Goal: Task Accomplishment & Management: Manage account settings

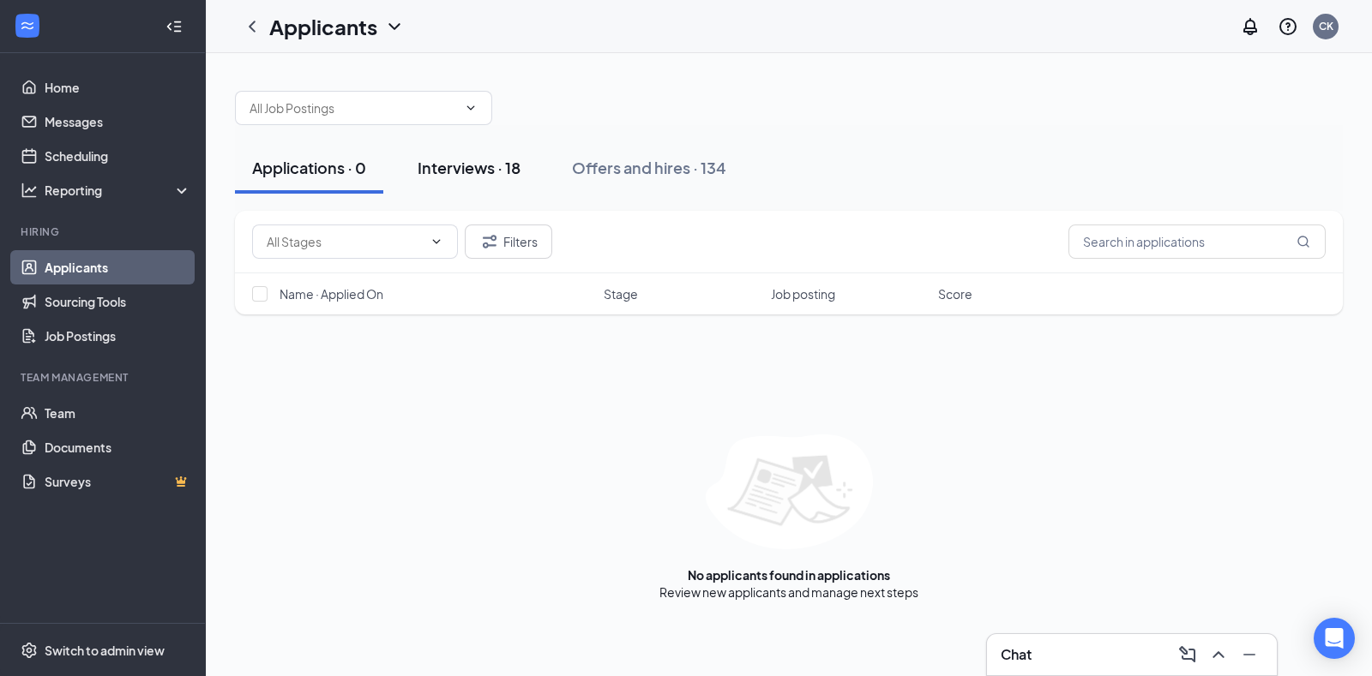
click at [483, 169] on div "Interviews · 18" at bounding box center [469, 167] width 103 height 21
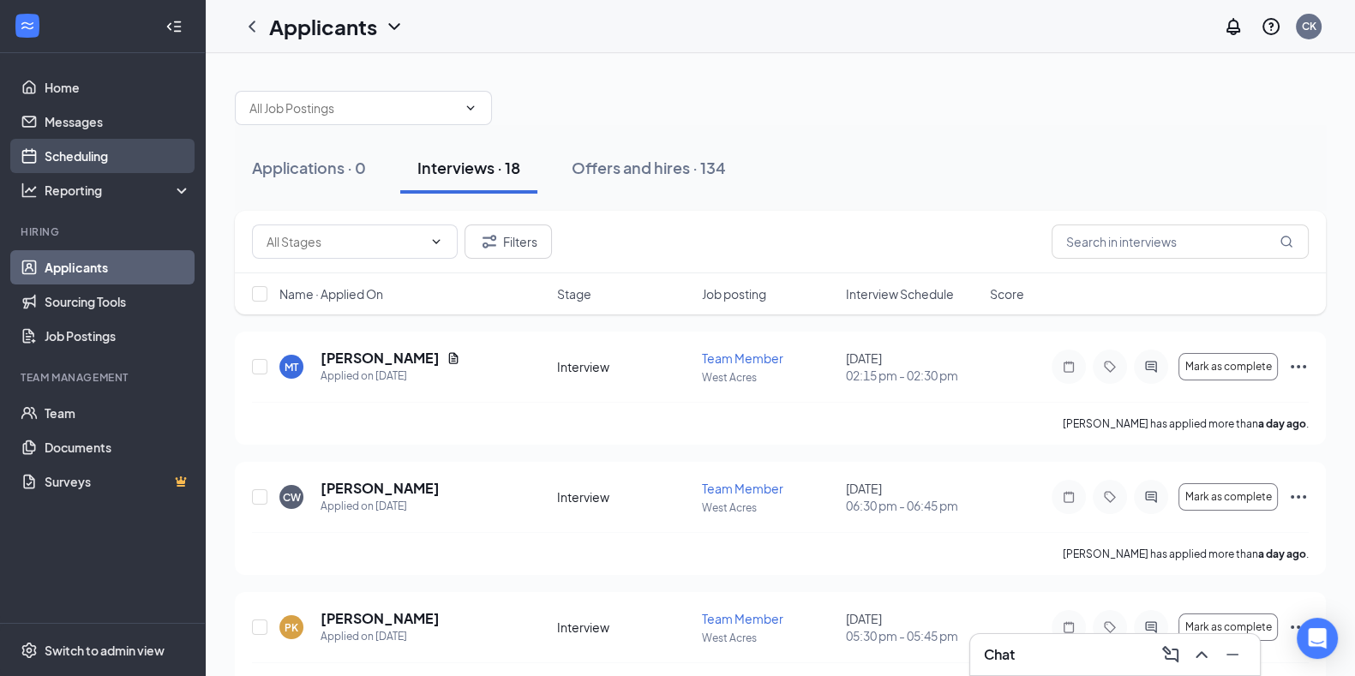
click at [101, 151] on link "Scheduling" at bounding box center [118, 156] width 147 height 34
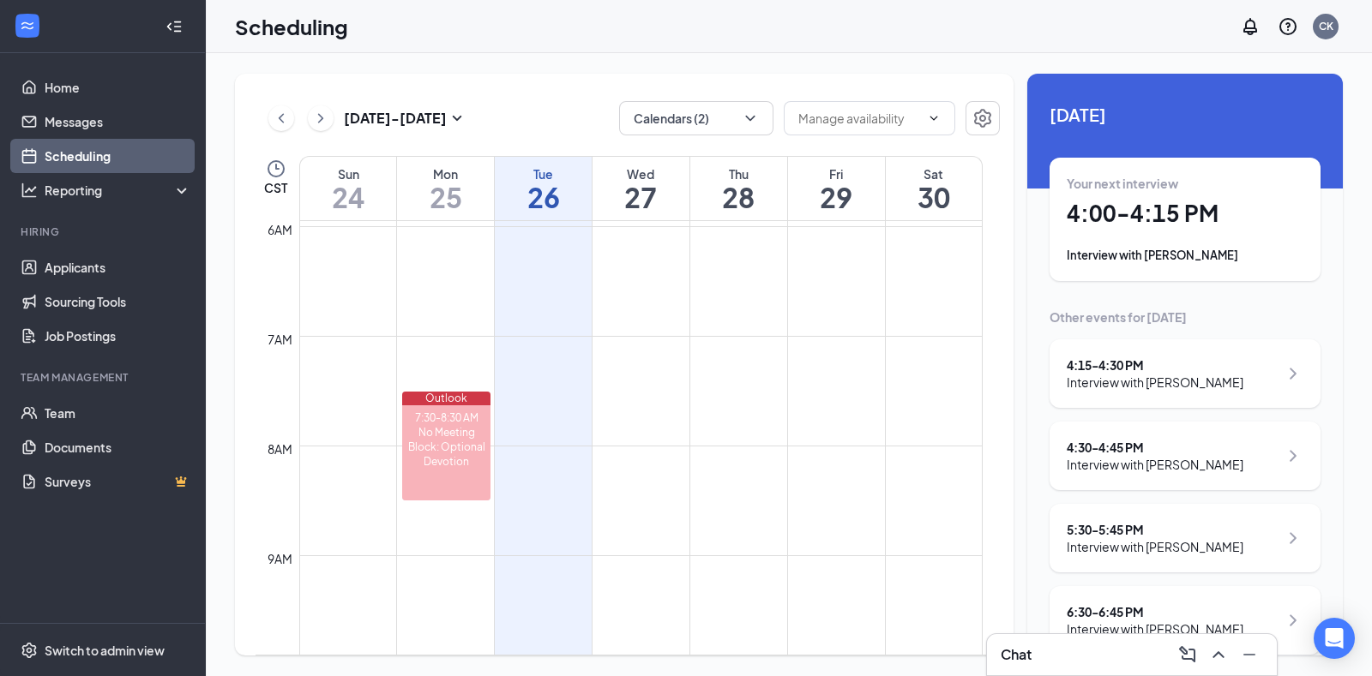
scroll to position [26, 0]
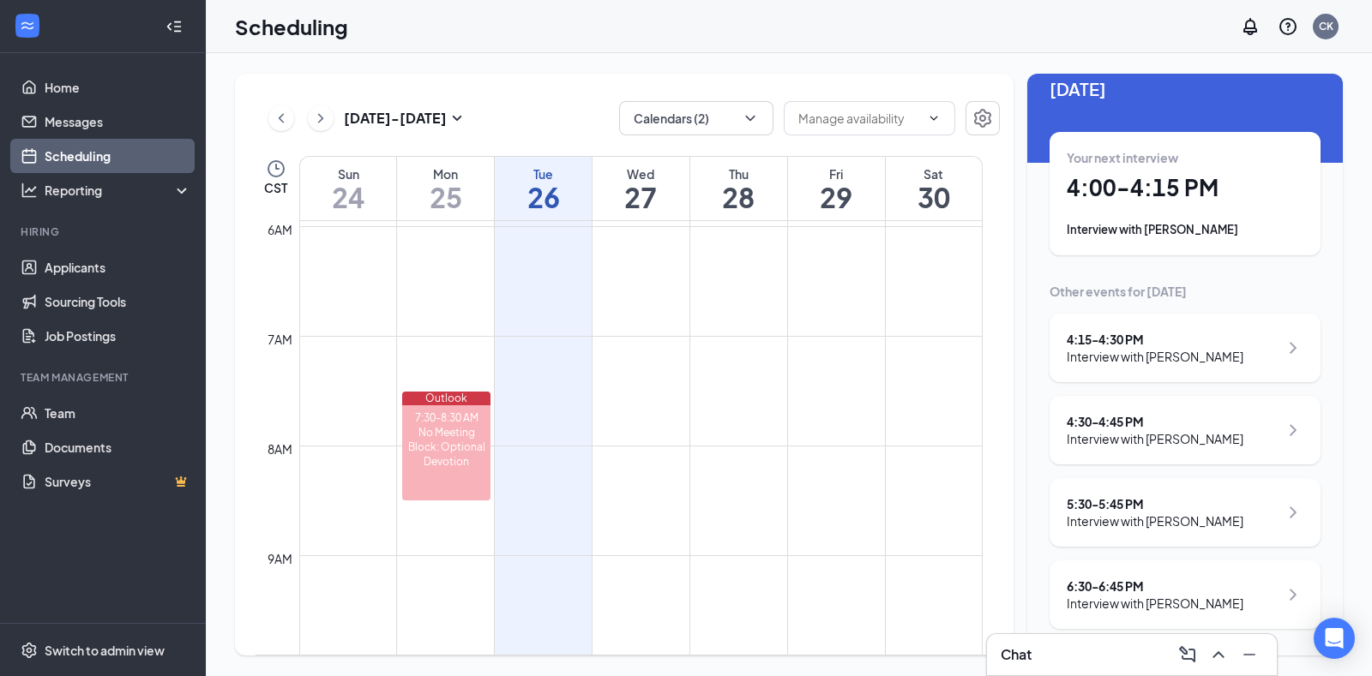
click at [1213, 602] on div "Interview with [PERSON_NAME]" at bounding box center [1155, 603] width 177 height 17
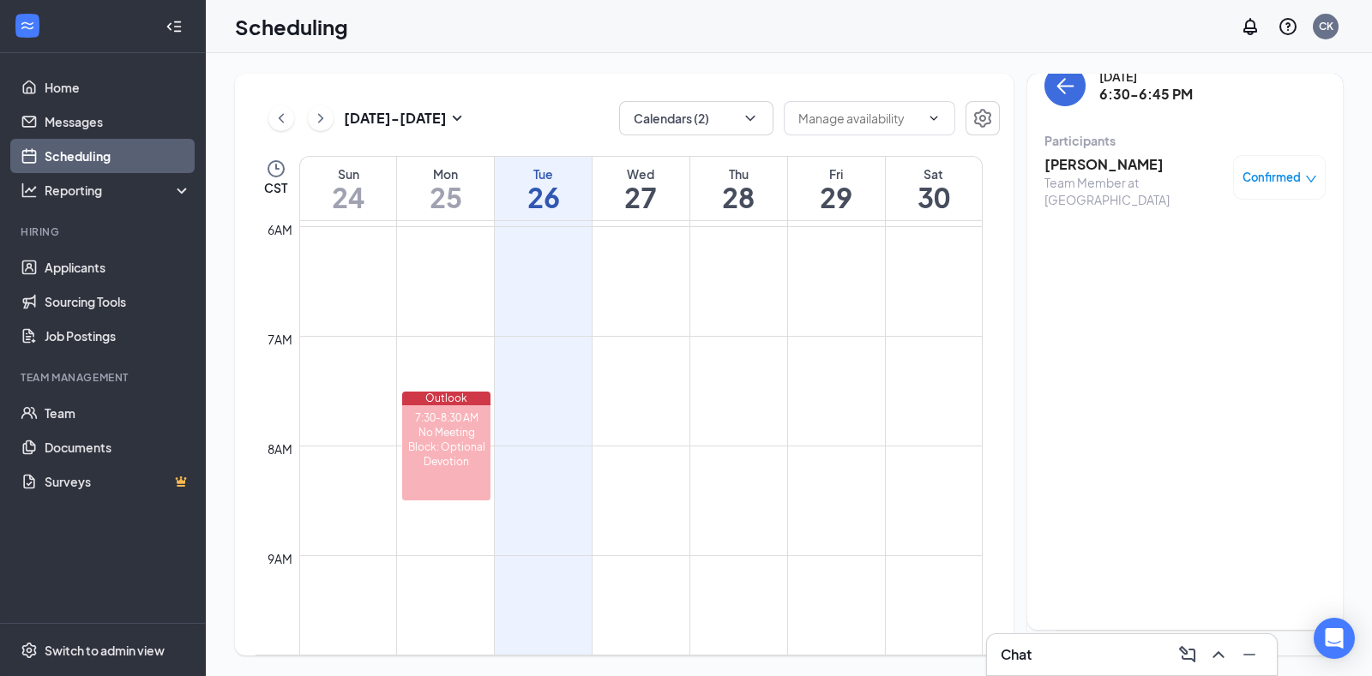
click at [1103, 156] on h3 "[PERSON_NAME]" at bounding box center [1134, 164] width 180 height 19
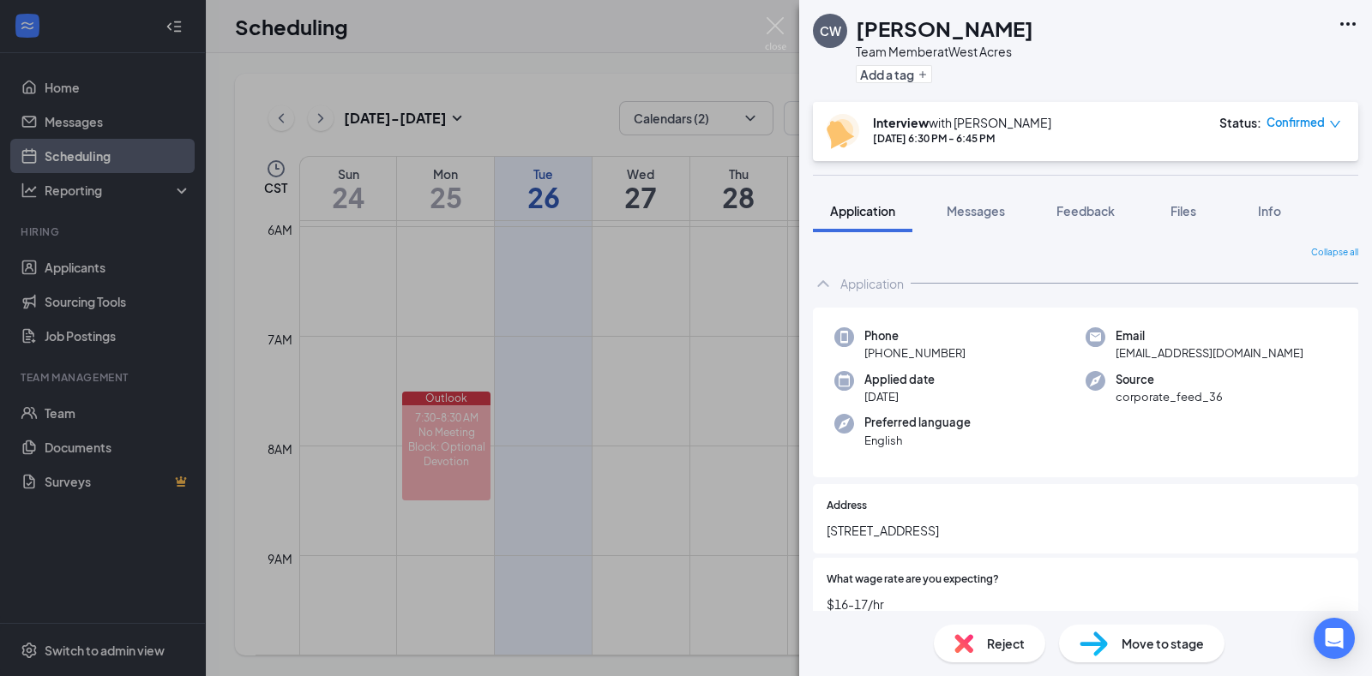
click at [1147, 644] on span "Move to stage" at bounding box center [1162, 643] width 82 height 19
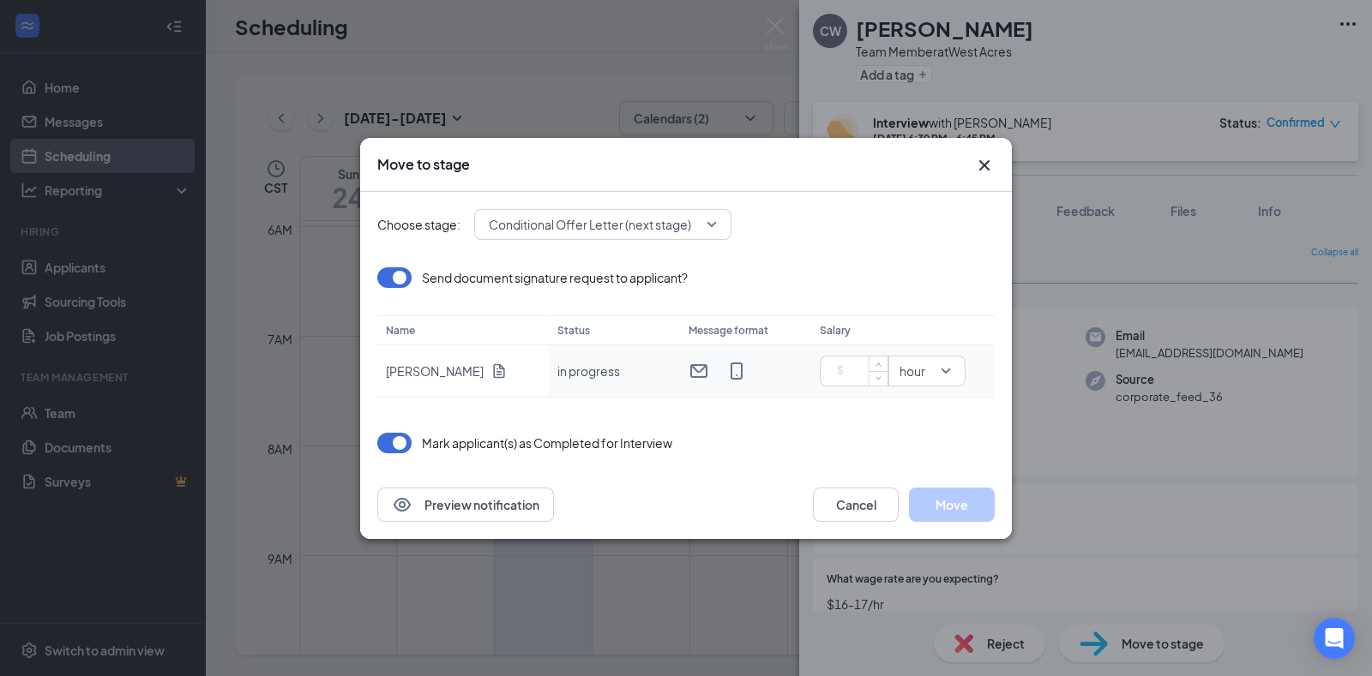
click at [839, 364] on input at bounding box center [857, 371] width 60 height 26
type input "16"
click at [968, 507] on button "Move" at bounding box center [952, 505] width 86 height 34
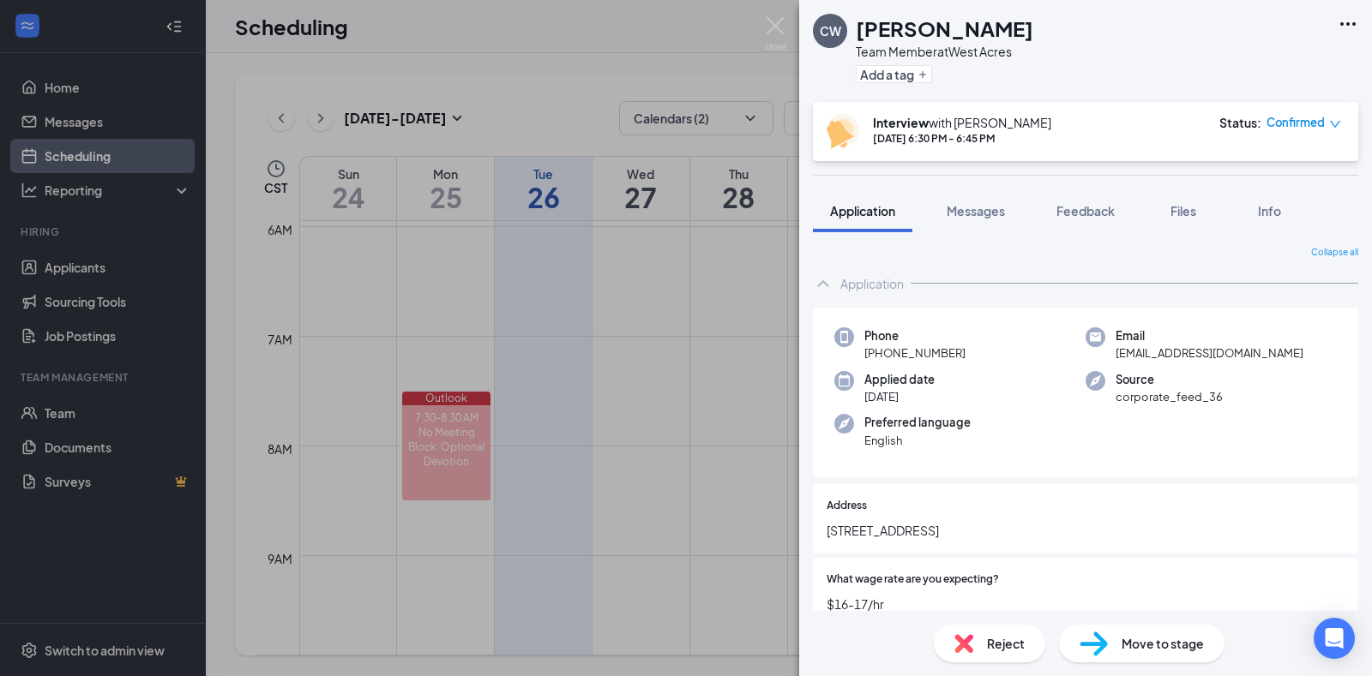
click at [1167, 649] on span "Move to stage" at bounding box center [1162, 643] width 82 height 19
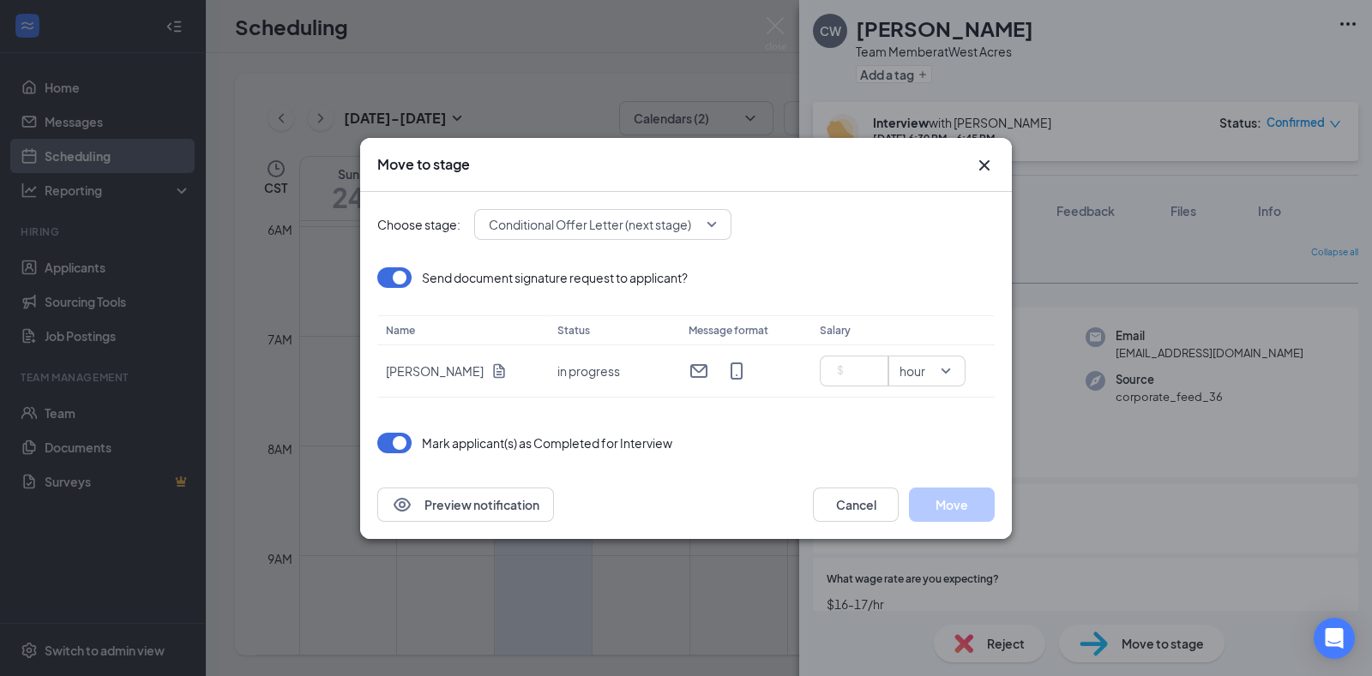
click at [977, 165] on icon "Cross" at bounding box center [984, 165] width 21 height 21
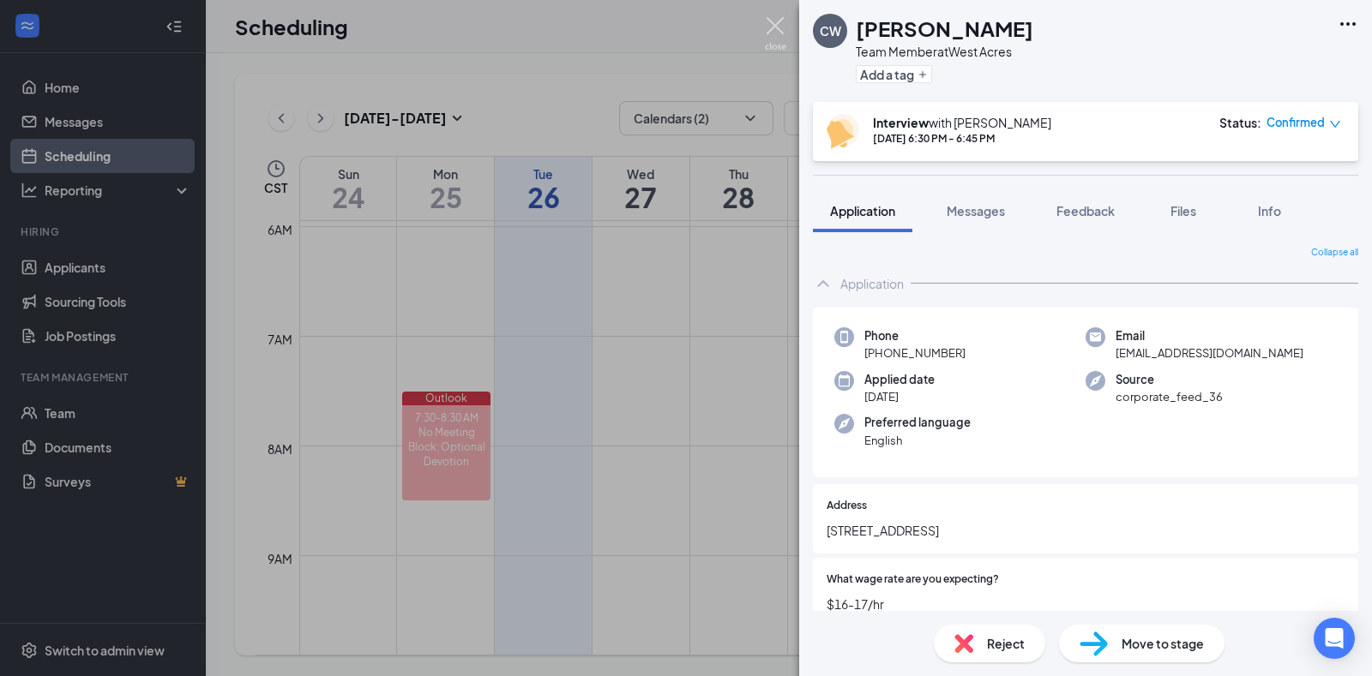
click at [778, 35] on img at bounding box center [775, 33] width 21 height 33
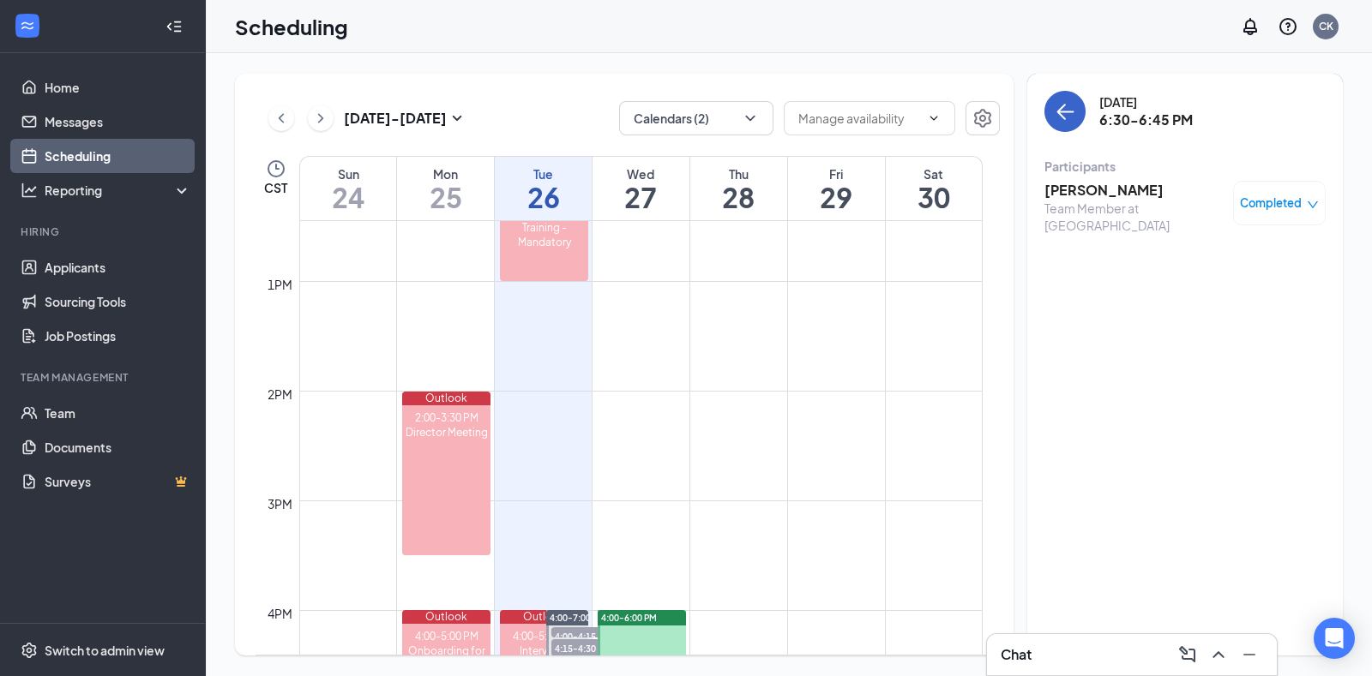
click at [1055, 109] on icon "ArrowLeft" at bounding box center [1065, 111] width 21 height 21
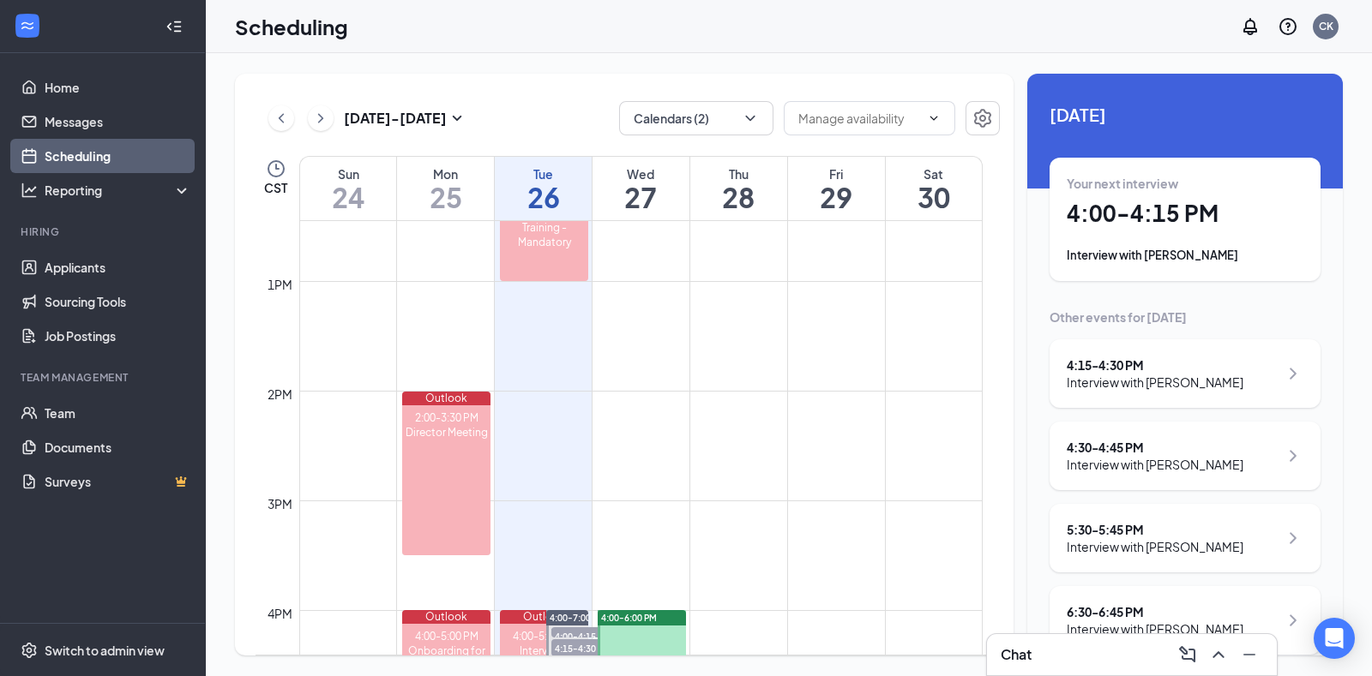
scroll to position [26, 0]
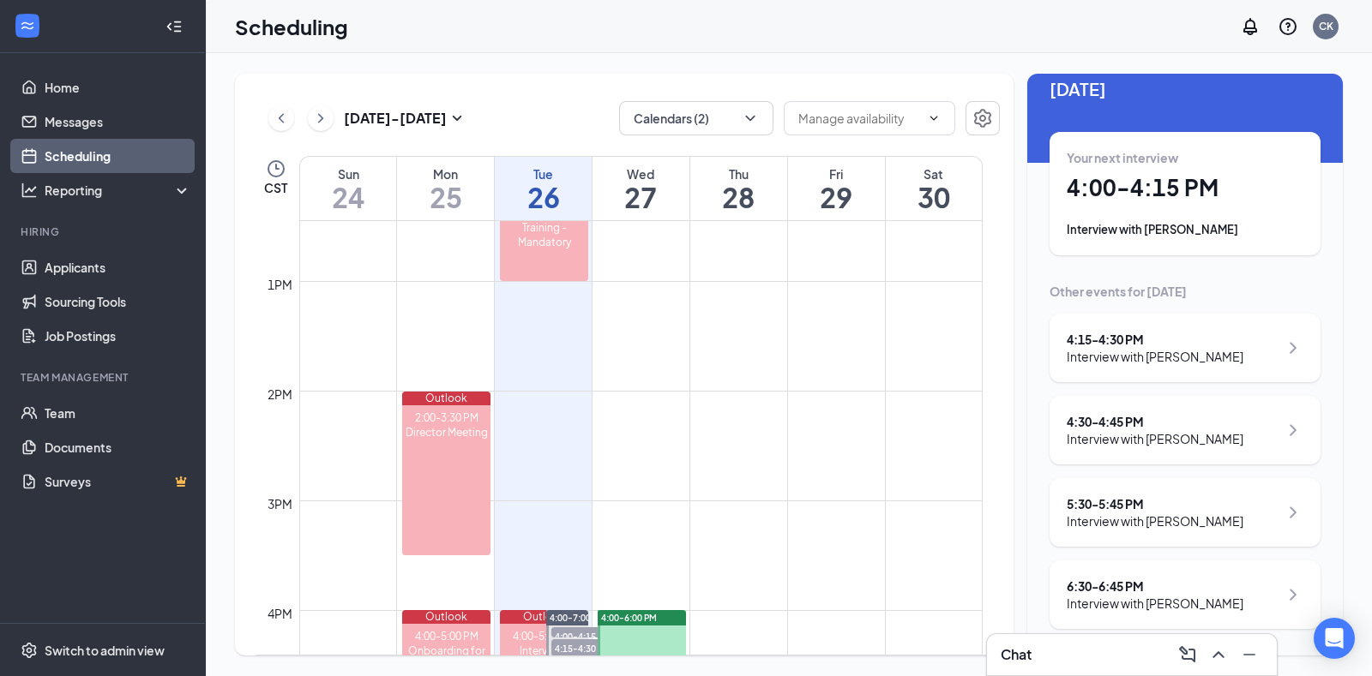
click at [1199, 519] on div "Interview with [PERSON_NAME]" at bounding box center [1155, 521] width 177 height 17
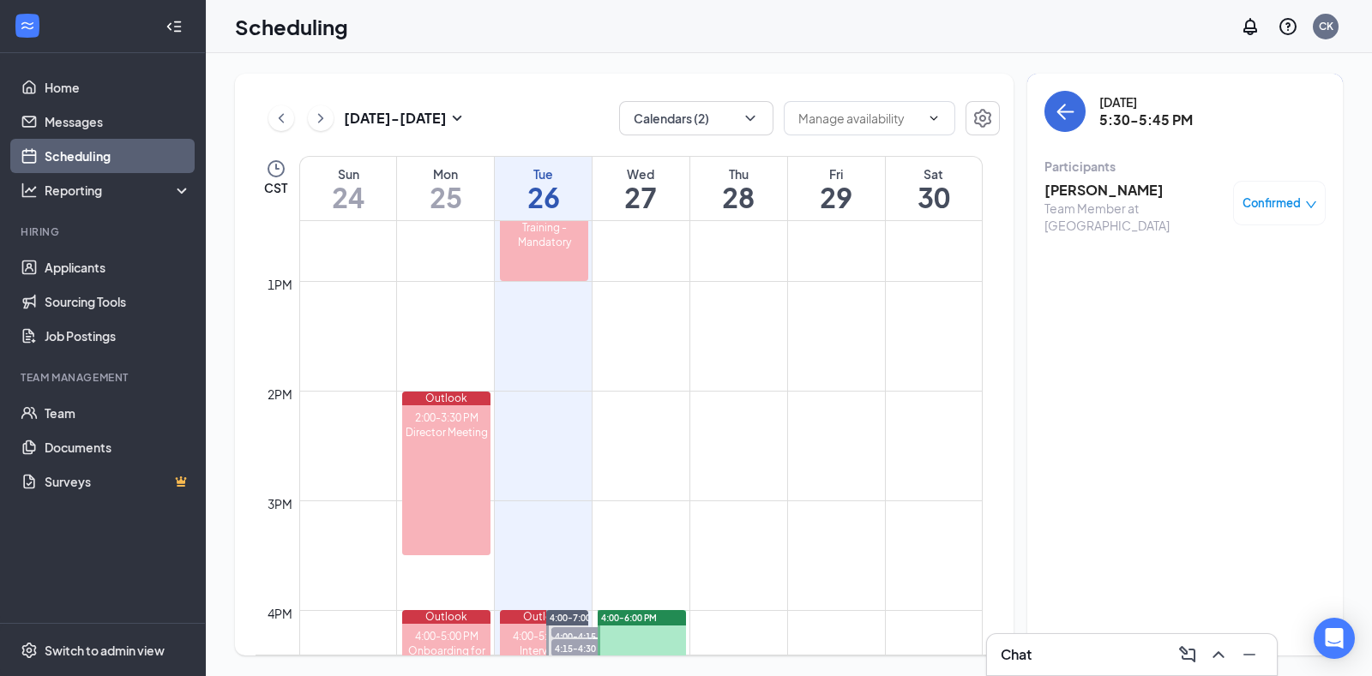
click at [1102, 187] on h3 "[PERSON_NAME]" at bounding box center [1134, 190] width 180 height 19
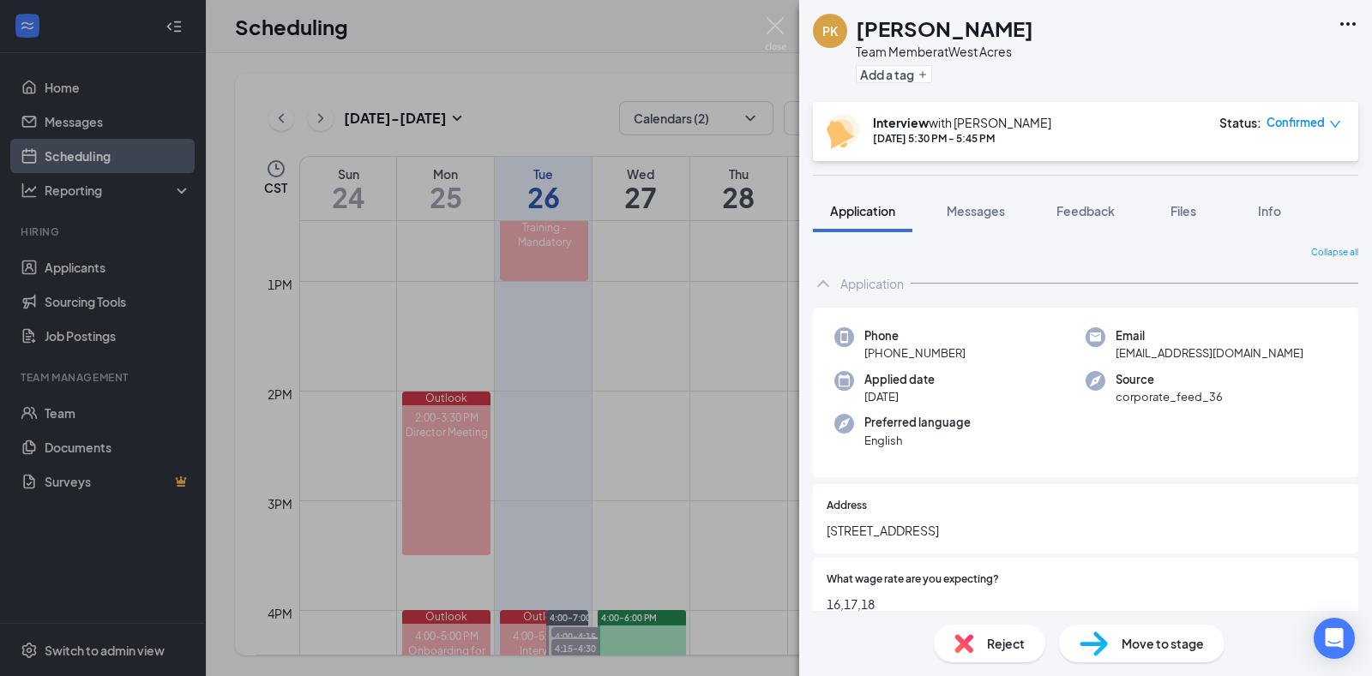
click at [993, 643] on span "Reject" at bounding box center [1006, 643] width 38 height 19
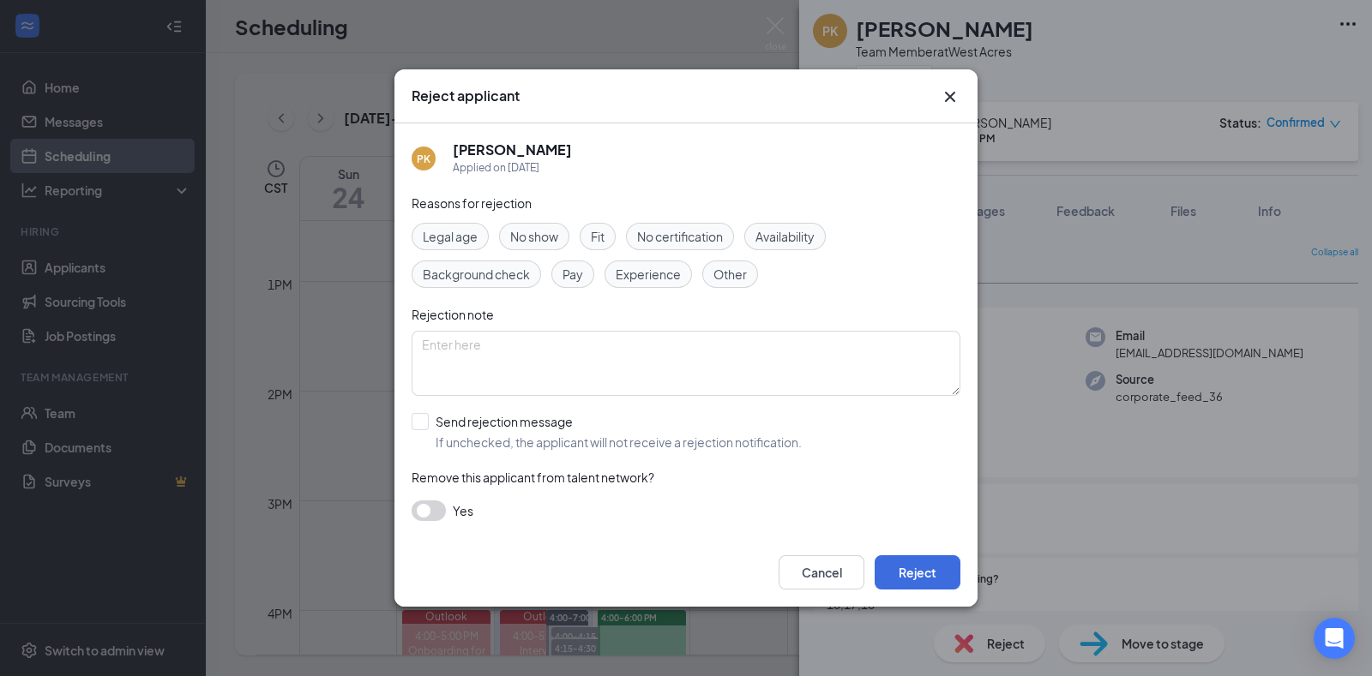
click at [531, 242] on span "No show" at bounding box center [534, 236] width 48 height 19
click at [432, 430] on input "Send rejection message If unchecked, the applicant will not receive a rejection…" at bounding box center [607, 432] width 390 height 38
checkbox input "true"
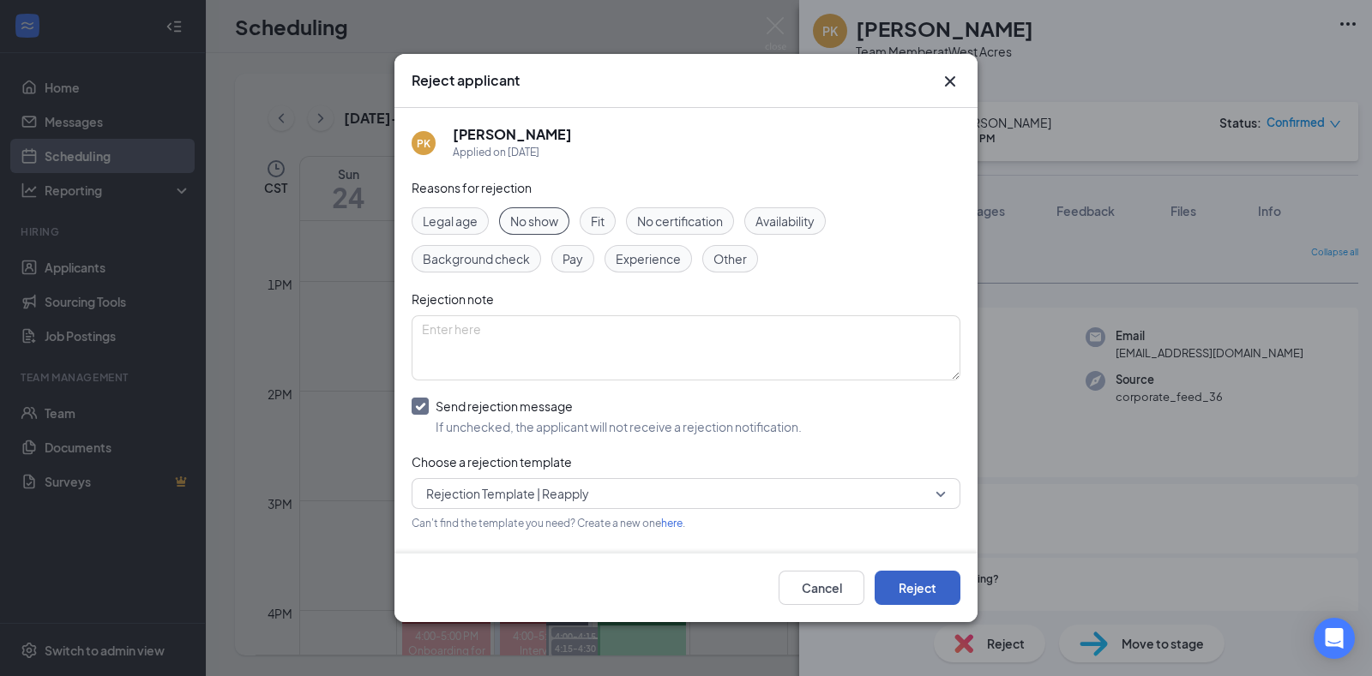
click at [935, 593] on button "Reject" at bounding box center [918, 588] width 86 height 34
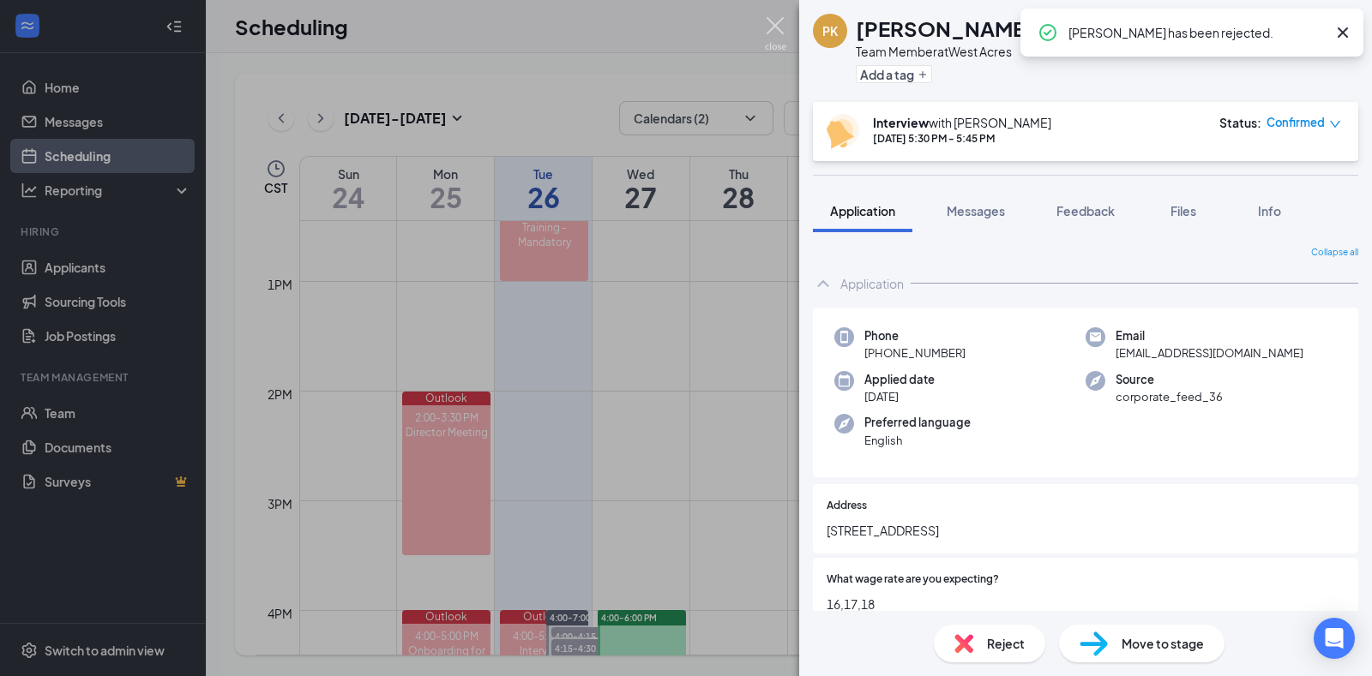
click at [779, 39] on img at bounding box center [775, 33] width 21 height 33
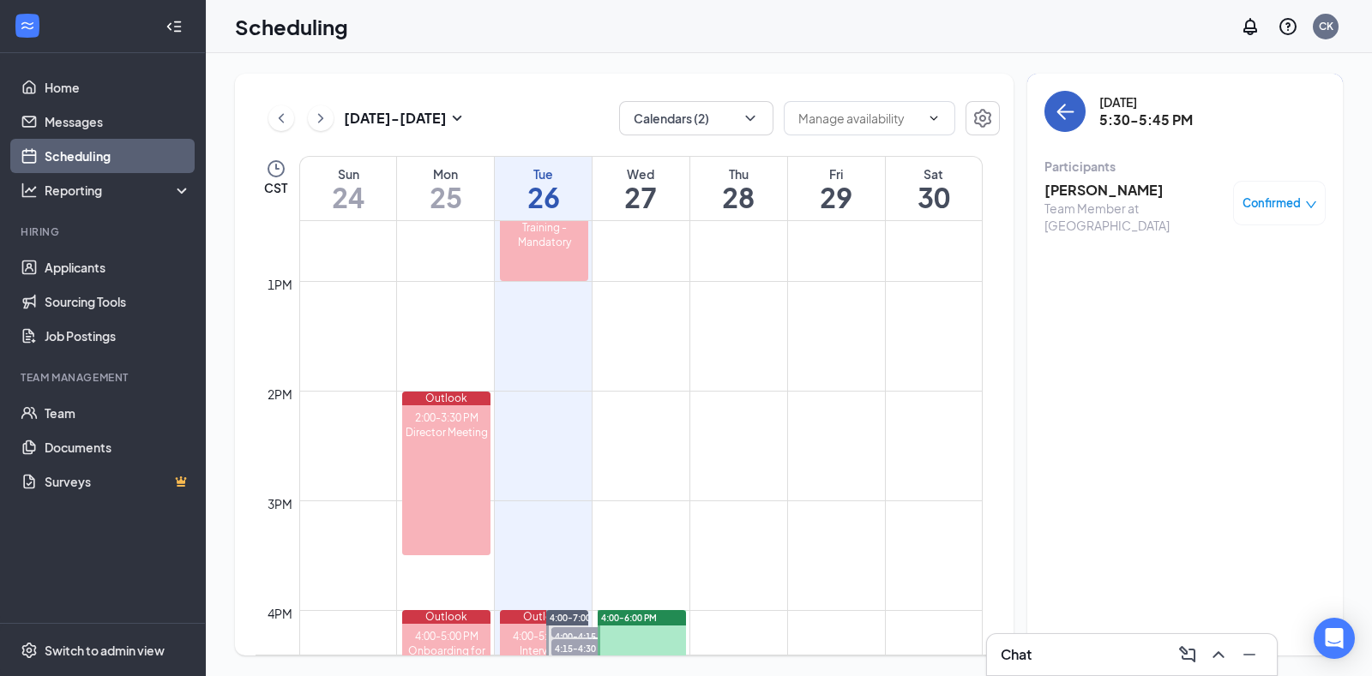
click at [1068, 113] on icon "ArrowLeft" at bounding box center [1065, 111] width 21 height 21
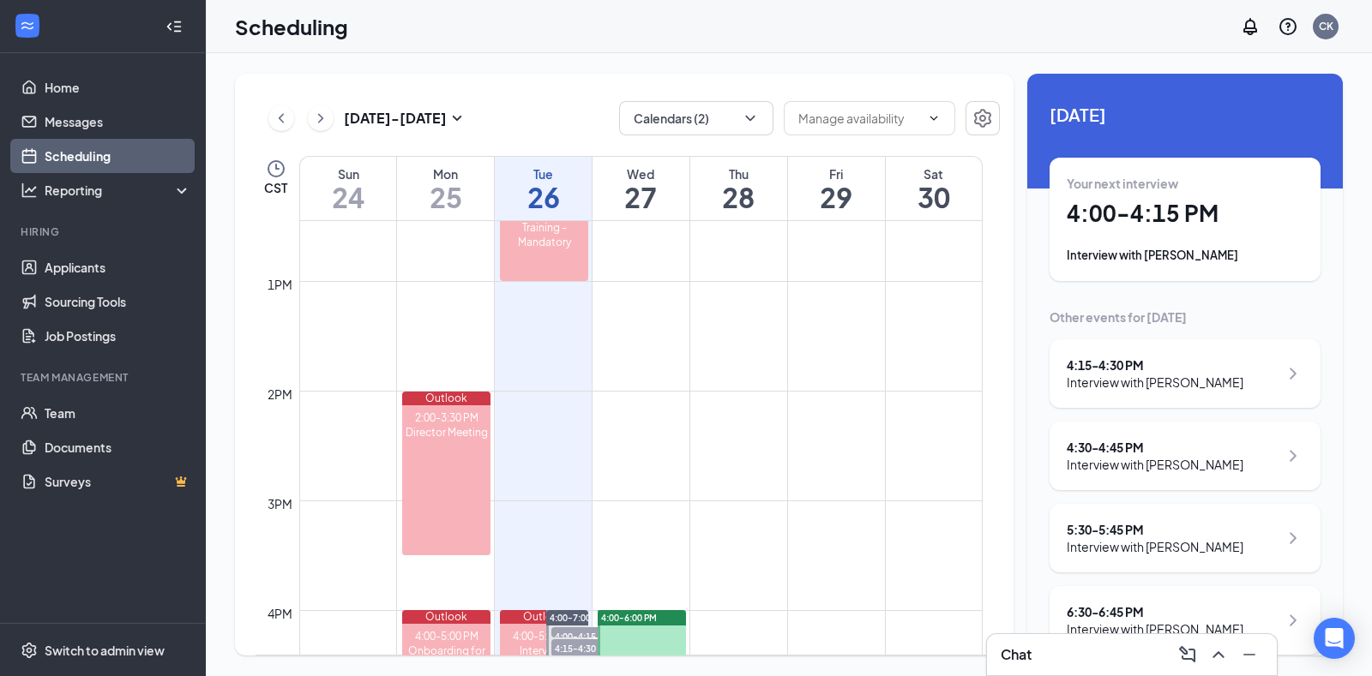
click at [1163, 383] on div "Interview with [PERSON_NAME]" at bounding box center [1155, 382] width 177 height 17
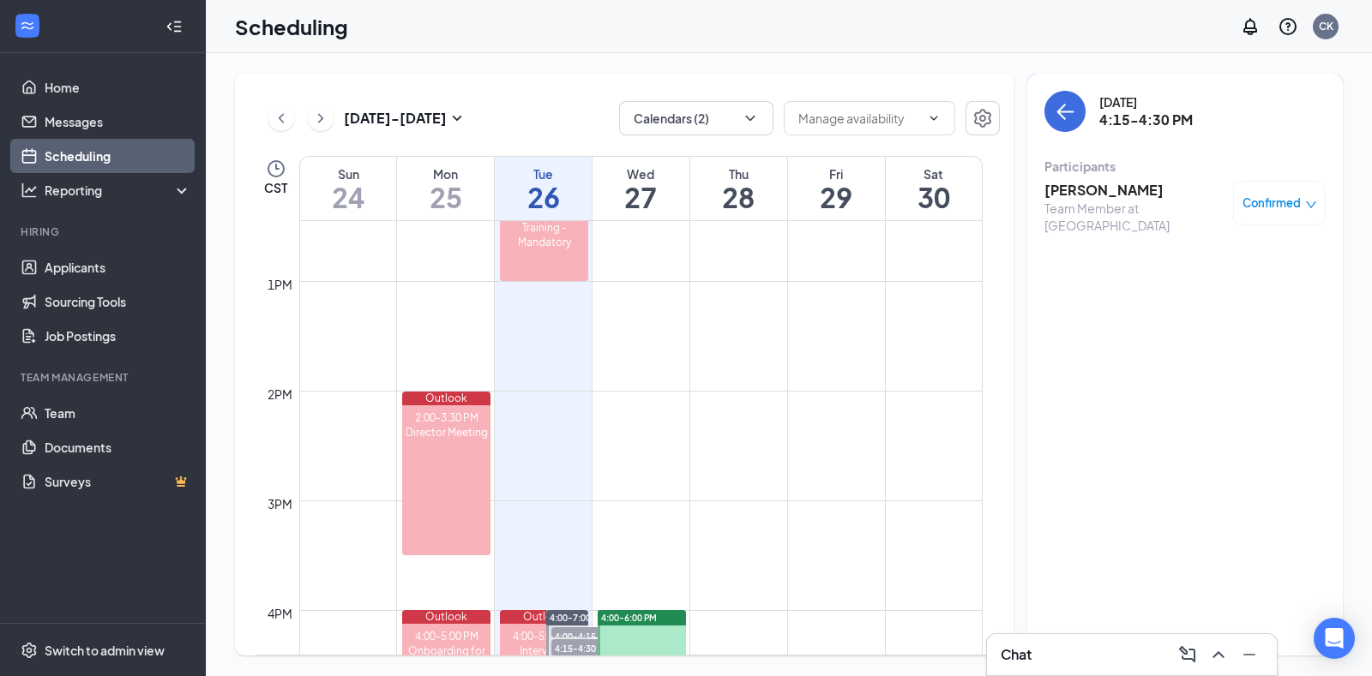
click at [1097, 185] on h3 "[PERSON_NAME]" at bounding box center [1134, 190] width 180 height 19
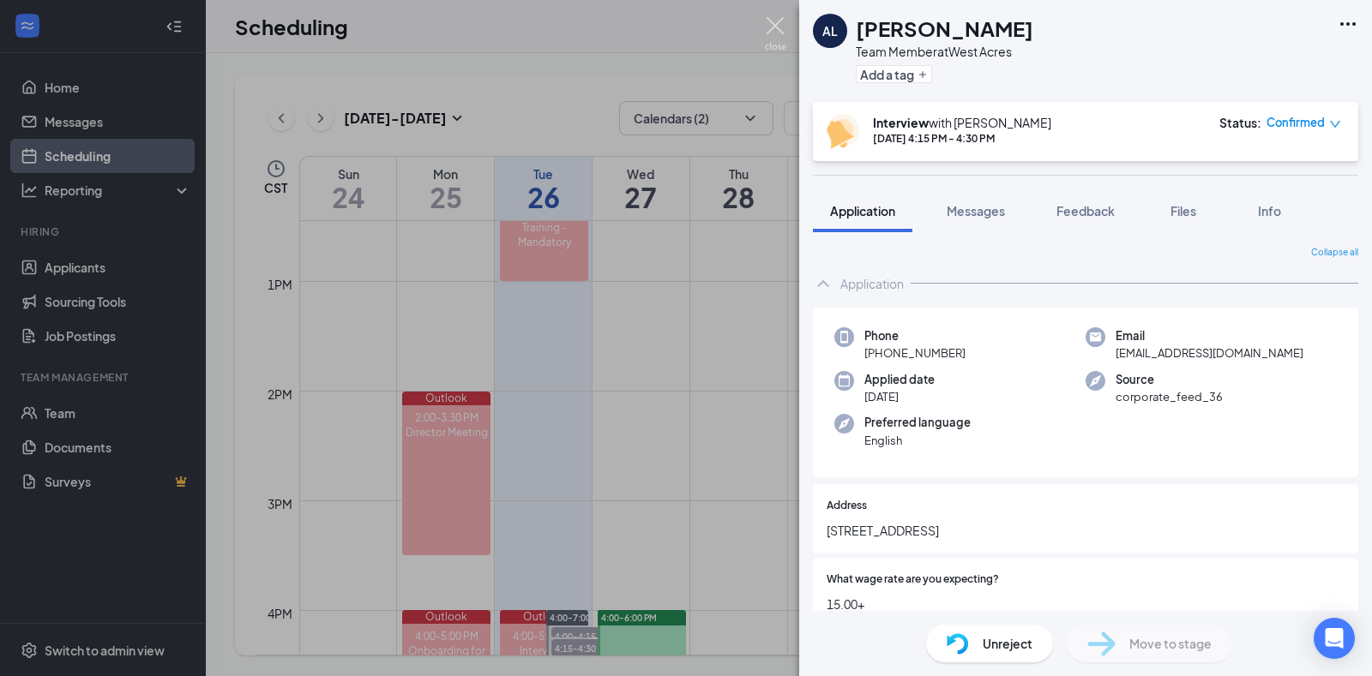
click at [772, 28] on img at bounding box center [775, 33] width 21 height 33
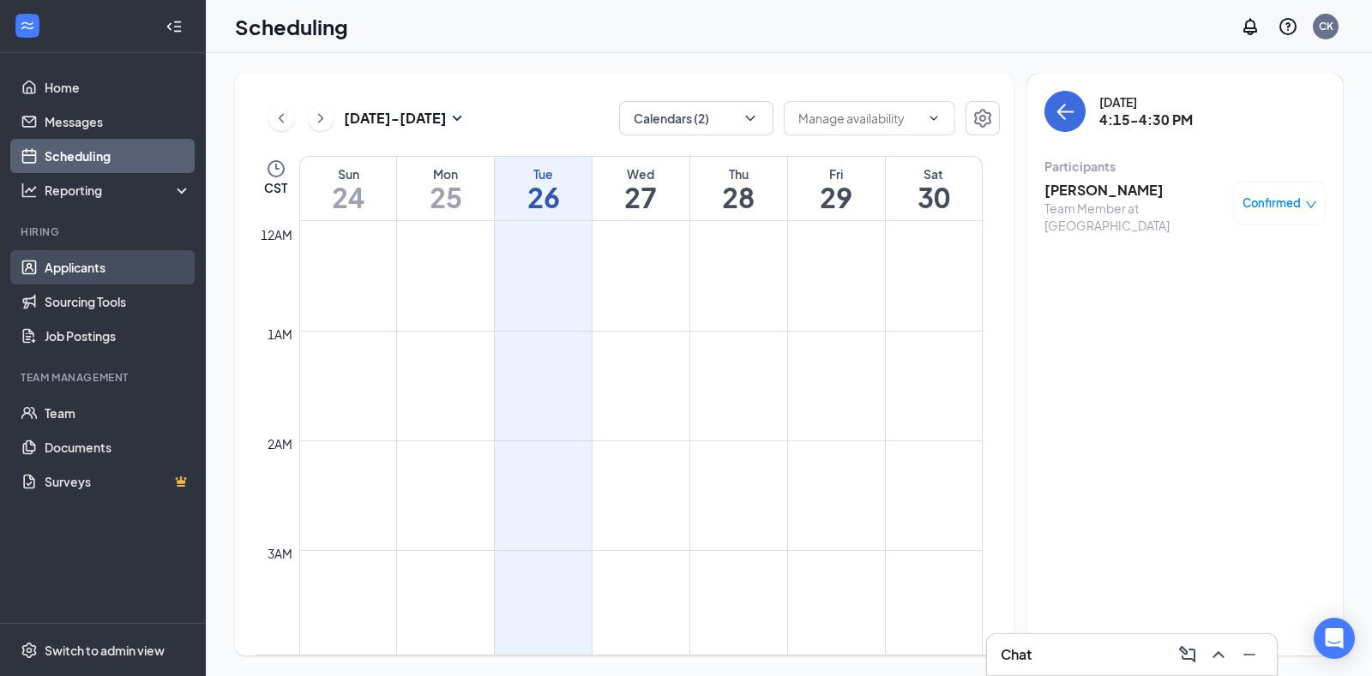
click at [143, 263] on link "Applicants" at bounding box center [118, 267] width 147 height 34
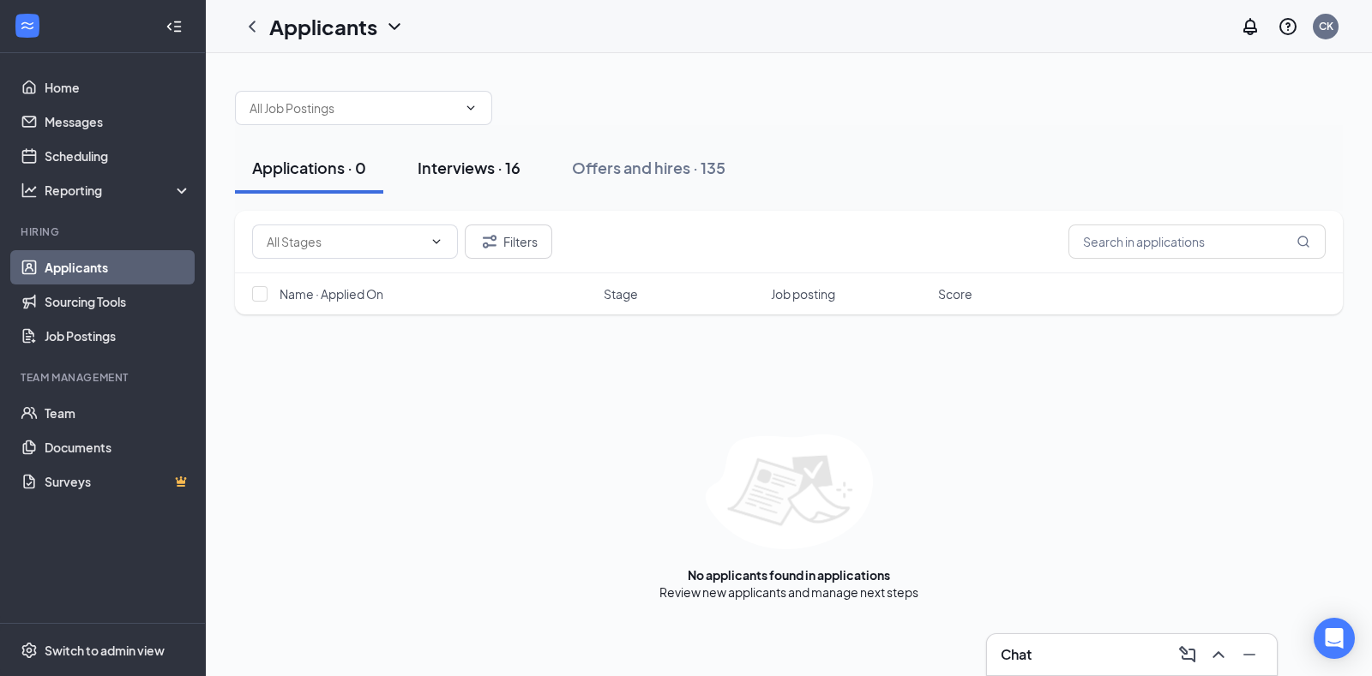
click at [484, 165] on div "Interviews · 16" at bounding box center [469, 167] width 103 height 21
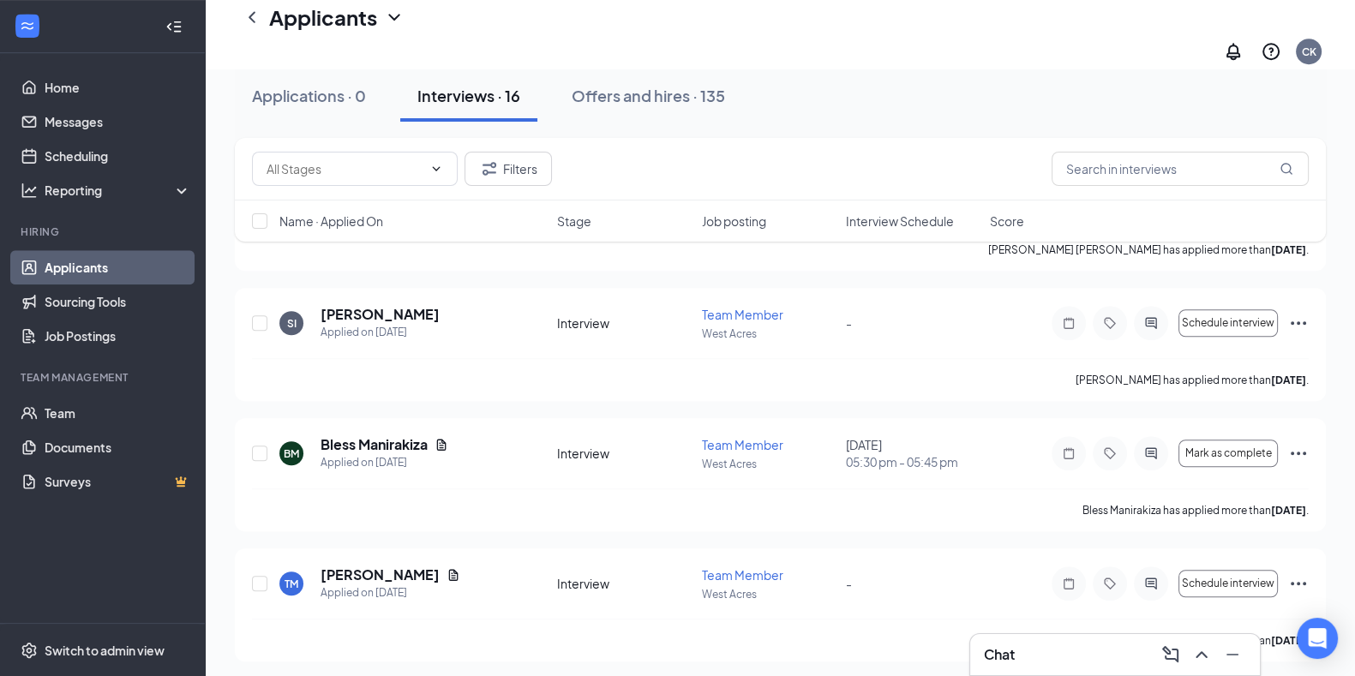
scroll to position [1740, 0]
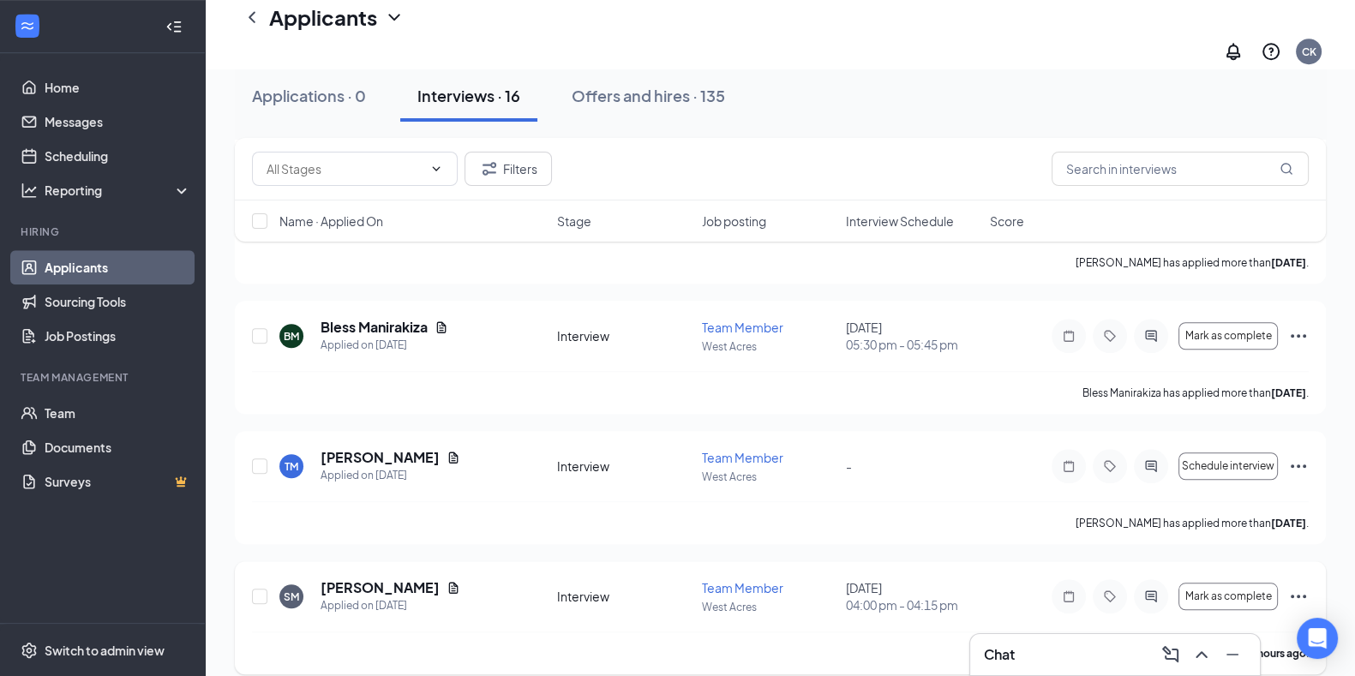
click at [1297, 595] on icon "Ellipses" at bounding box center [1298, 596] width 15 height 3
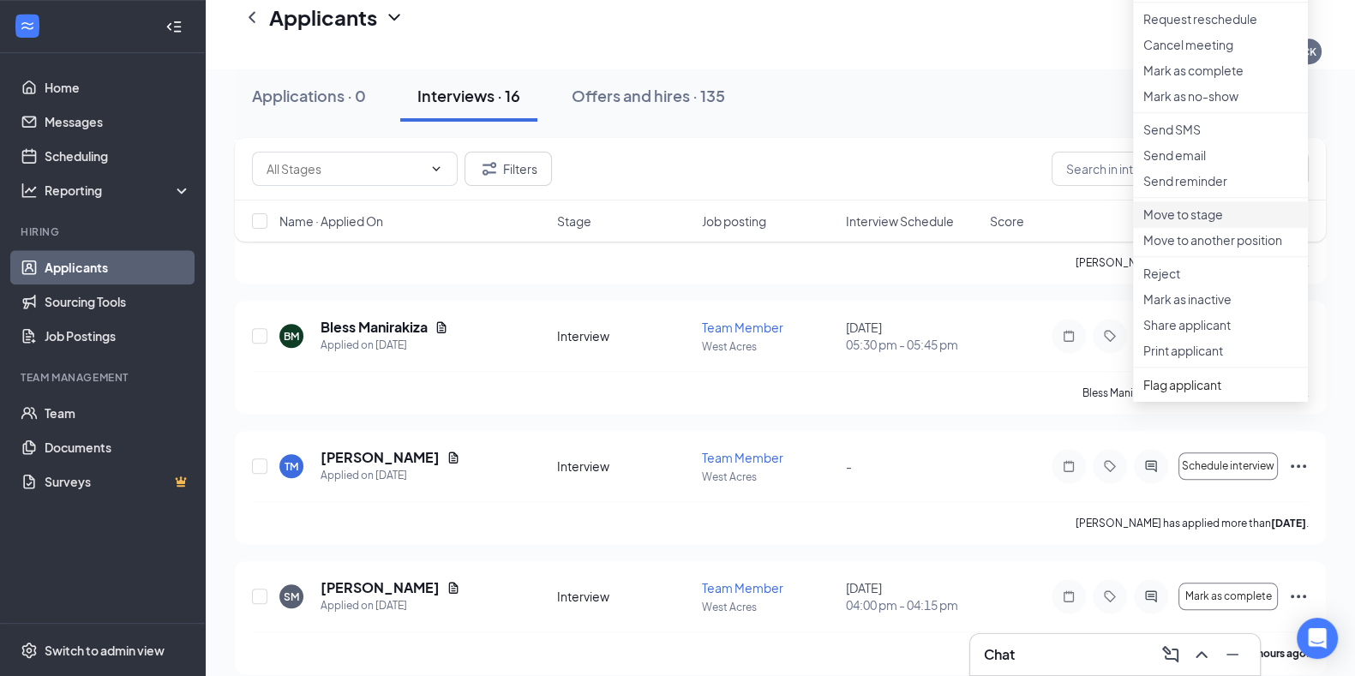
click at [1226, 223] on p "Move to stage" at bounding box center [1221, 214] width 154 height 17
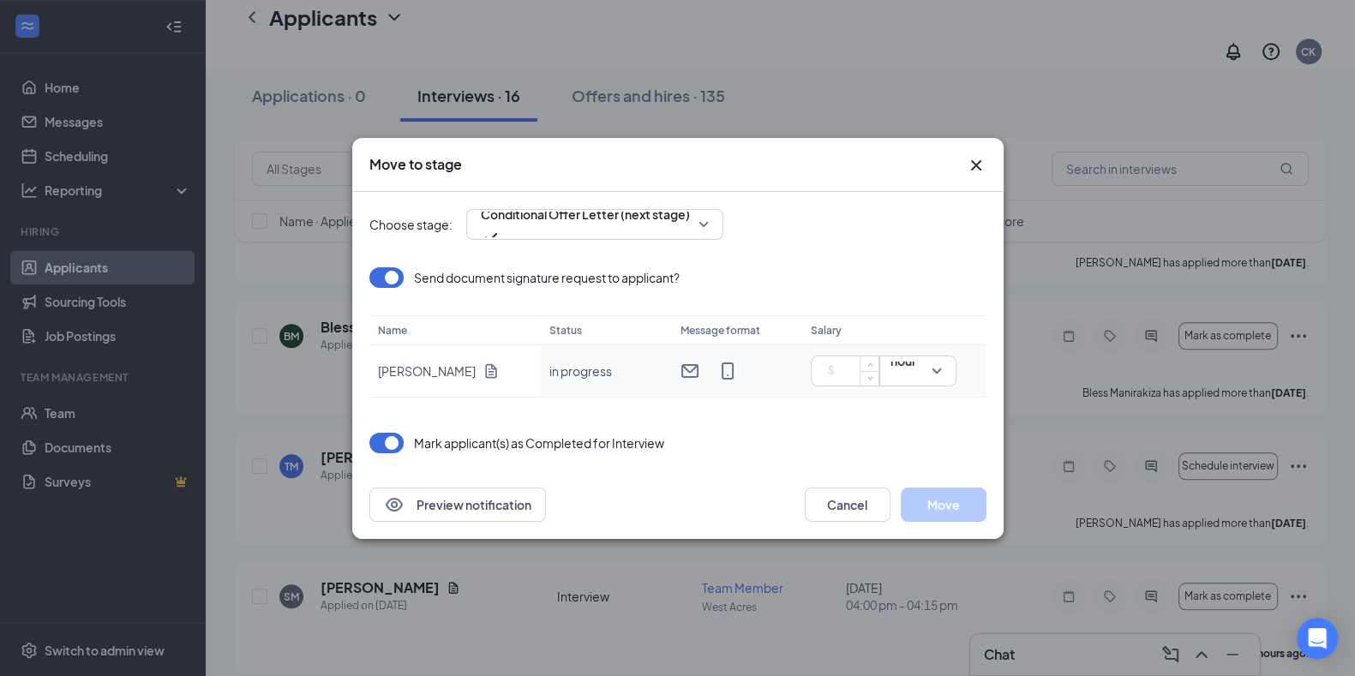
click at [850, 378] on input at bounding box center [849, 371] width 60 height 26
type input "17"
click at [961, 495] on button "Move" at bounding box center [944, 505] width 86 height 34
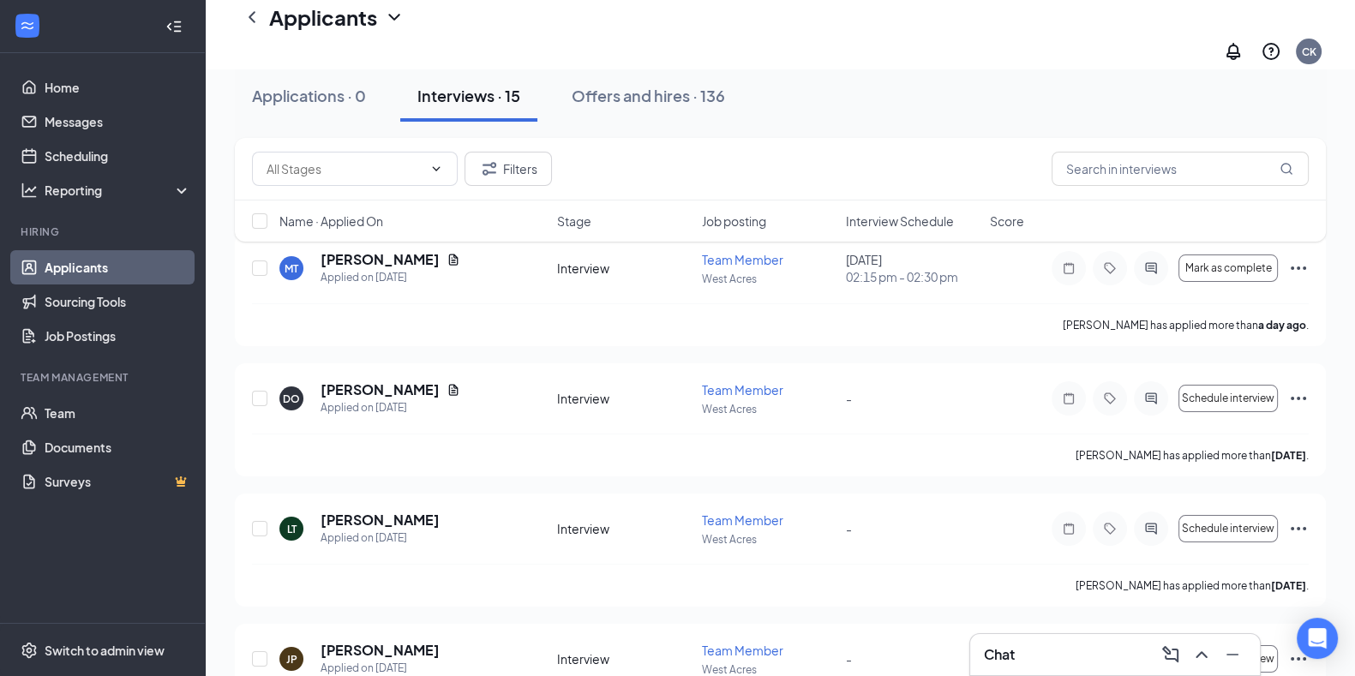
scroll to position [63, 0]
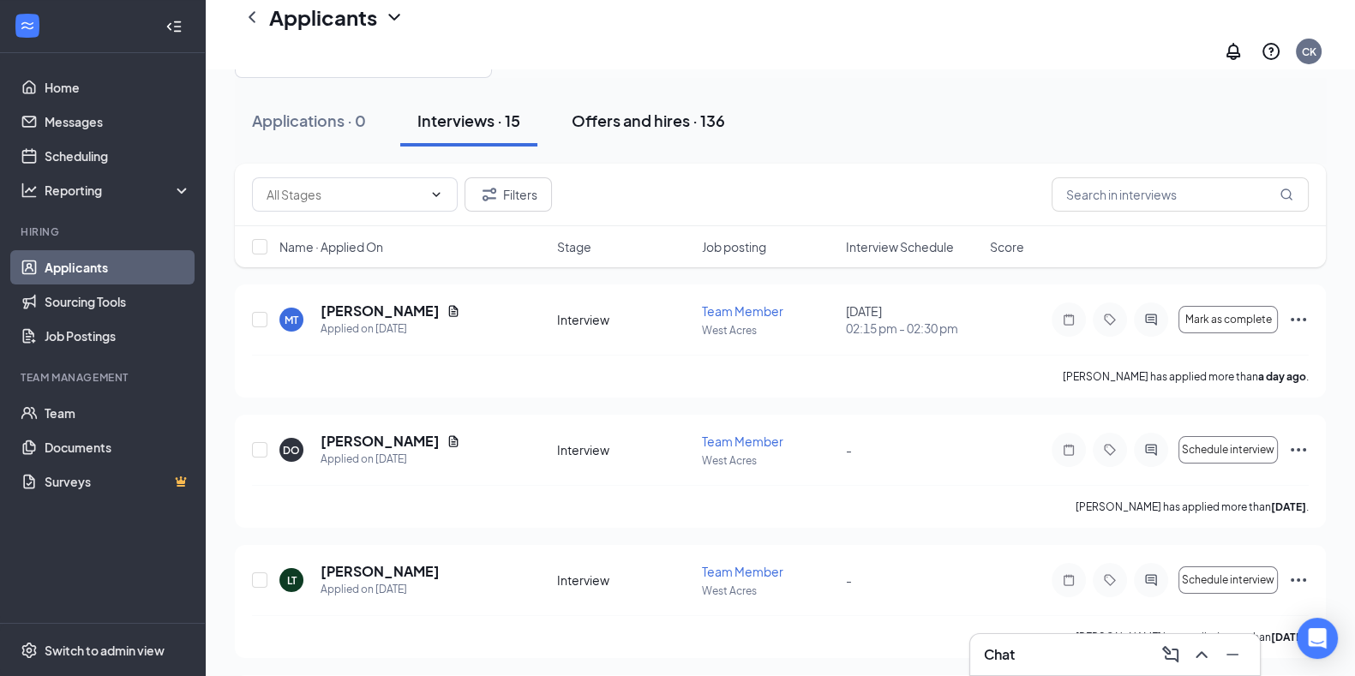
click at [663, 110] on div "Offers and hires · 136" at bounding box center [648, 120] width 153 height 21
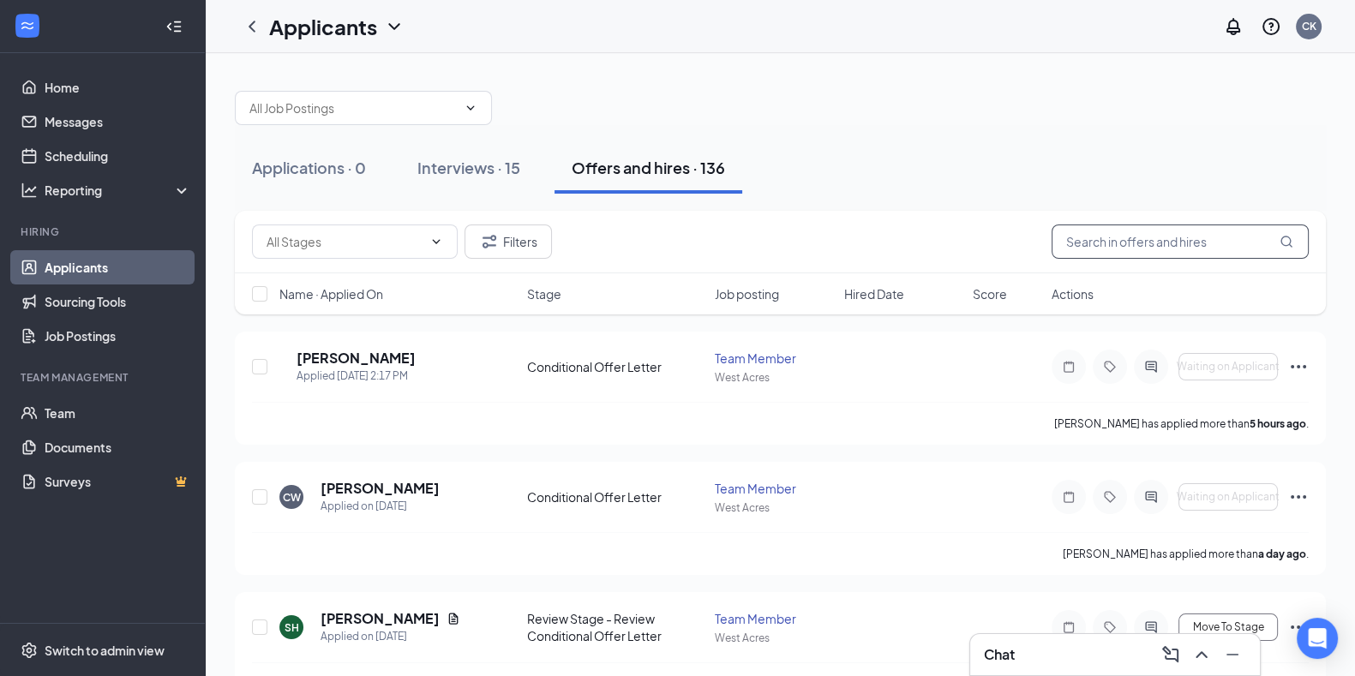
click at [1128, 235] on input "text" at bounding box center [1180, 242] width 257 height 34
type input "[PERSON_NAME]"
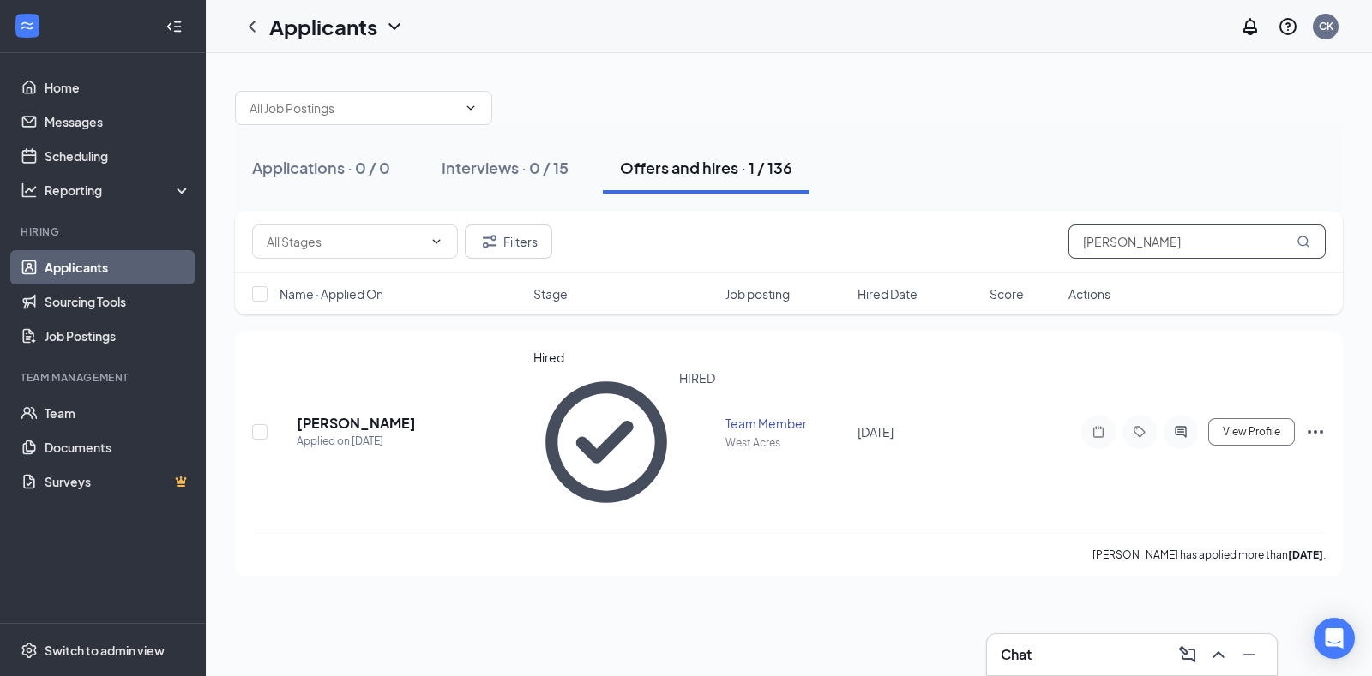
drag, startPoint x: 1175, startPoint y: 237, endPoint x: 1008, endPoint y: 230, distance: 166.5
click at [1008, 230] on div "Filters [PERSON_NAME]" at bounding box center [788, 242] width 1073 height 34
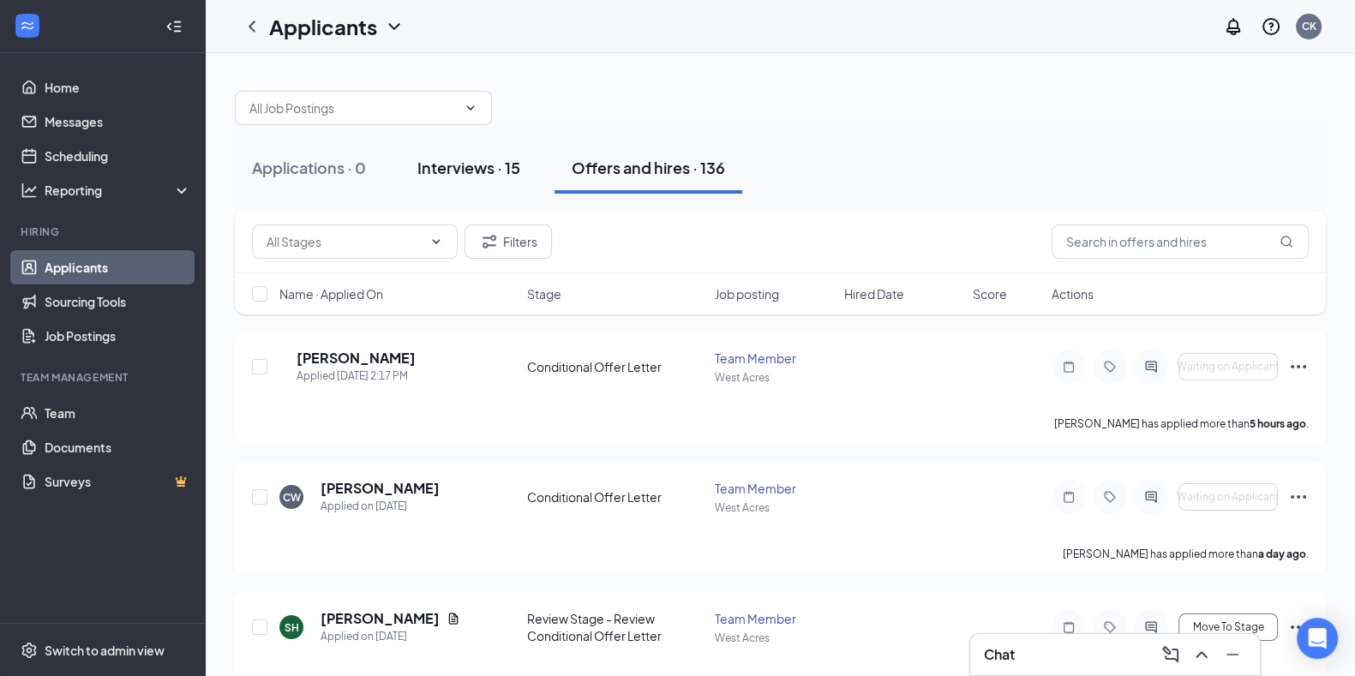
click at [526, 169] on button "Interviews · 15" at bounding box center [468, 167] width 137 height 51
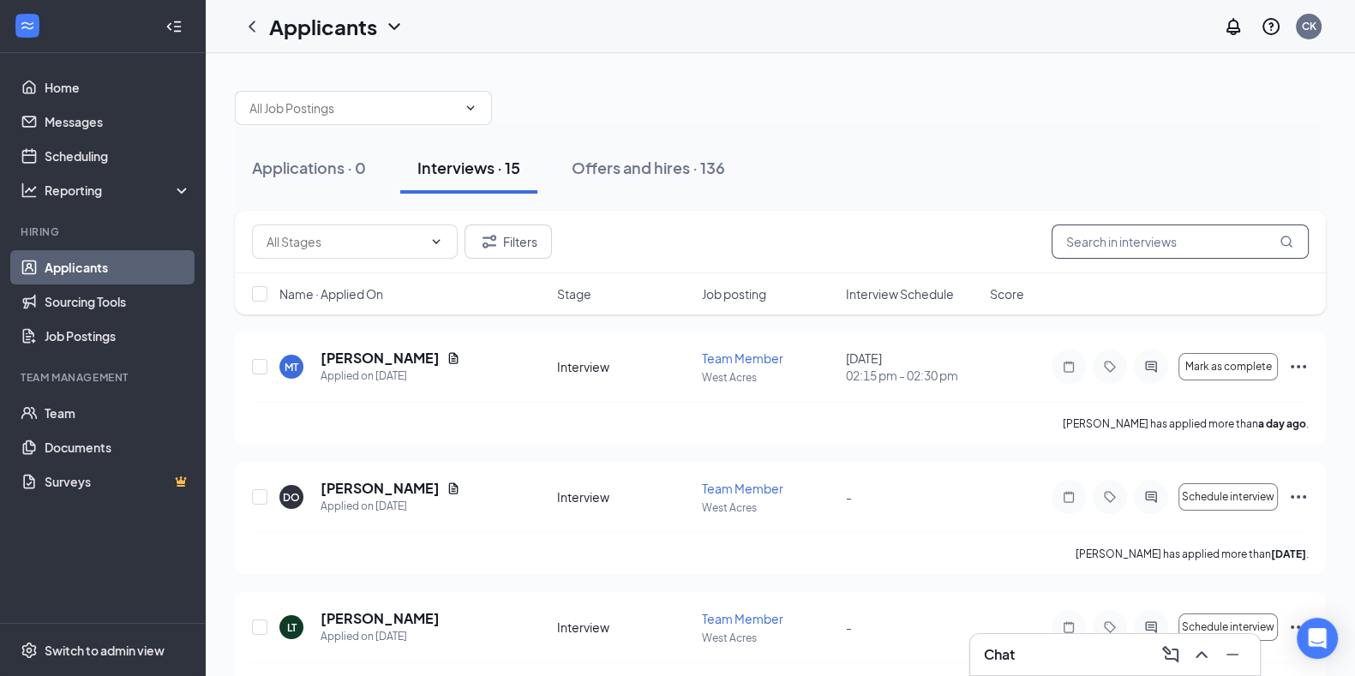
click at [1184, 249] on input "text" at bounding box center [1180, 242] width 257 height 34
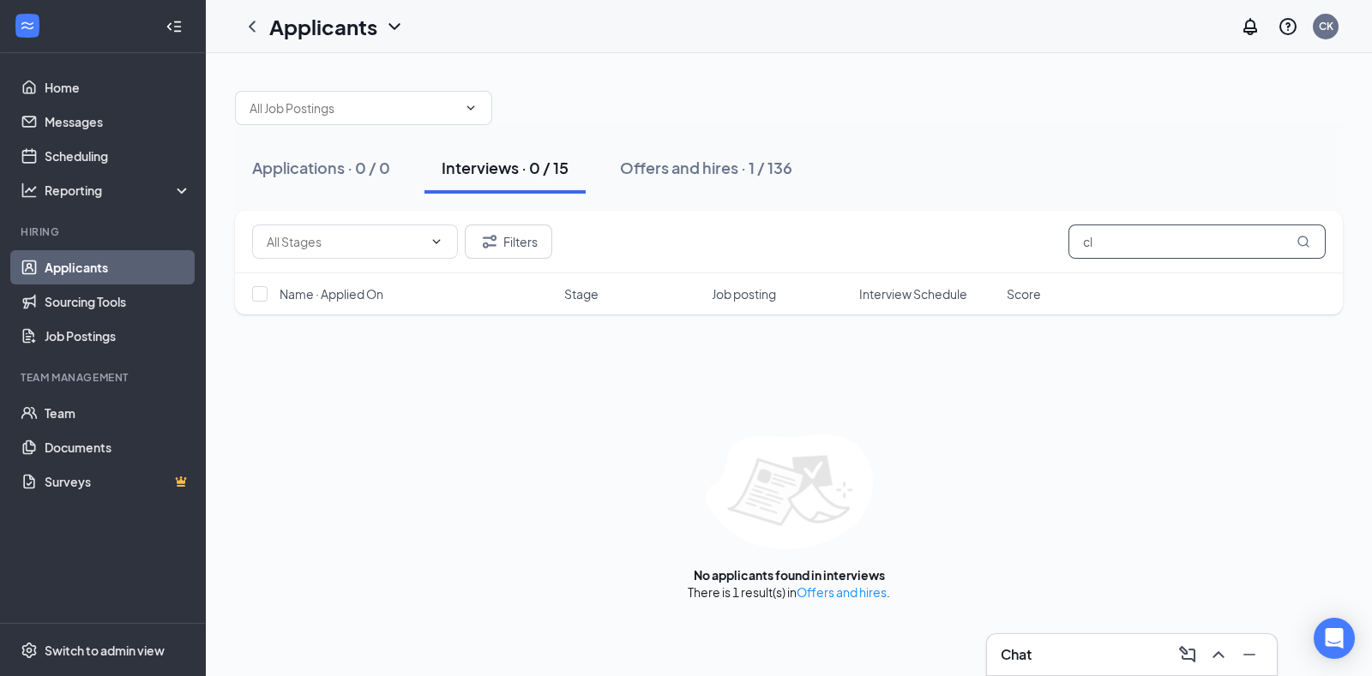
type input "c"
type input "[PERSON_NAME]"
click at [754, 176] on div "Offers and hires · 1 / 136" at bounding box center [706, 167] width 172 height 21
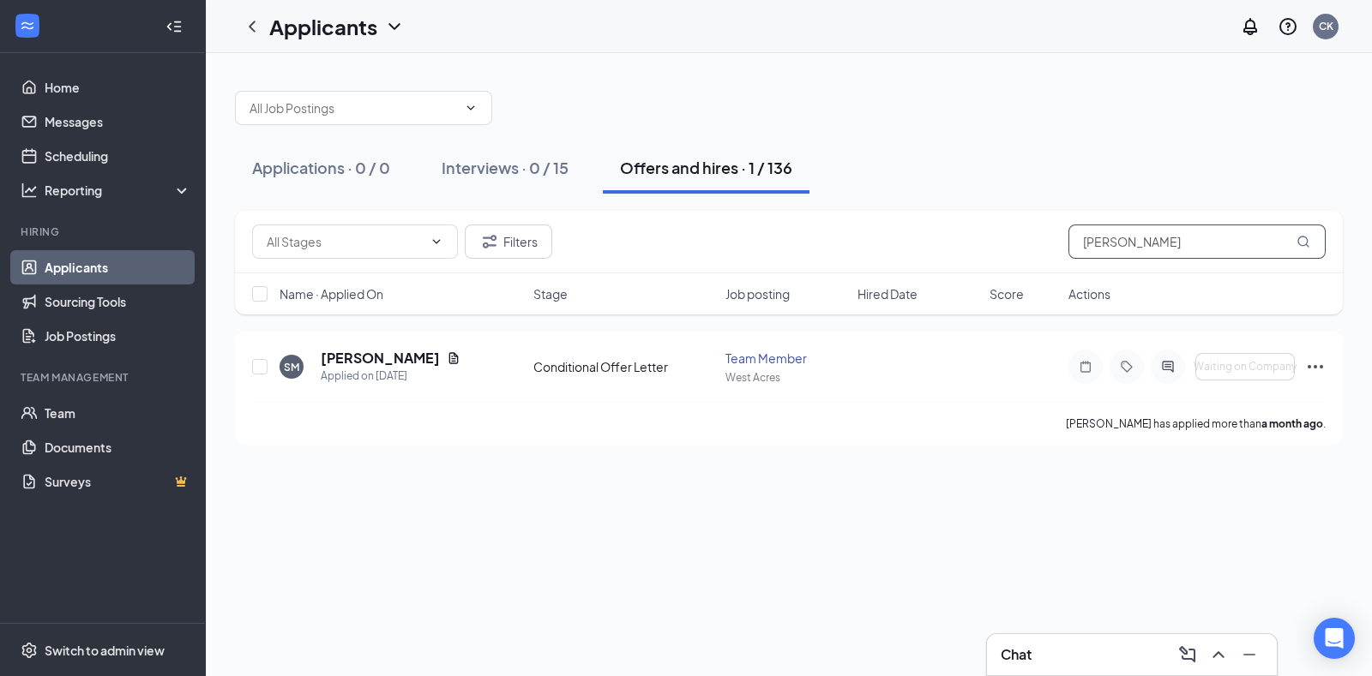
drag, startPoint x: 1145, startPoint y: 237, endPoint x: 1013, endPoint y: 259, distance: 133.8
click at [1013, 259] on div "Filters [PERSON_NAME]" at bounding box center [789, 242] width 1108 height 63
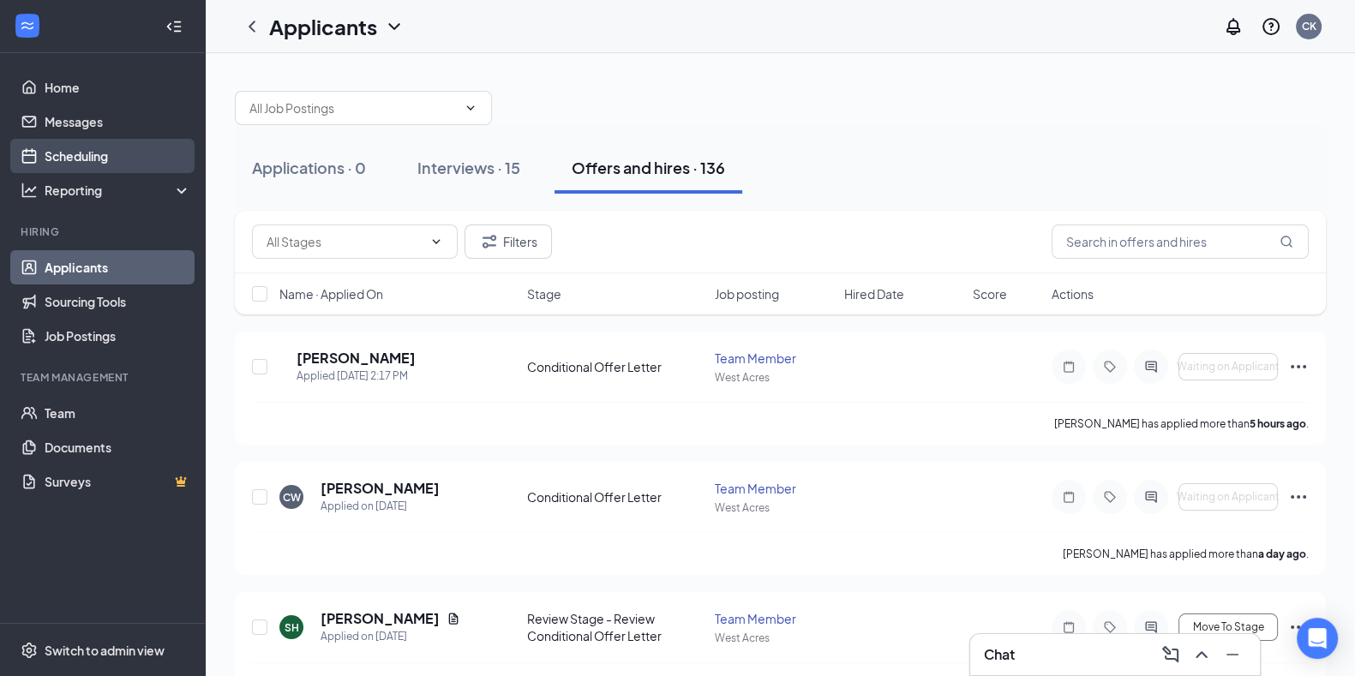
click at [135, 162] on link "Scheduling" at bounding box center [118, 156] width 147 height 34
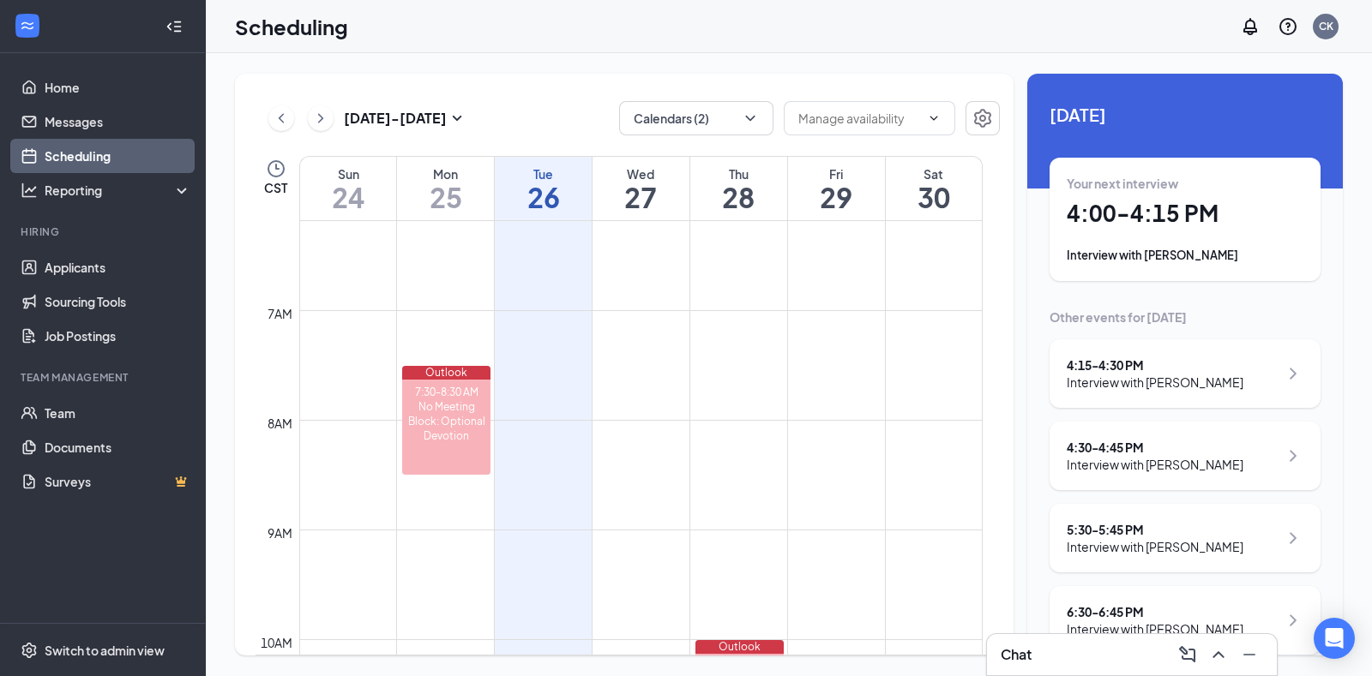
click at [135, 149] on link "Scheduling" at bounding box center [118, 156] width 147 height 34
click at [101, 272] on link "Applicants" at bounding box center [118, 267] width 147 height 34
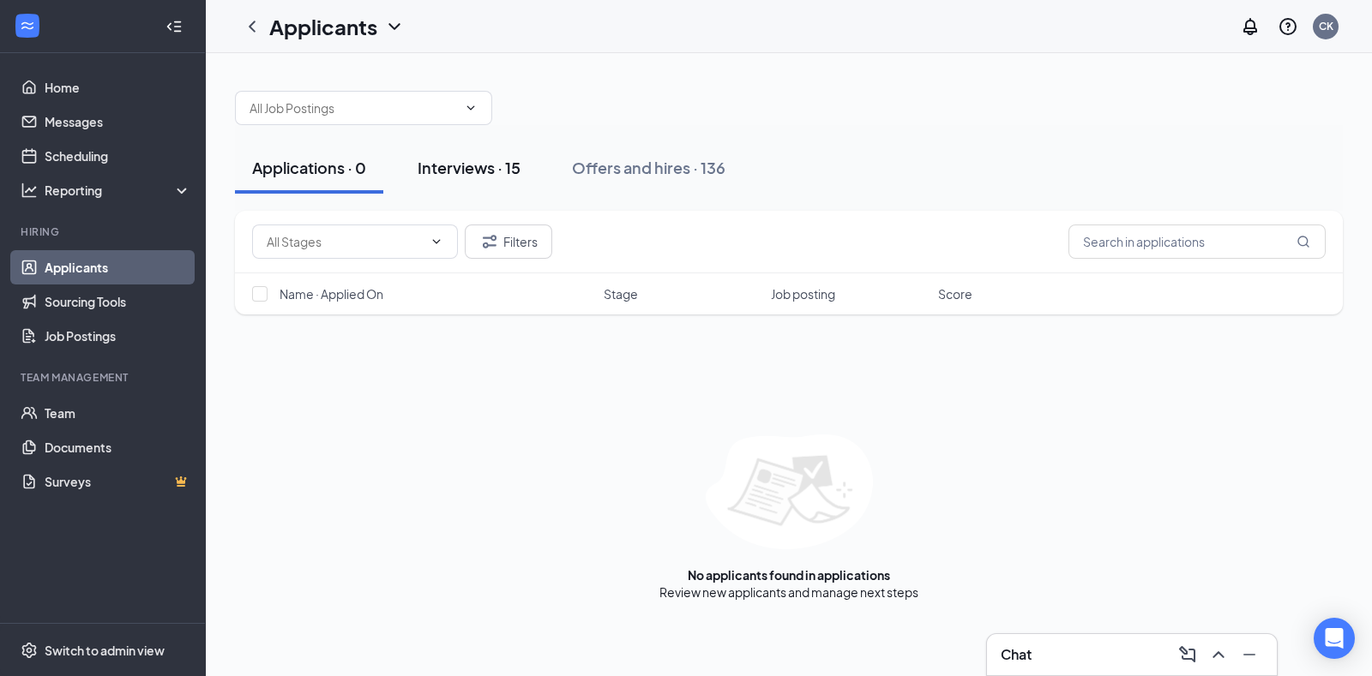
click at [471, 186] on button "Interviews · 15" at bounding box center [468, 167] width 137 height 51
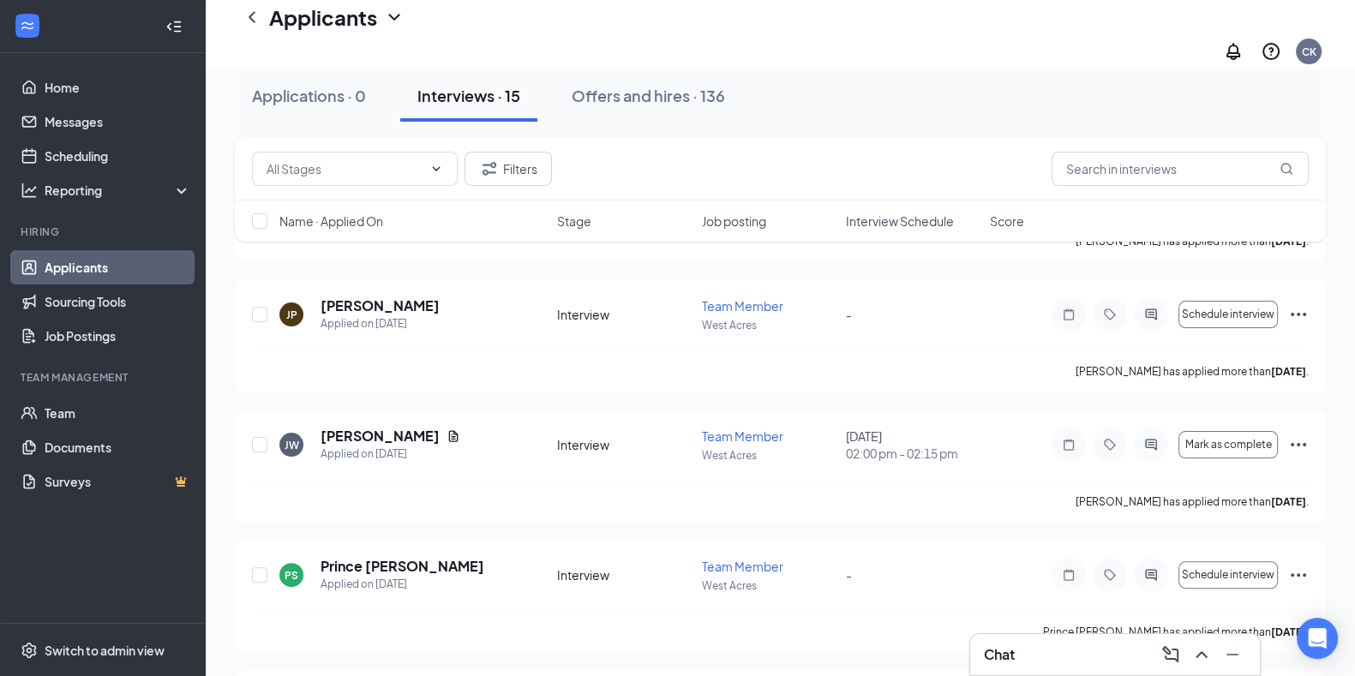
scroll to position [469, 0]
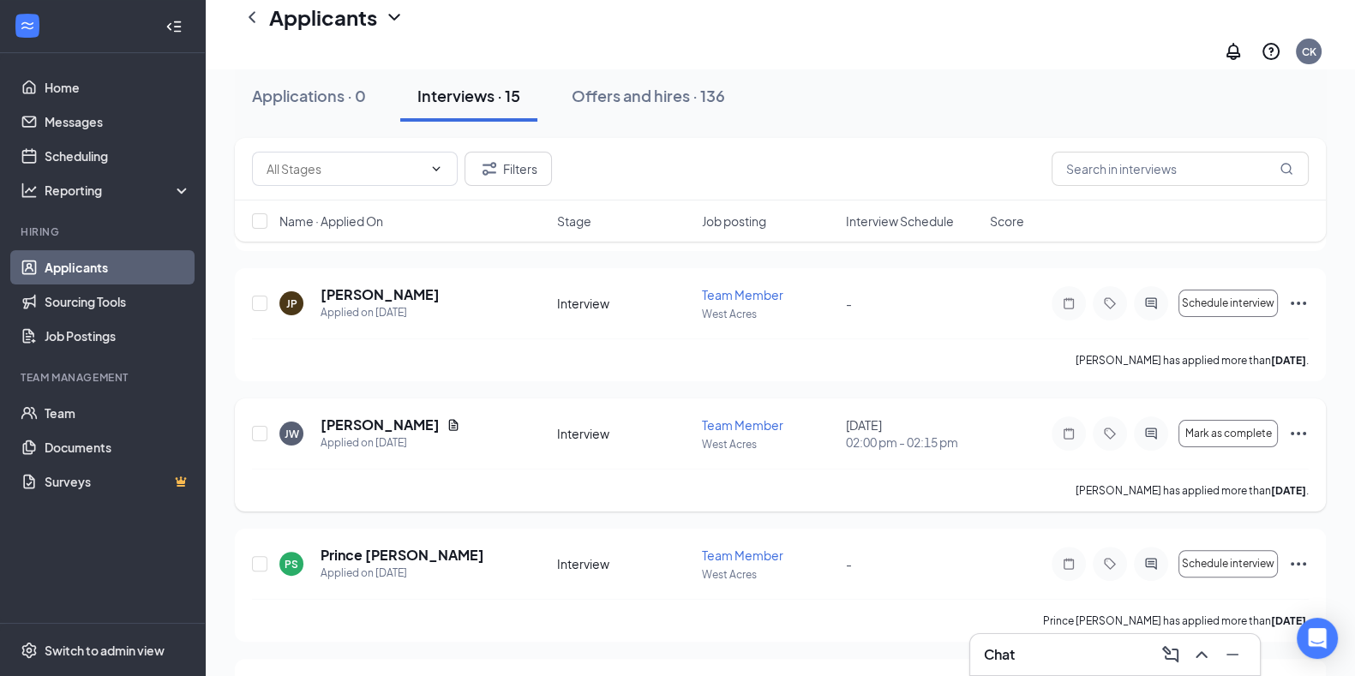
click at [1300, 432] on icon "Ellipses" at bounding box center [1298, 433] width 15 height 3
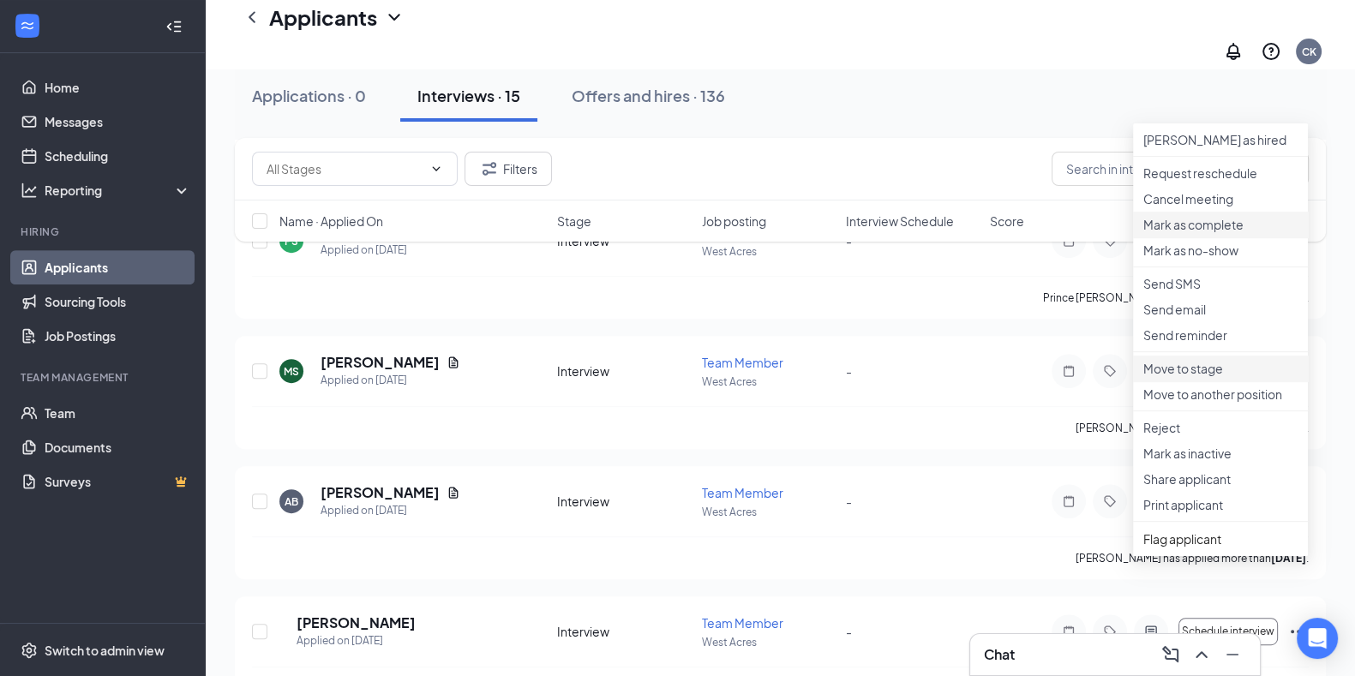
scroll to position [792, 0]
click at [1204, 441] on li "Reject" at bounding box center [1220, 428] width 175 height 26
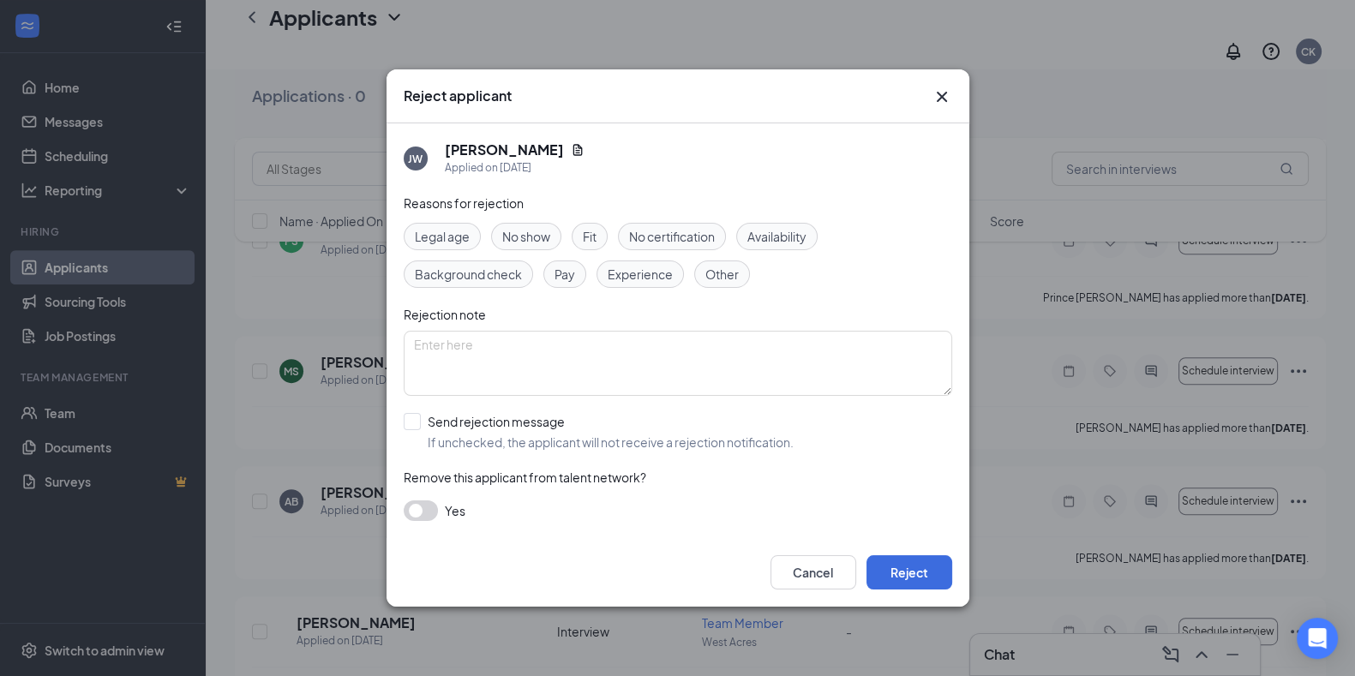
click at [583, 240] on span "Fit" at bounding box center [590, 236] width 14 height 19
click at [409, 430] on input "Send rejection message If unchecked, the applicant will not receive a rejection…" at bounding box center [599, 432] width 390 height 38
checkbox input "true"
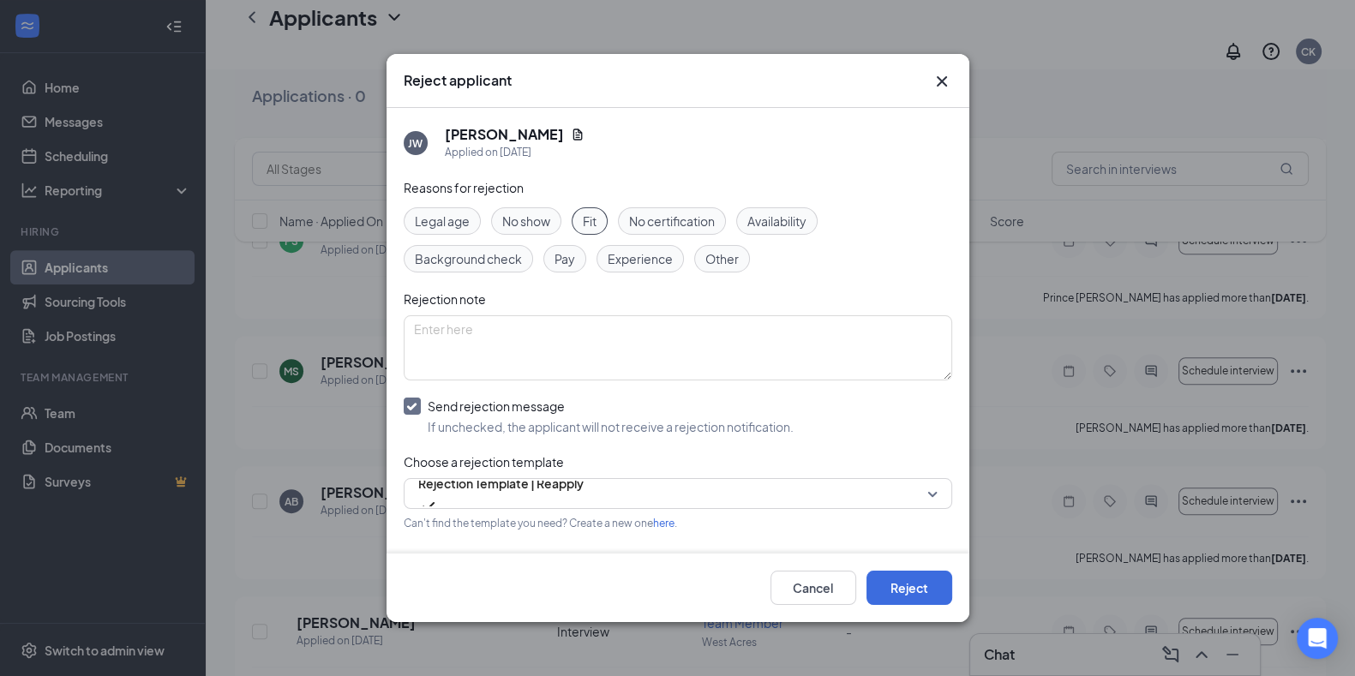
click at [911, 613] on div "Cancel Reject" at bounding box center [678, 588] width 583 height 69
click at [910, 598] on button "Reject" at bounding box center [910, 588] width 86 height 34
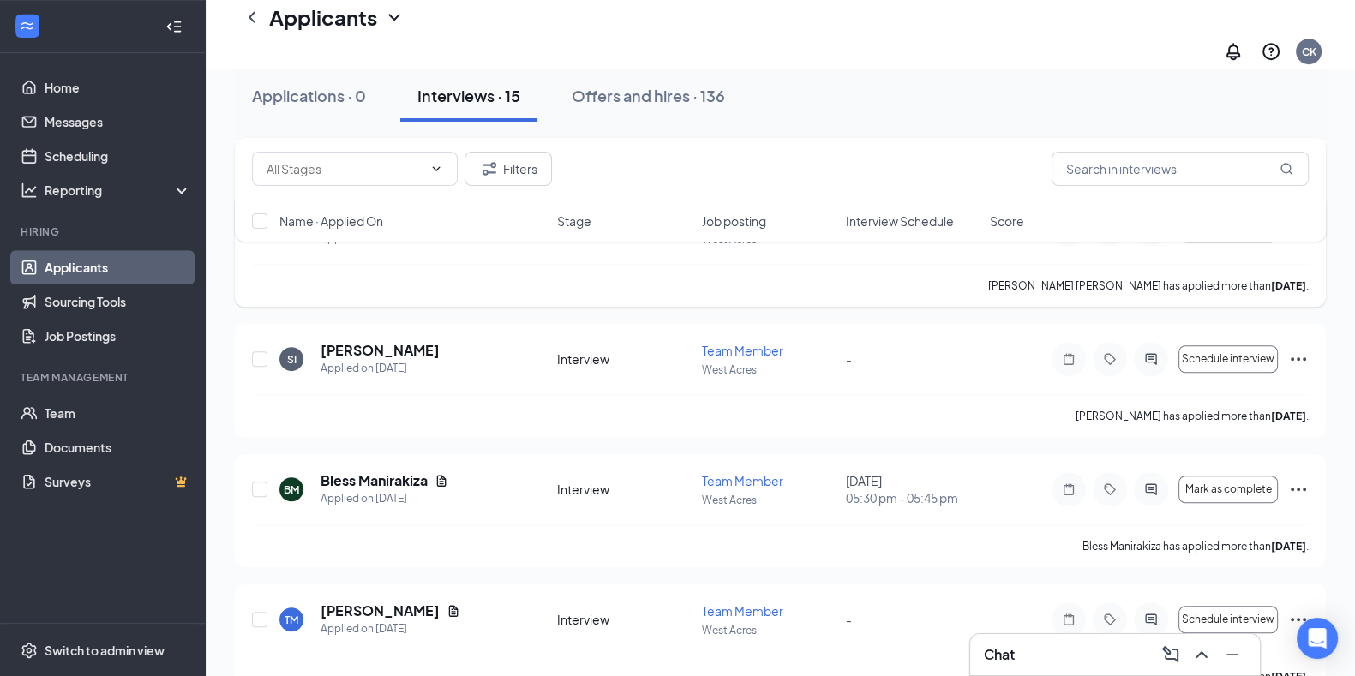
scroll to position [1448, 0]
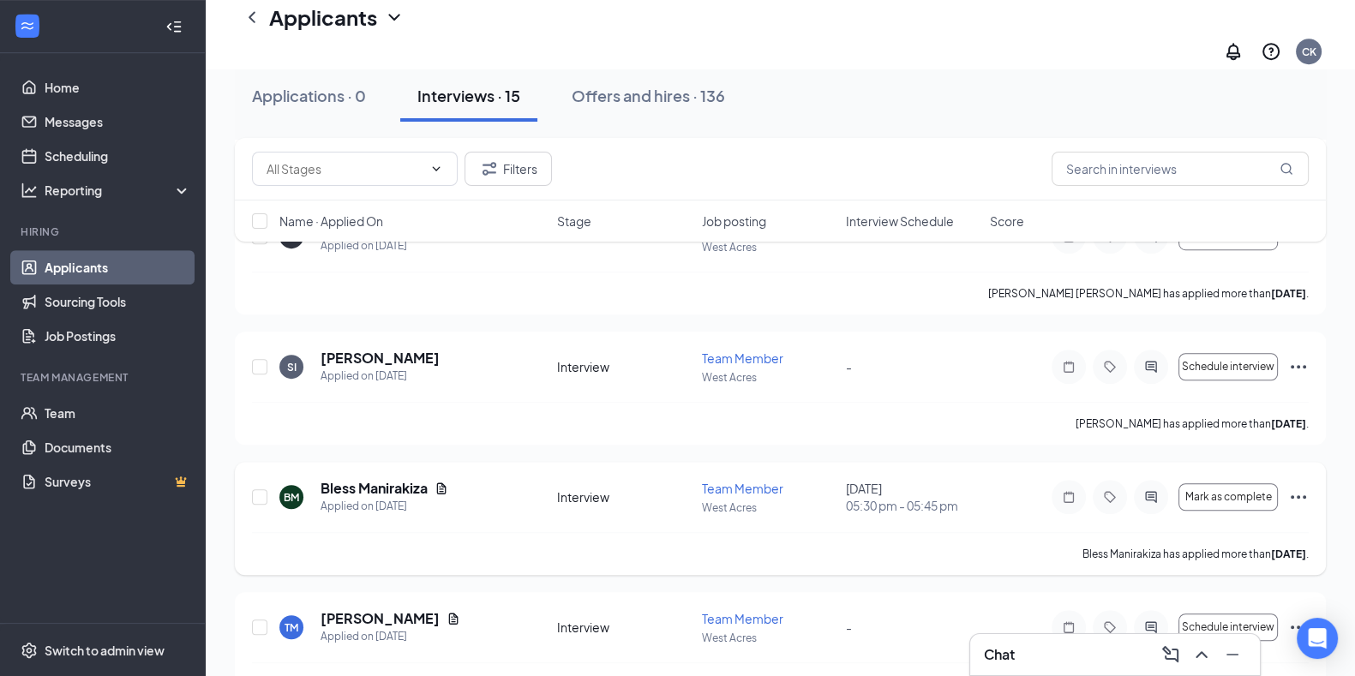
click at [1301, 487] on icon "Ellipses" at bounding box center [1299, 497] width 21 height 21
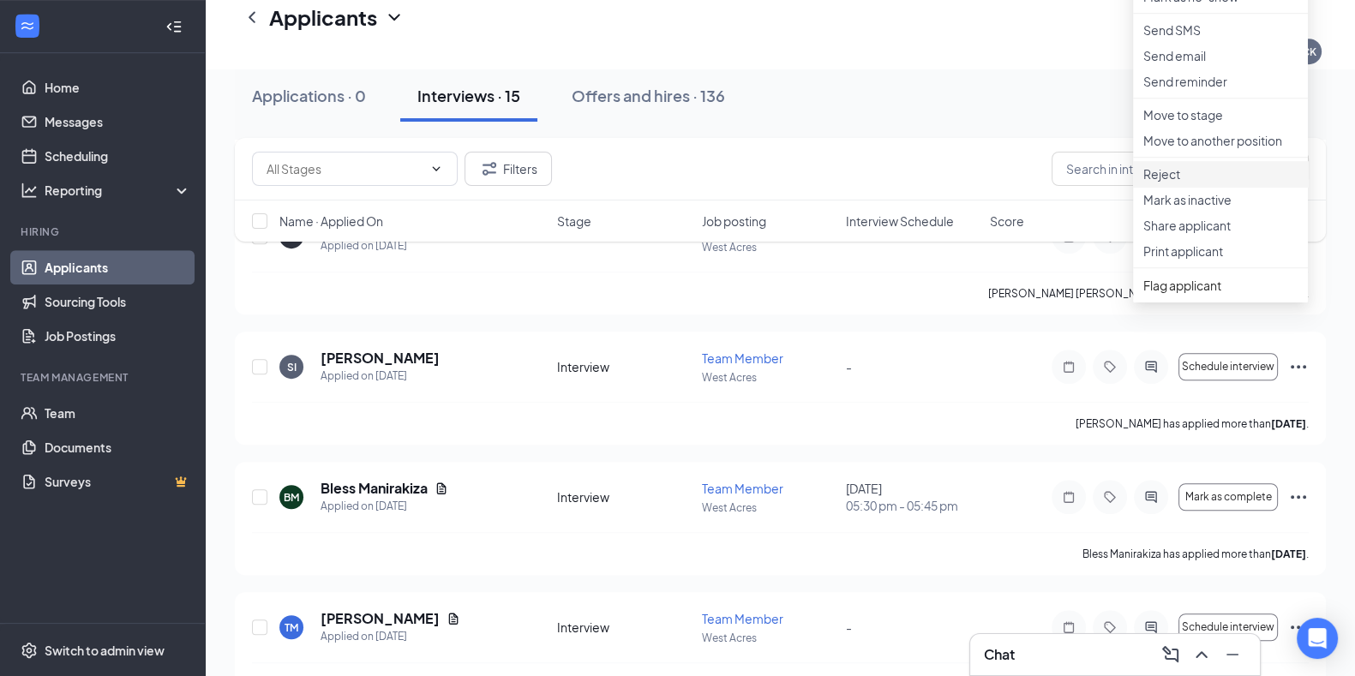
click at [1214, 183] on p "Reject" at bounding box center [1221, 173] width 154 height 17
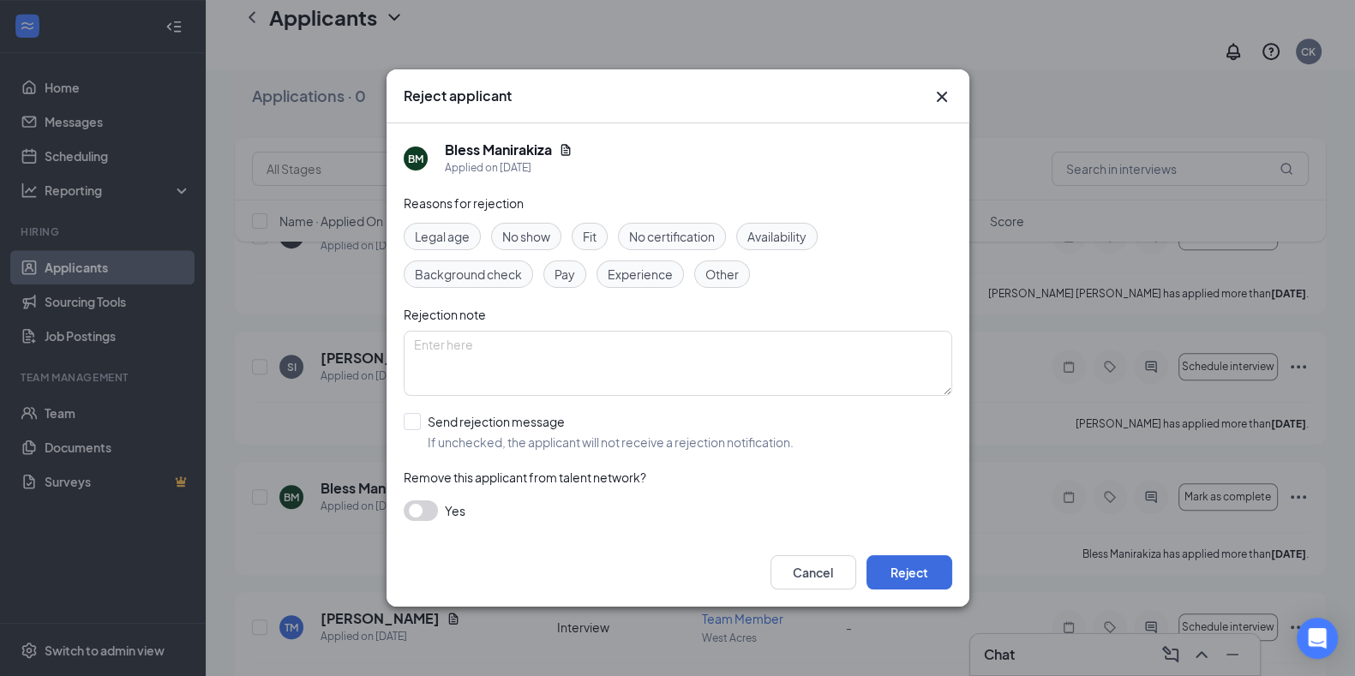
click at [590, 230] on span "Fit" at bounding box center [590, 236] width 14 height 19
click at [419, 419] on input "Send rejection message If unchecked, the applicant will not receive a rejection…" at bounding box center [599, 432] width 390 height 38
checkbox input "true"
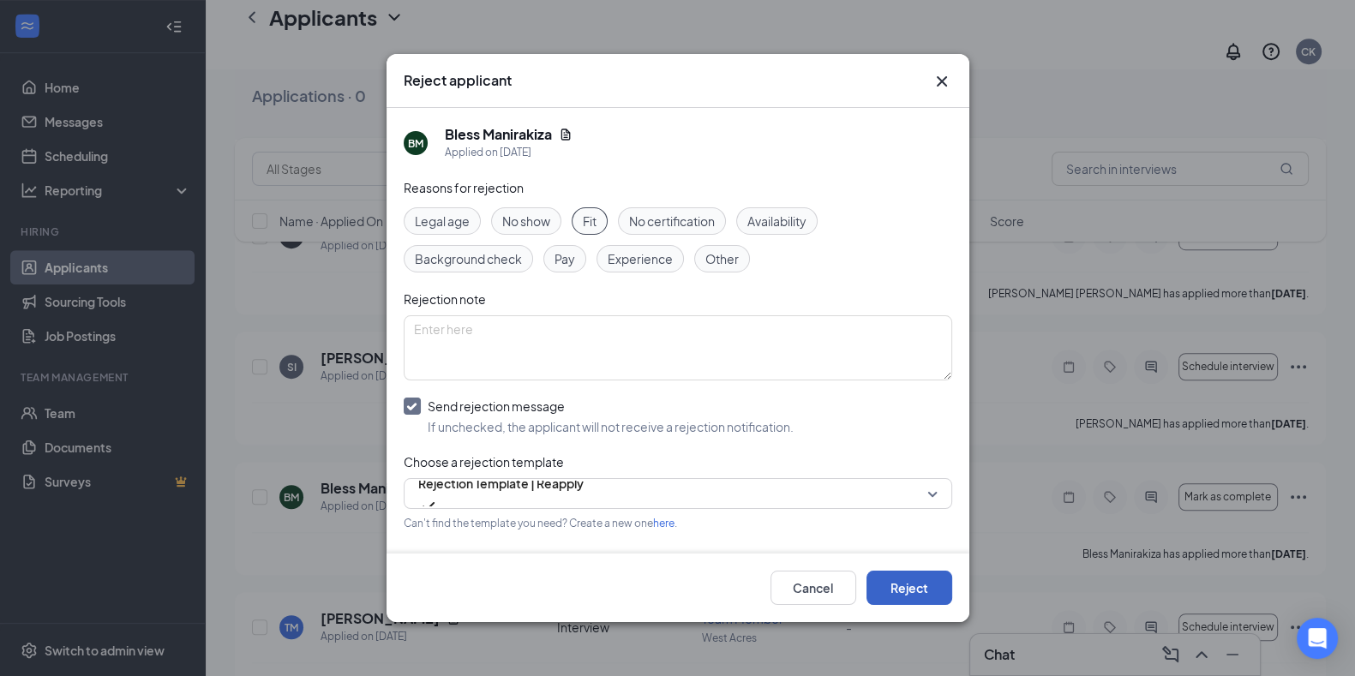
click at [902, 578] on button "Reject" at bounding box center [910, 588] width 86 height 34
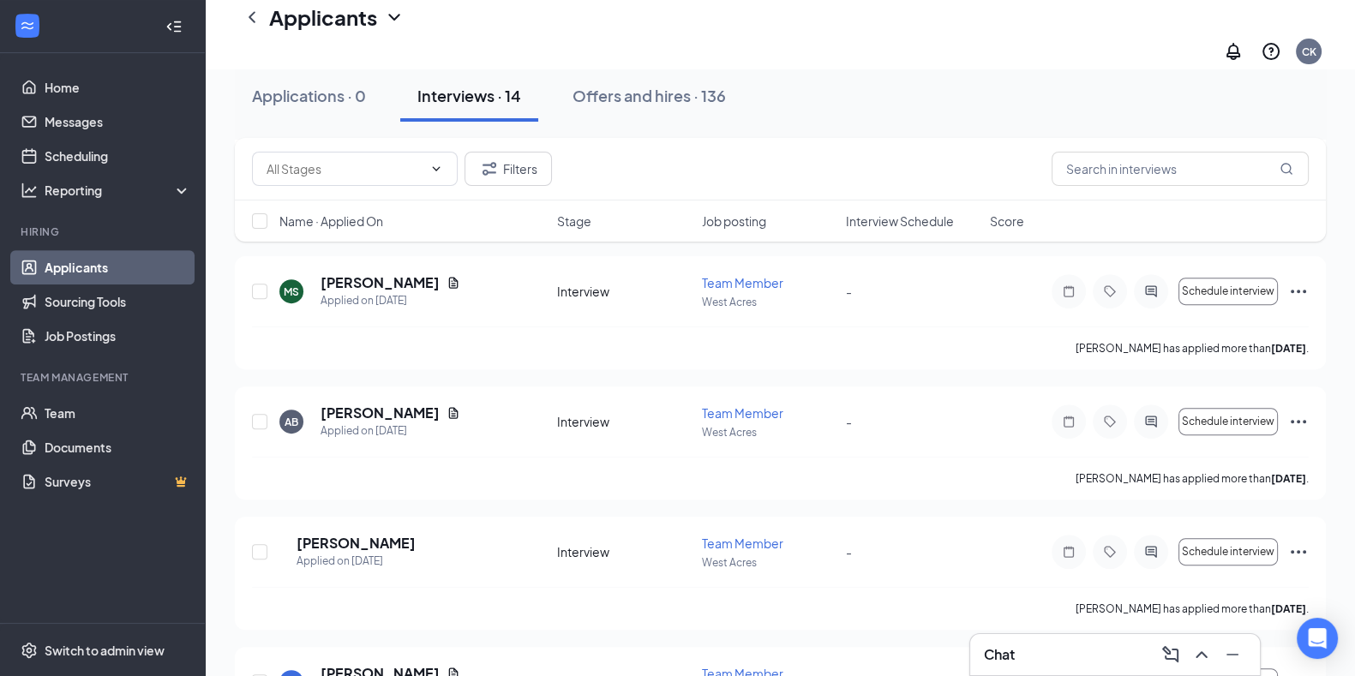
scroll to position [737, 0]
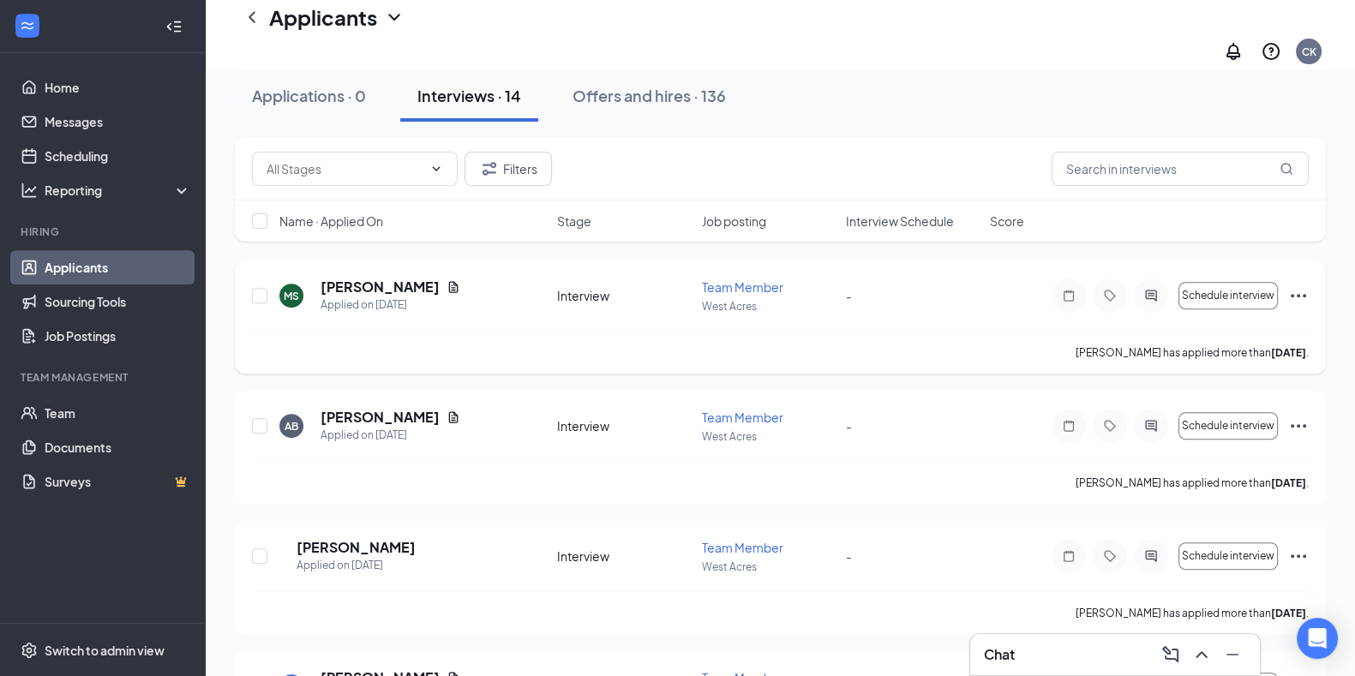
click at [1301, 285] on icon "Ellipses" at bounding box center [1299, 295] width 21 height 21
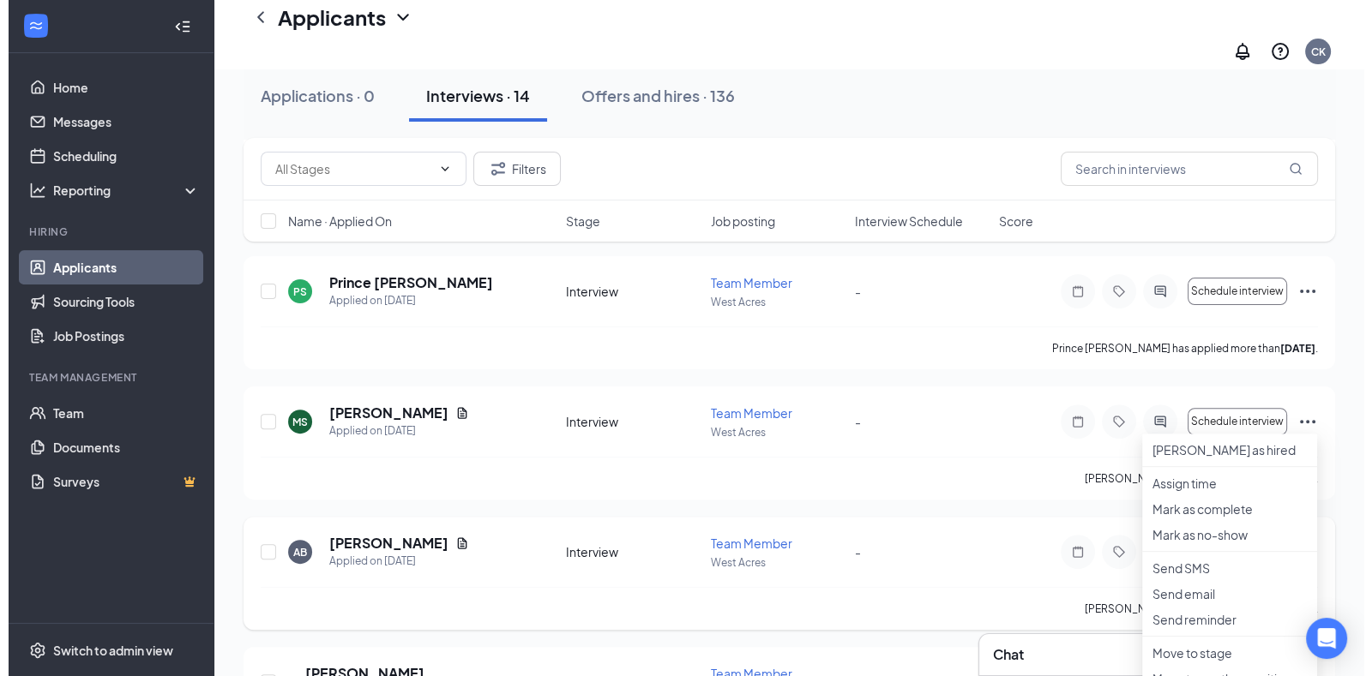
scroll to position [1349, 0]
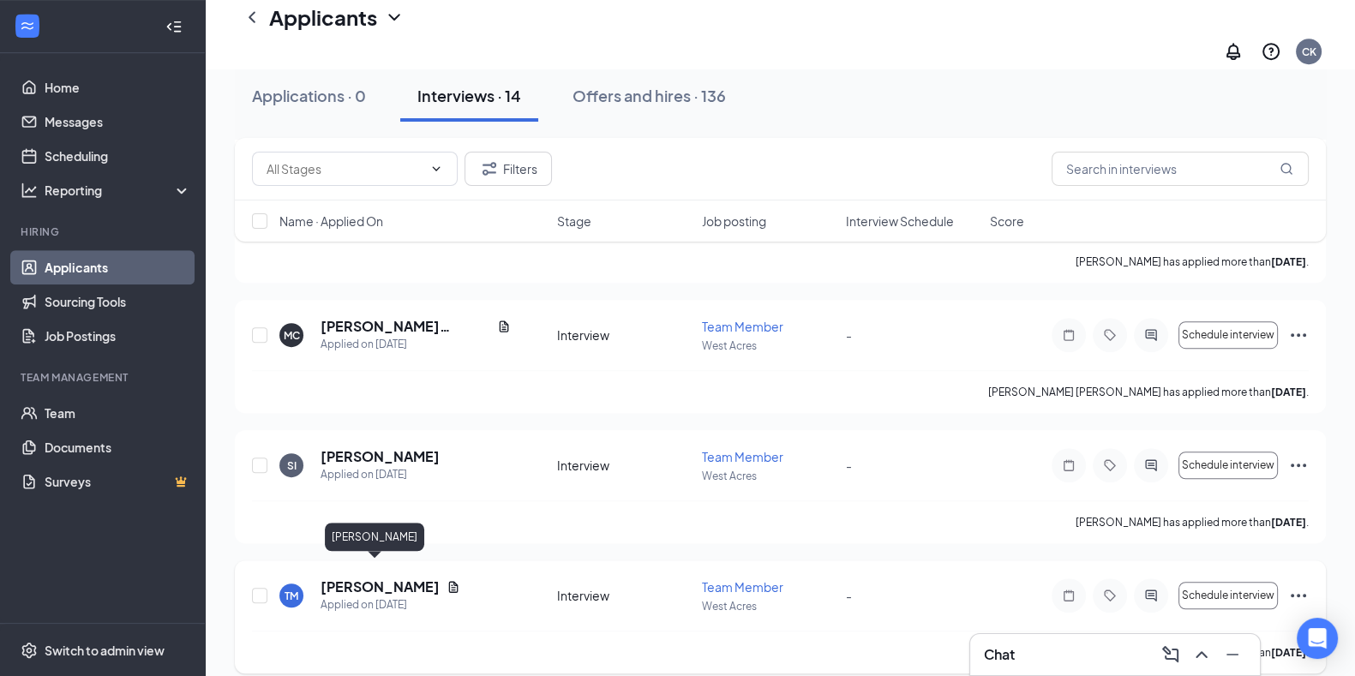
click at [371, 578] on h5 "[PERSON_NAME]" at bounding box center [380, 587] width 119 height 19
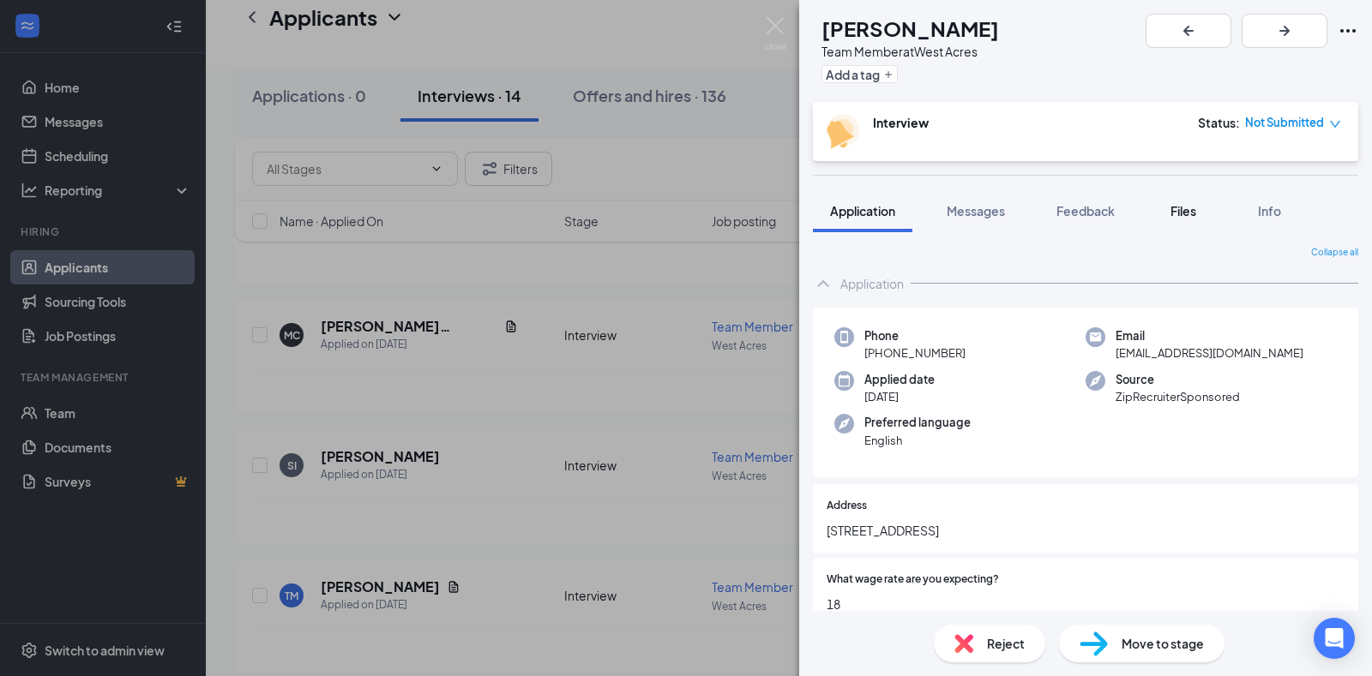
click at [1176, 209] on span "Files" at bounding box center [1183, 210] width 26 height 15
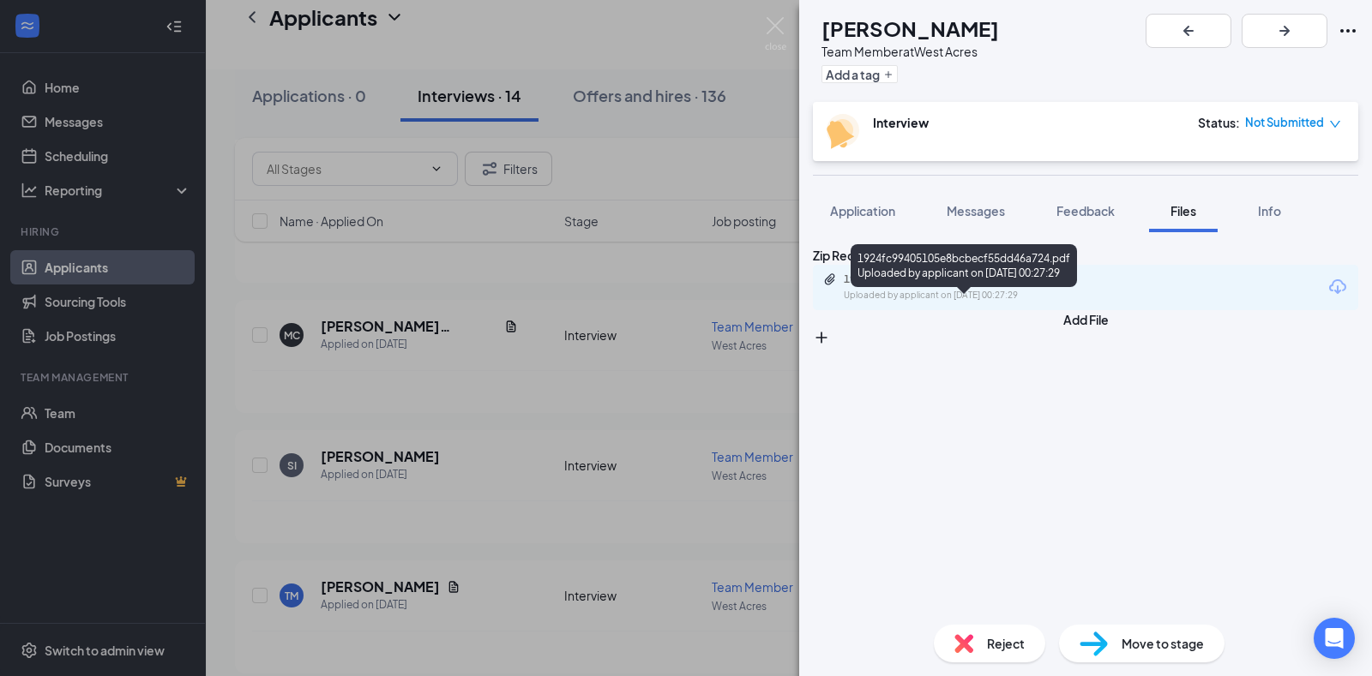
click at [1007, 286] on div "1924fc99405105e8bcbecf55dd46a724.pdf" at bounding box center [964, 280] width 240 height 14
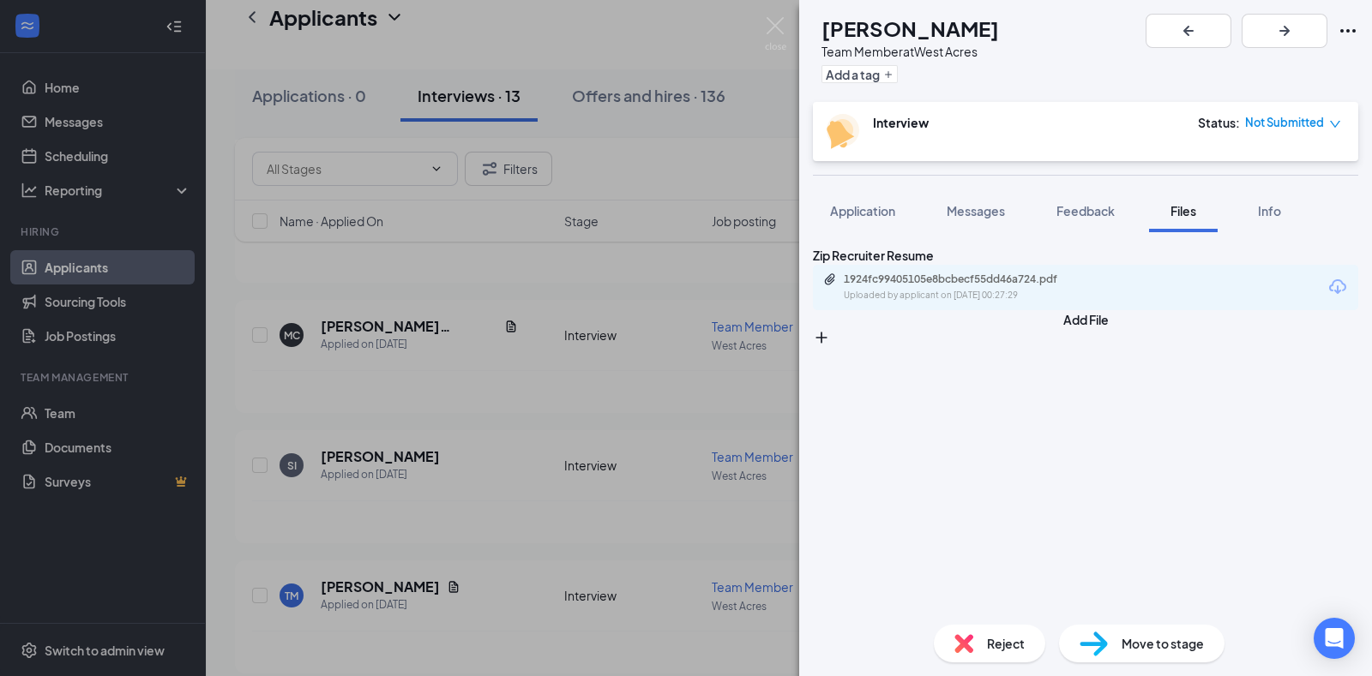
click at [995, 656] on div "Reject" at bounding box center [989, 644] width 111 height 38
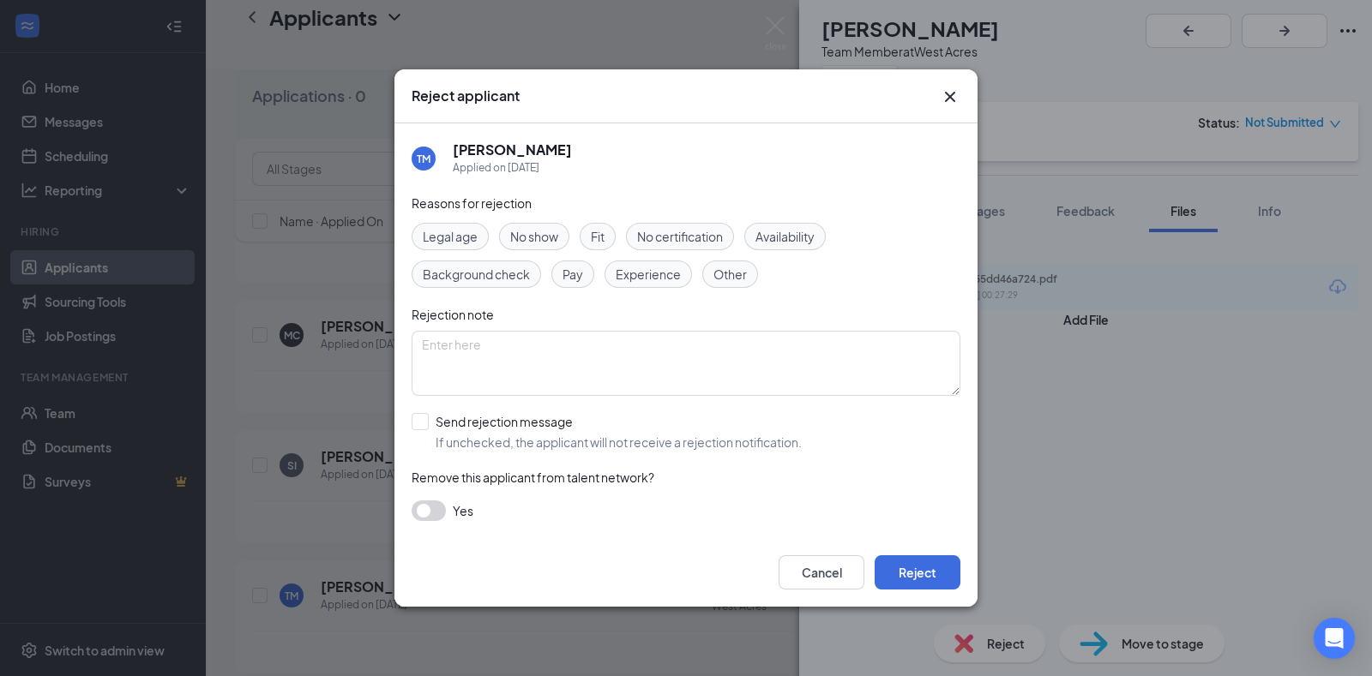
click at [606, 232] on div "Fit" at bounding box center [598, 236] width 36 height 27
click at [428, 426] on input "Send rejection message If unchecked, the applicant will not receive a rejection…" at bounding box center [607, 432] width 390 height 38
checkbox input "true"
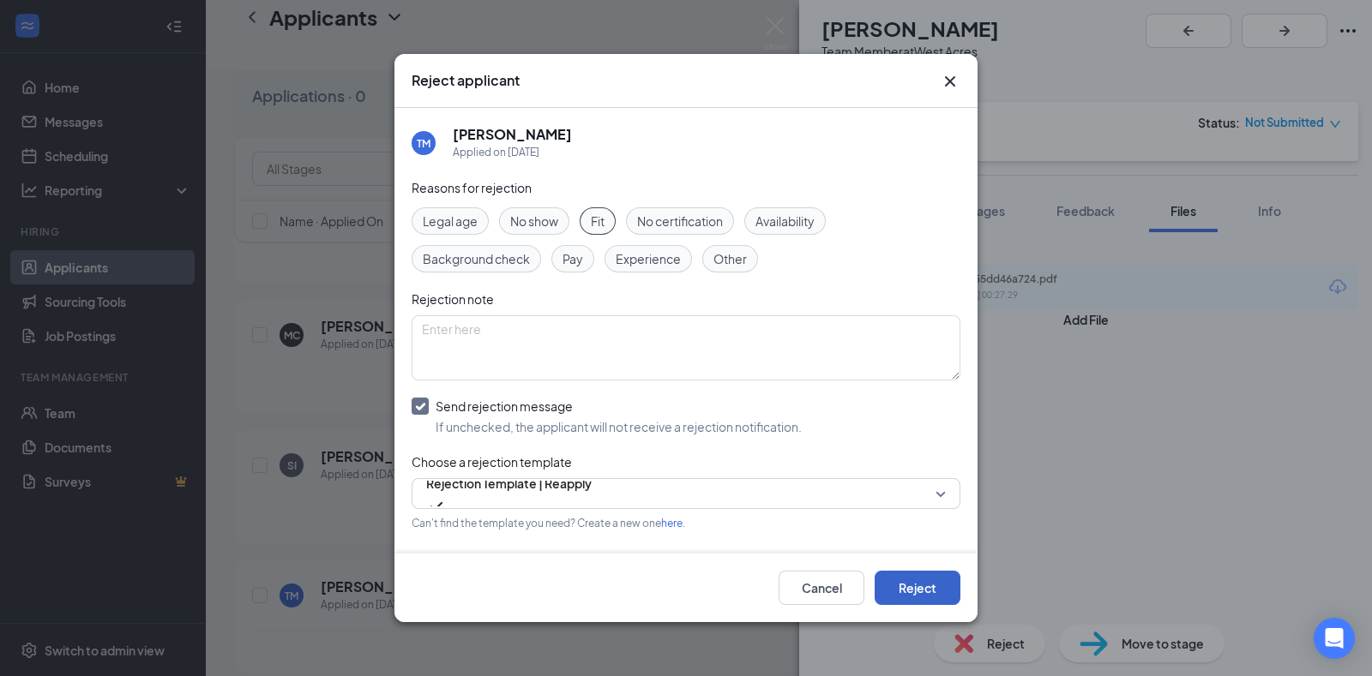
click at [905, 575] on button "Reject" at bounding box center [918, 588] width 86 height 34
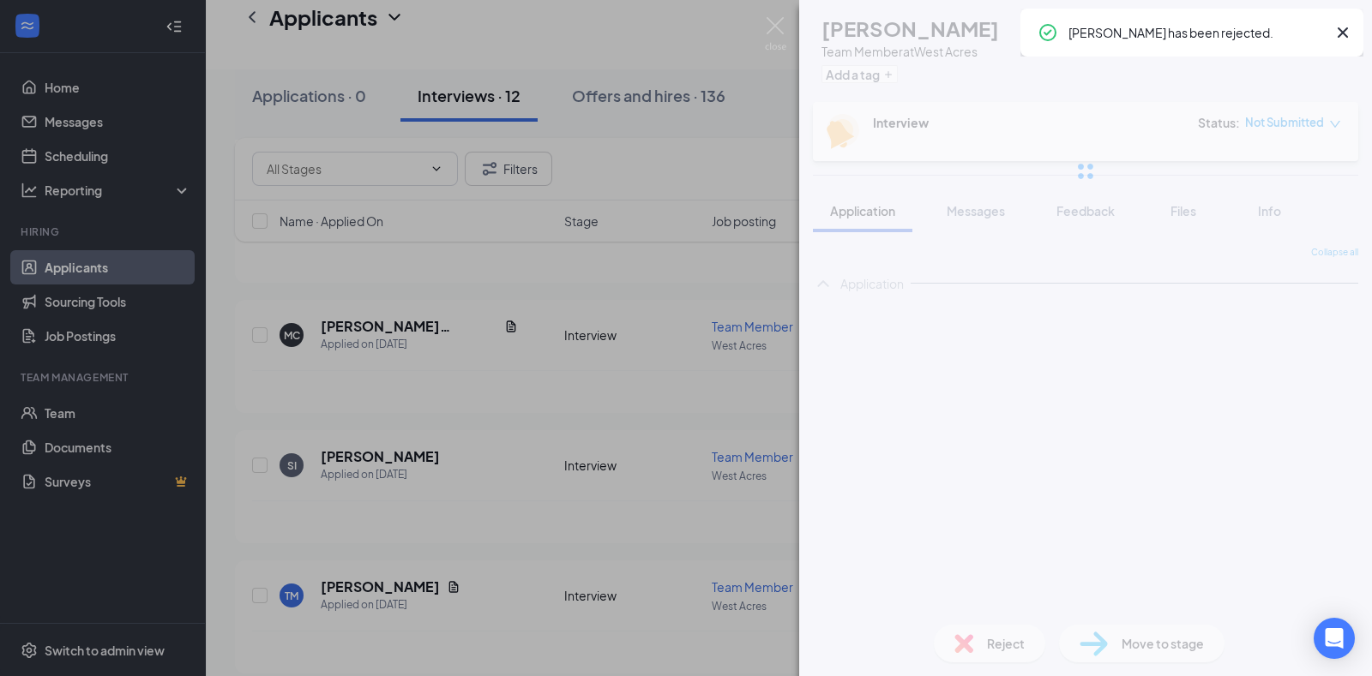
scroll to position [1219, 0]
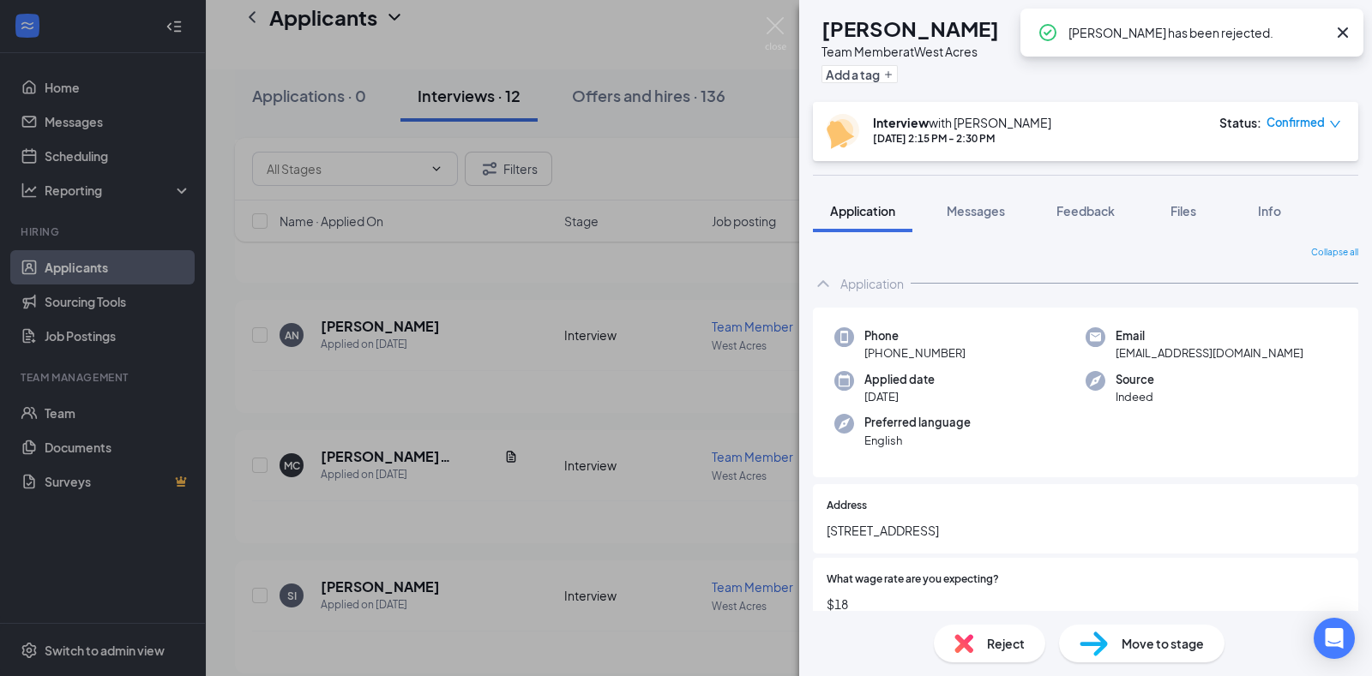
click at [506, 575] on div "MT [PERSON_NAME] Team Member at [GEOGRAPHIC_DATA] Add a tag Interview with [PER…" at bounding box center [686, 338] width 1372 height 676
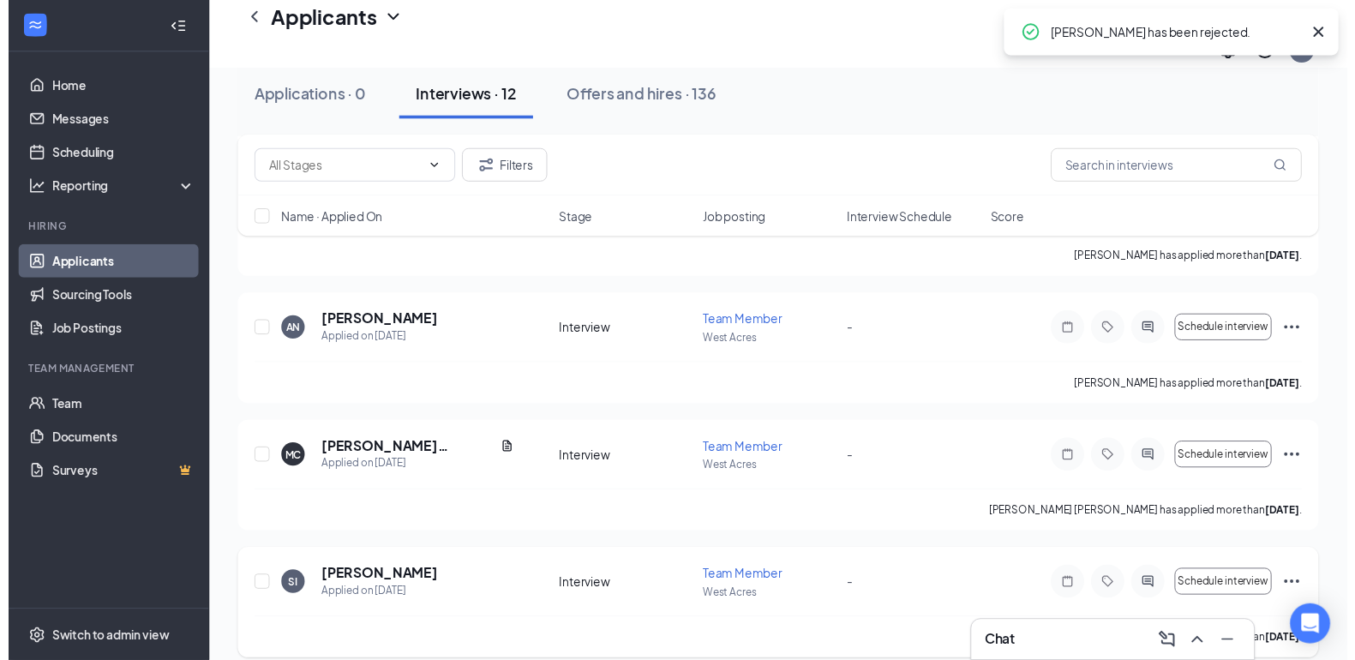
scroll to position [1235, 0]
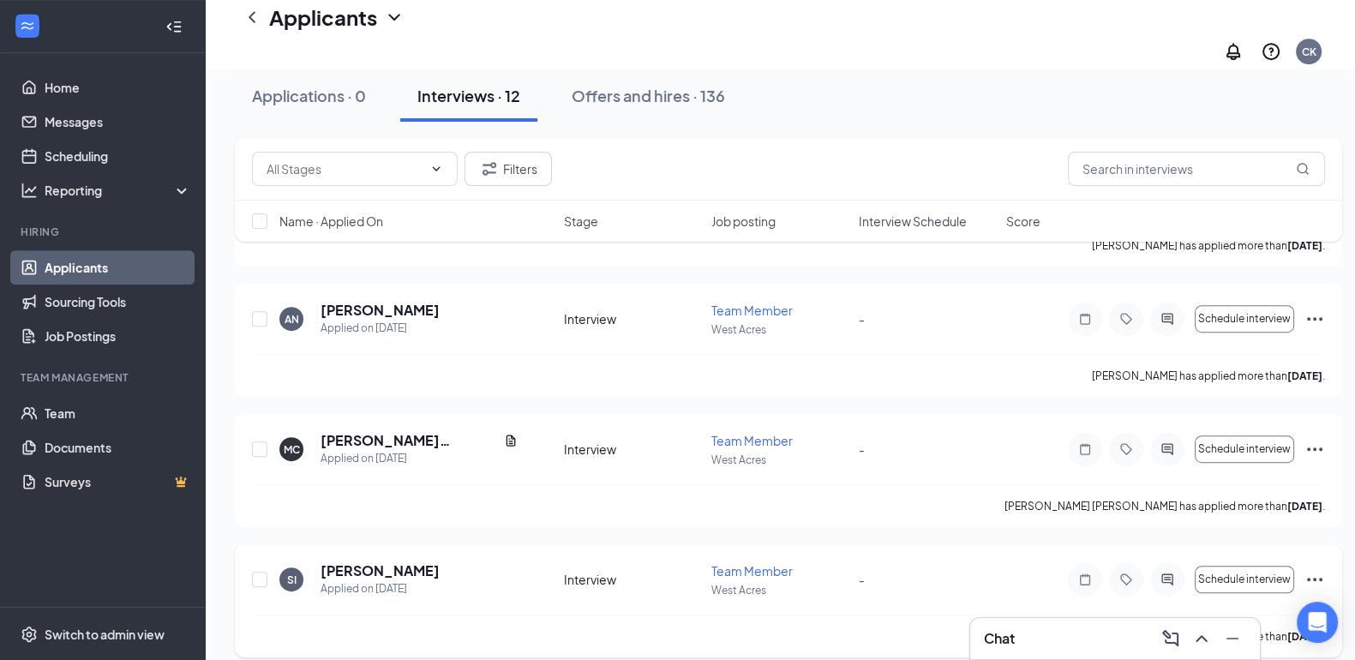
click at [361, 580] on div "Applied on [DATE]" at bounding box center [380, 588] width 119 height 17
click at [368, 562] on h5 "[PERSON_NAME]" at bounding box center [380, 571] width 119 height 19
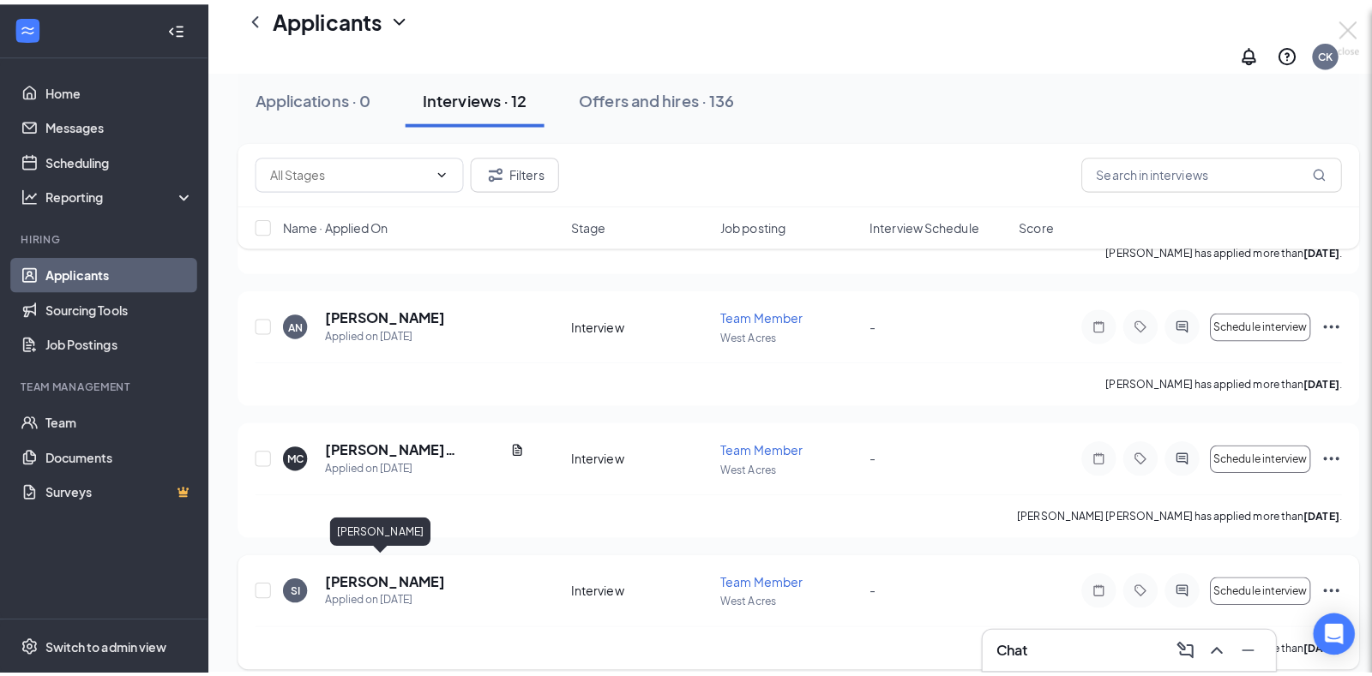
scroll to position [1219, 0]
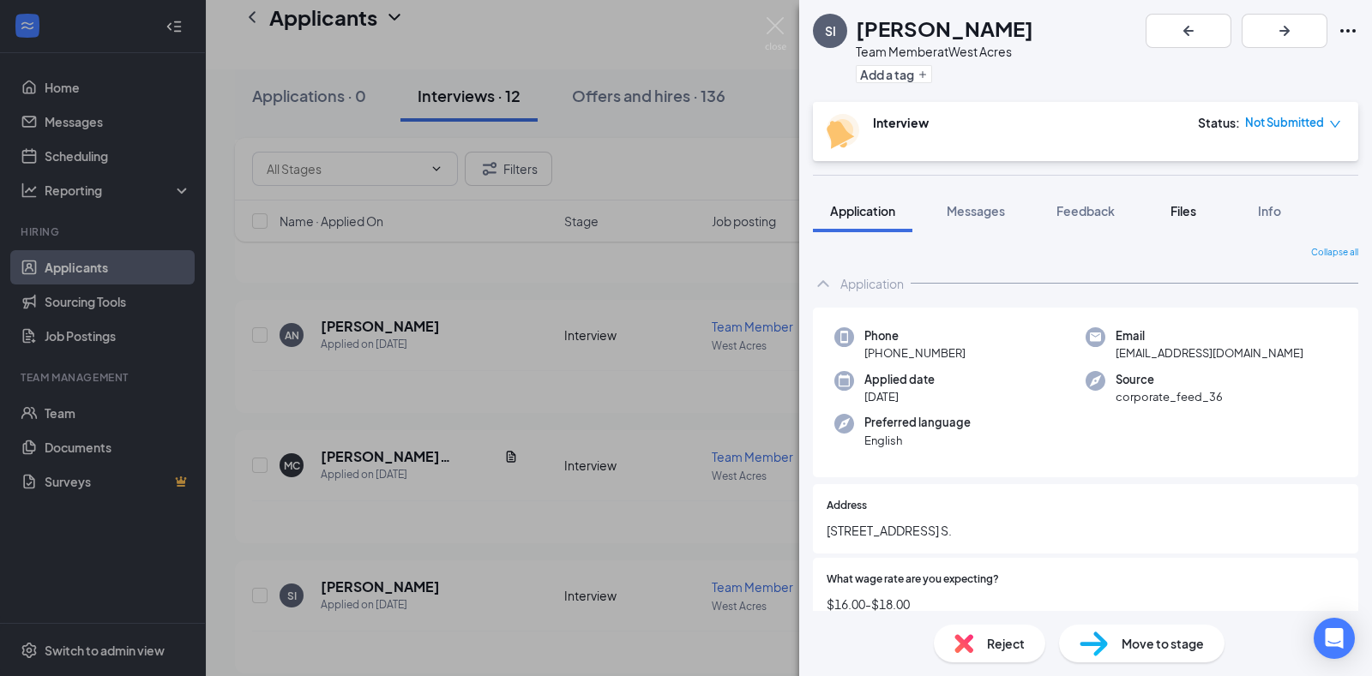
click at [1182, 211] on span "Files" at bounding box center [1183, 210] width 26 height 15
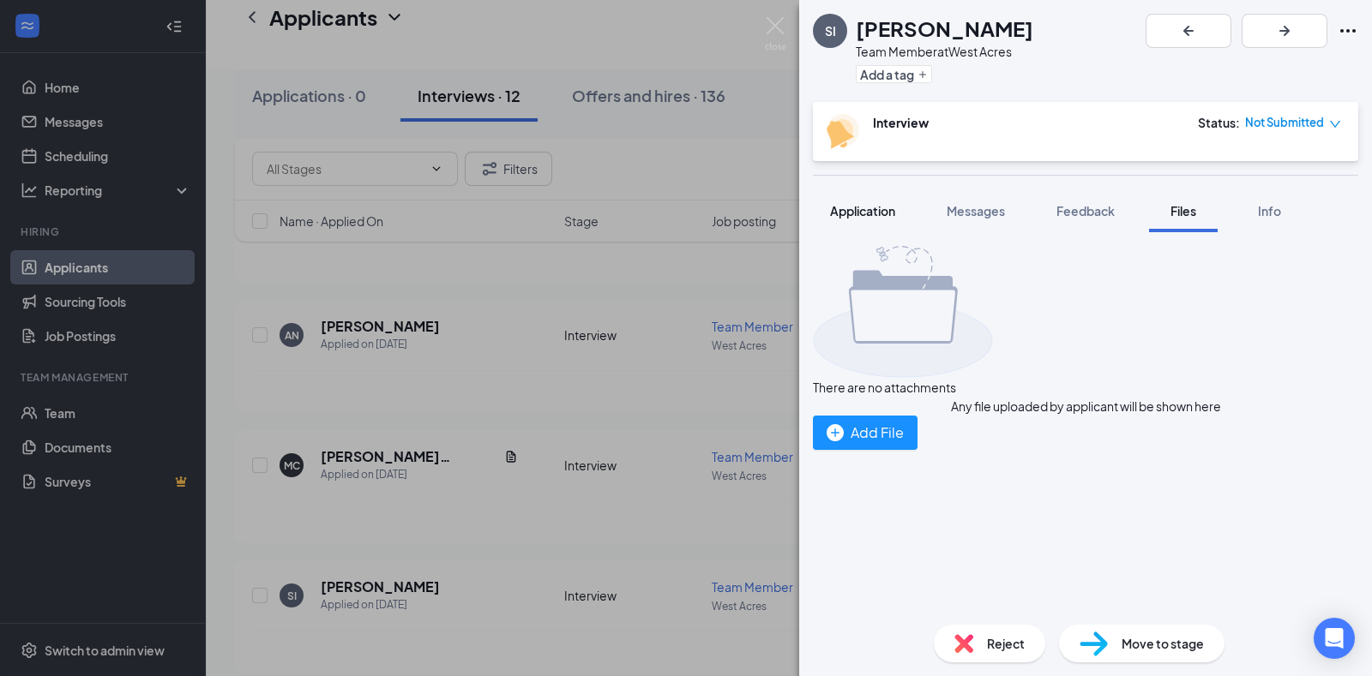
click at [860, 207] on span "Application" at bounding box center [862, 210] width 65 height 15
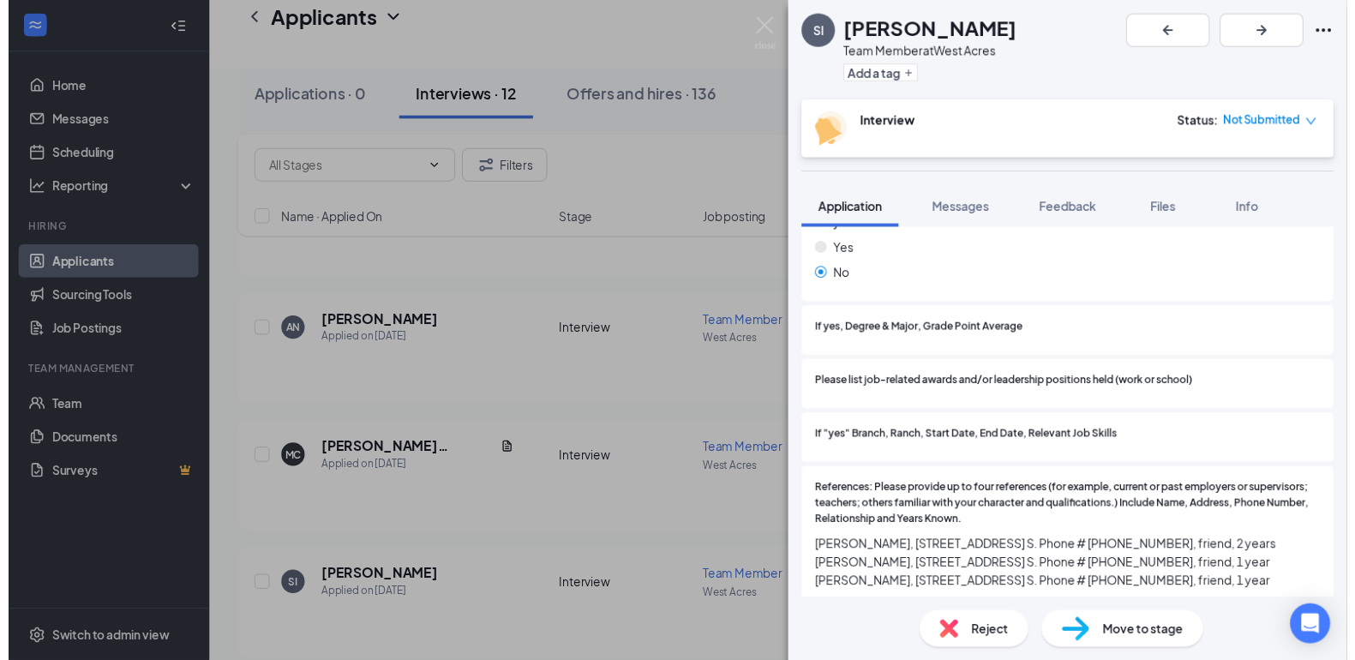
scroll to position [2148, 0]
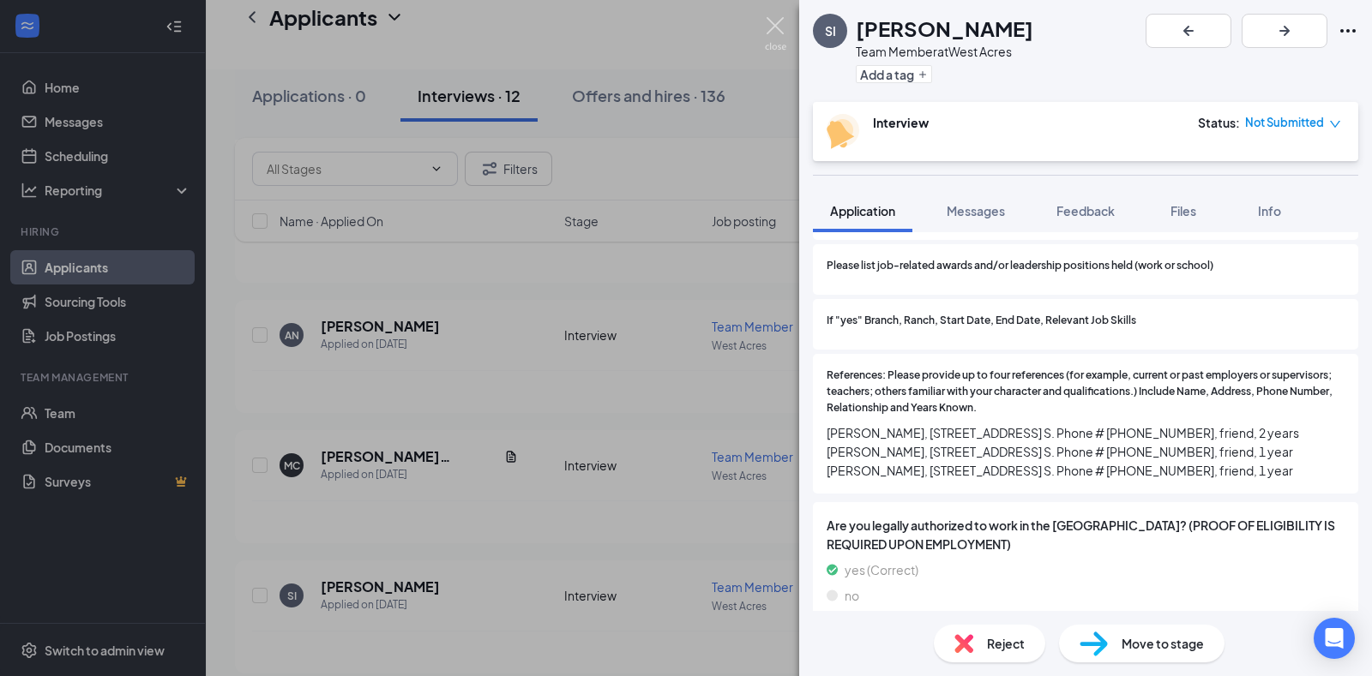
click at [774, 24] on img at bounding box center [775, 33] width 21 height 33
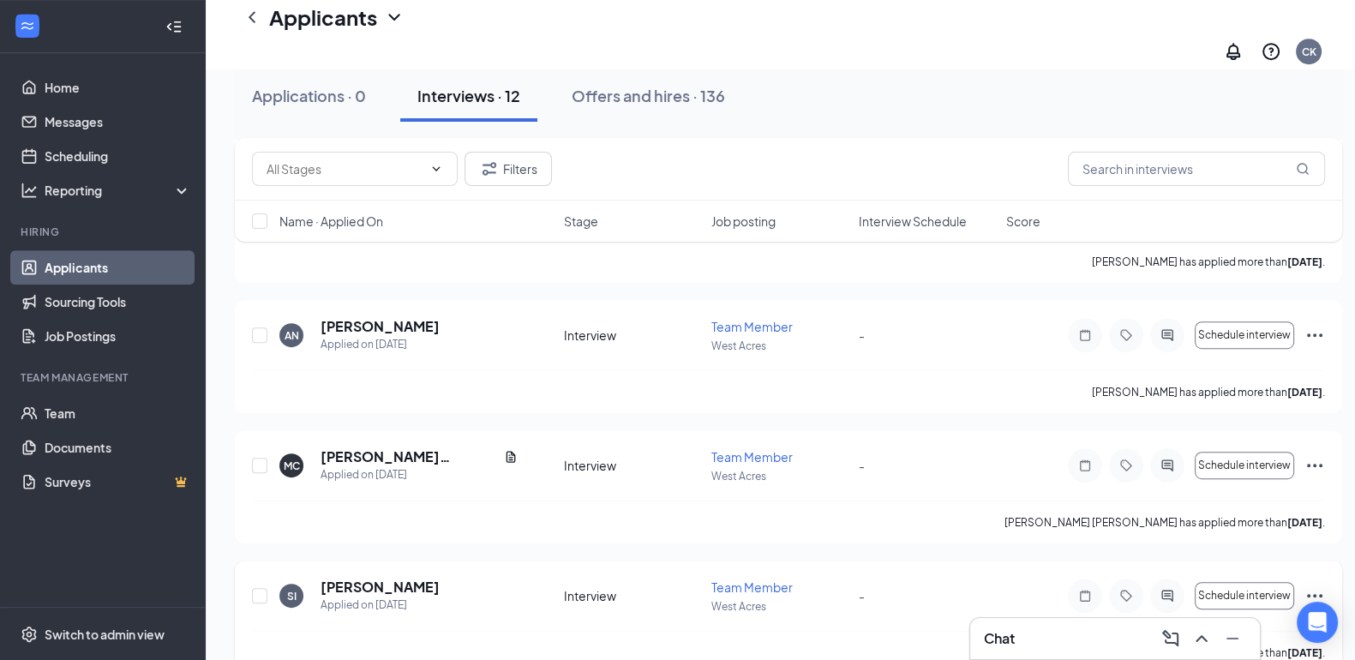
scroll to position [1235, 0]
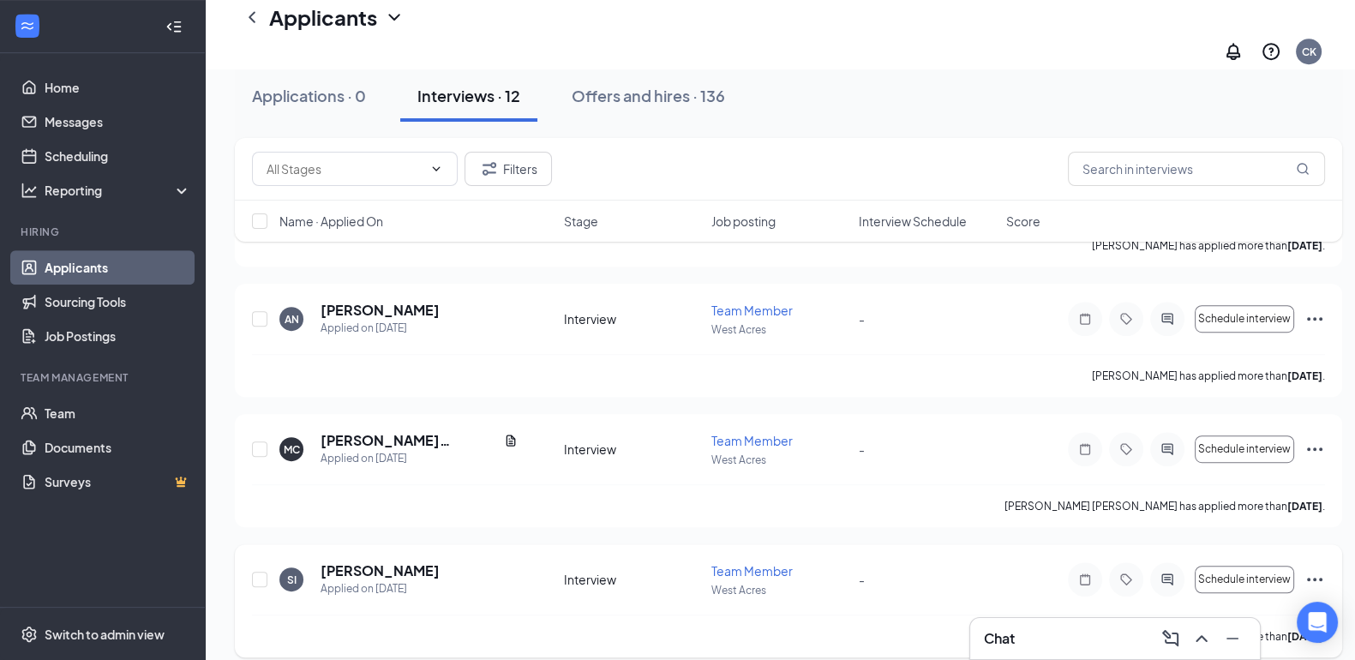
click at [1320, 569] on icon "Ellipses" at bounding box center [1315, 579] width 21 height 21
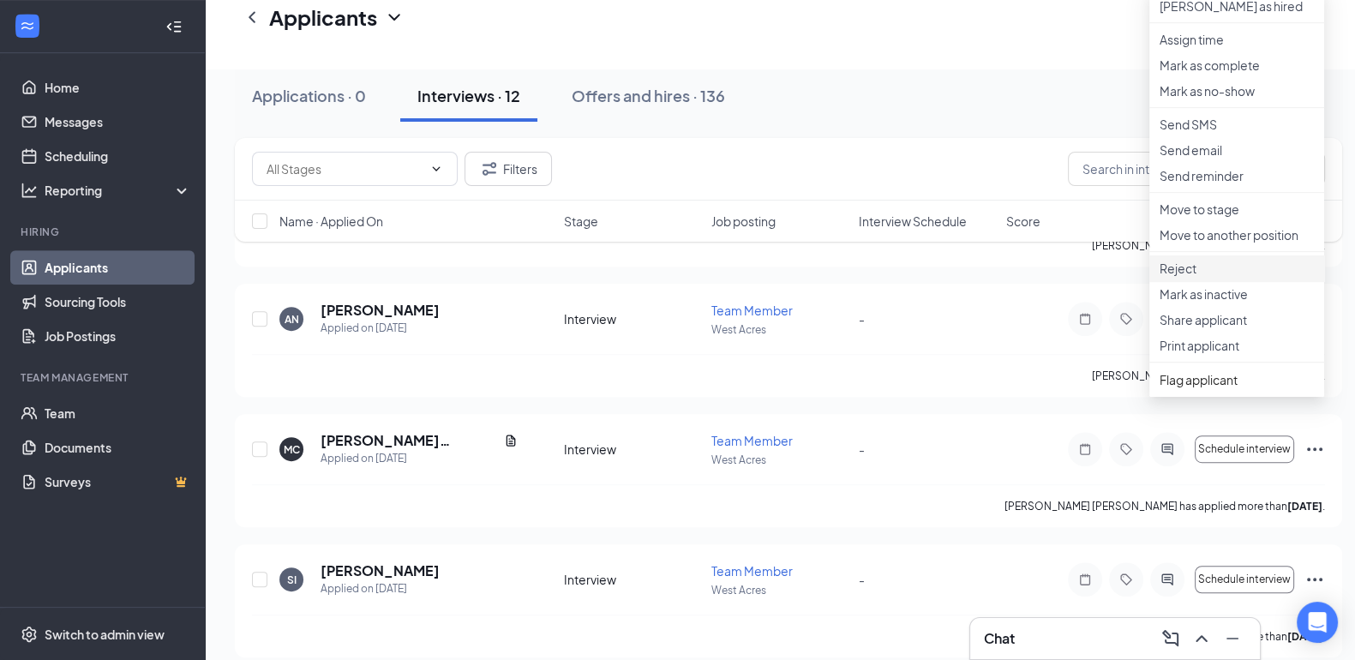
click at [1228, 281] on li "Reject" at bounding box center [1237, 268] width 175 height 26
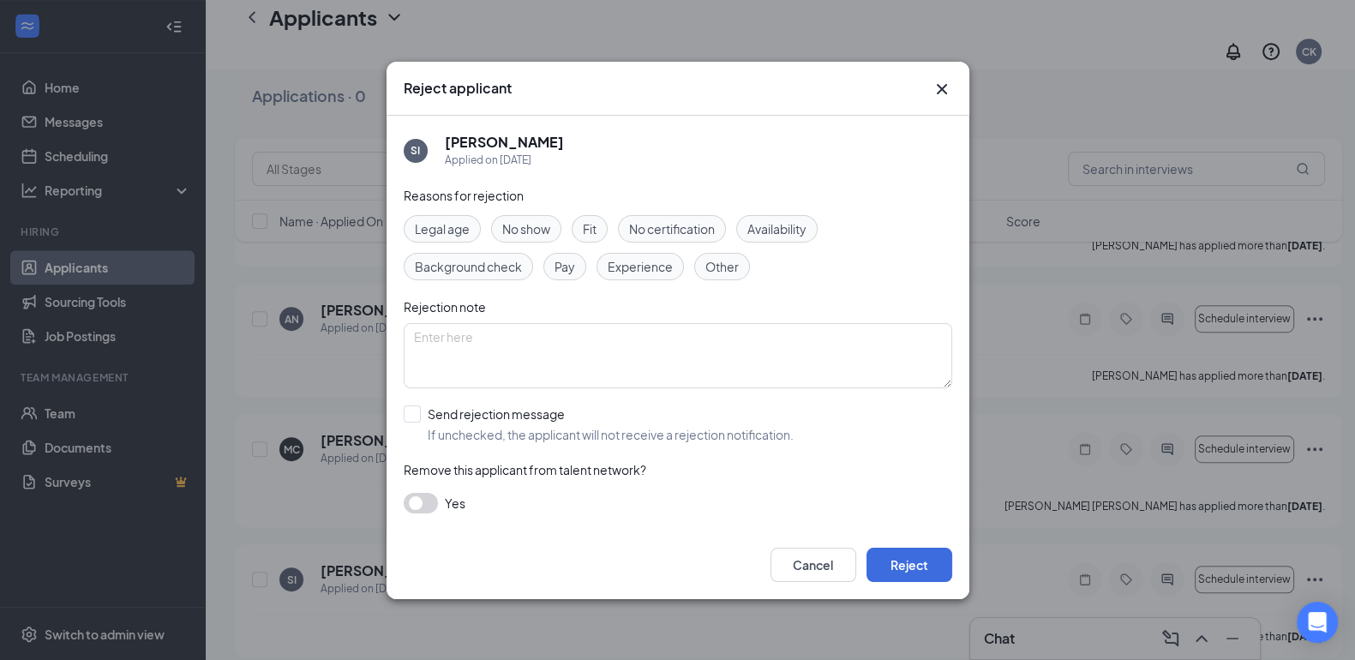
click at [772, 239] on div "Availability" at bounding box center [776, 228] width 81 height 27
click at [418, 418] on input "Send rejection message If unchecked, the applicant will not receive a rejection…" at bounding box center [599, 425] width 390 height 38
checkbox input "true"
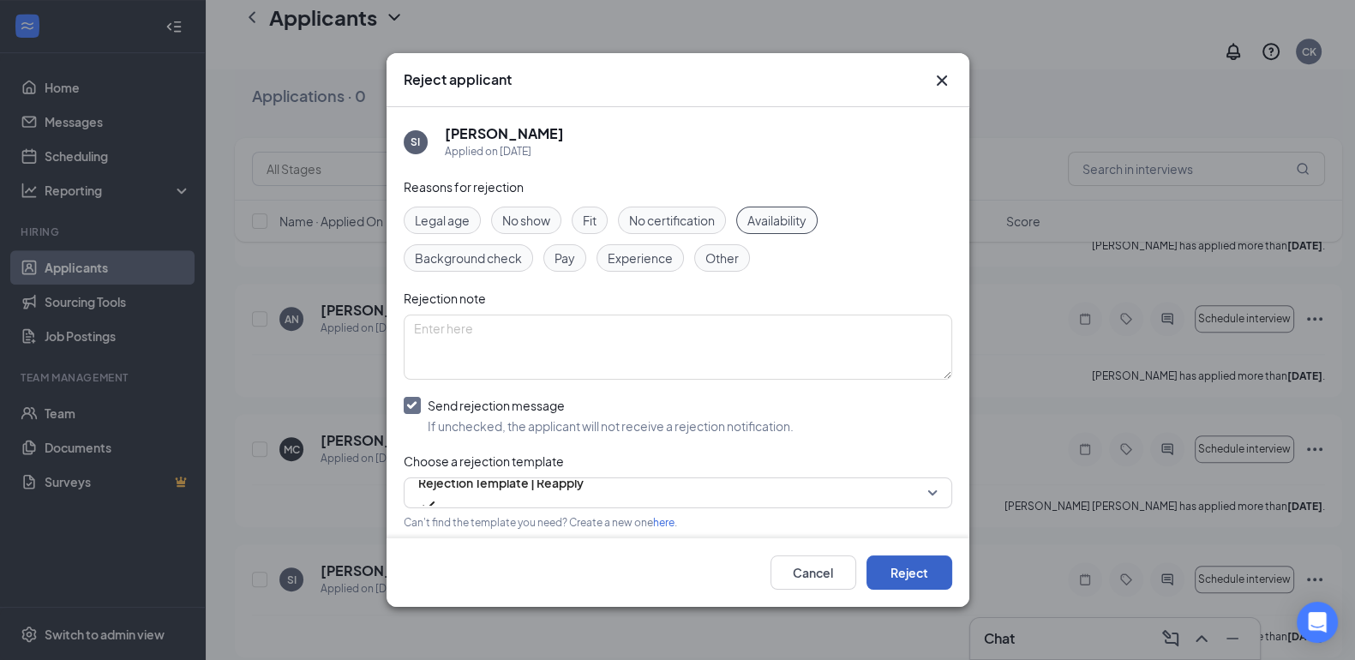
click at [930, 573] on button "Reject" at bounding box center [910, 573] width 86 height 34
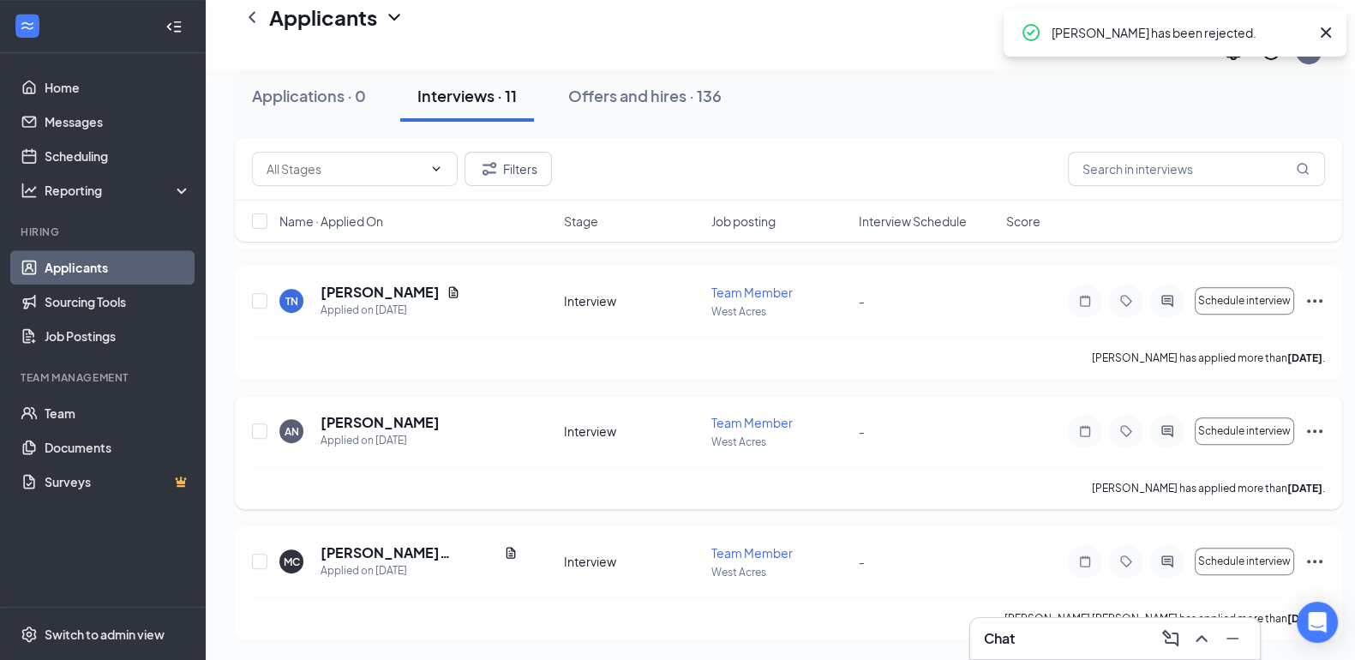
scroll to position [1106, 0]
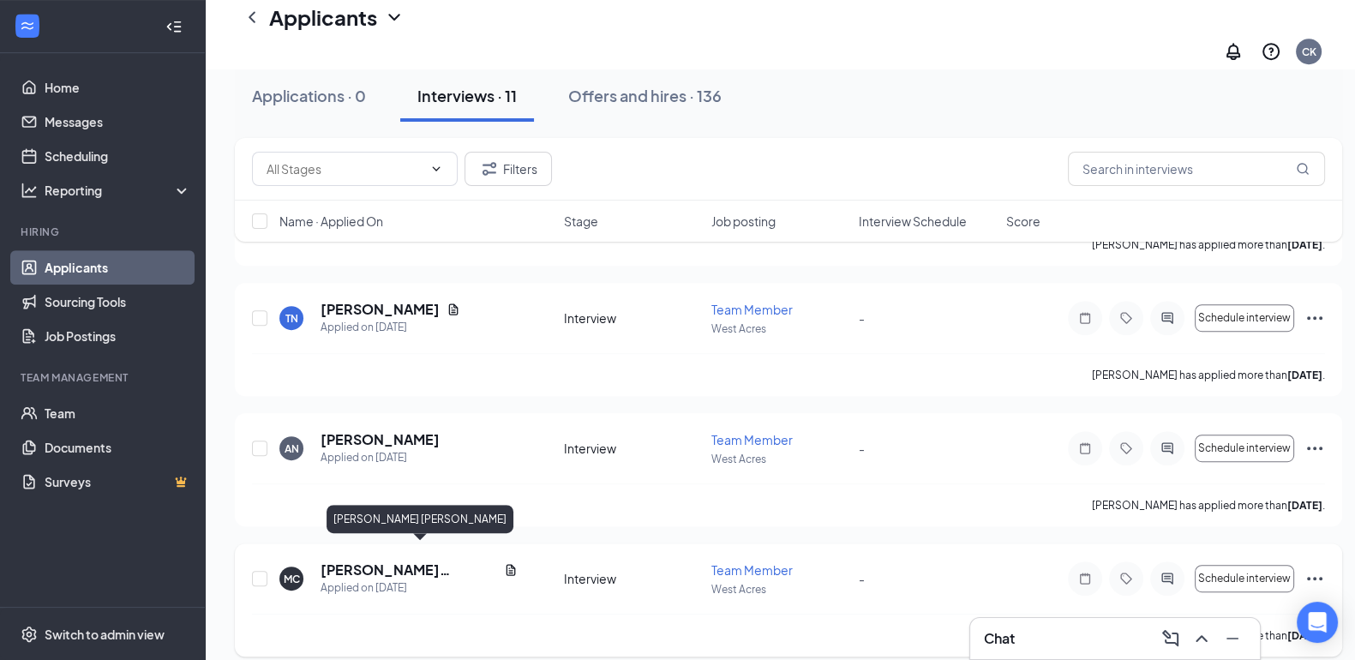
click at [364, 561] on h5 "[PERSON_NAME] [PERSON_NAME]" at bounding box center [409, 570] width 177 height 19
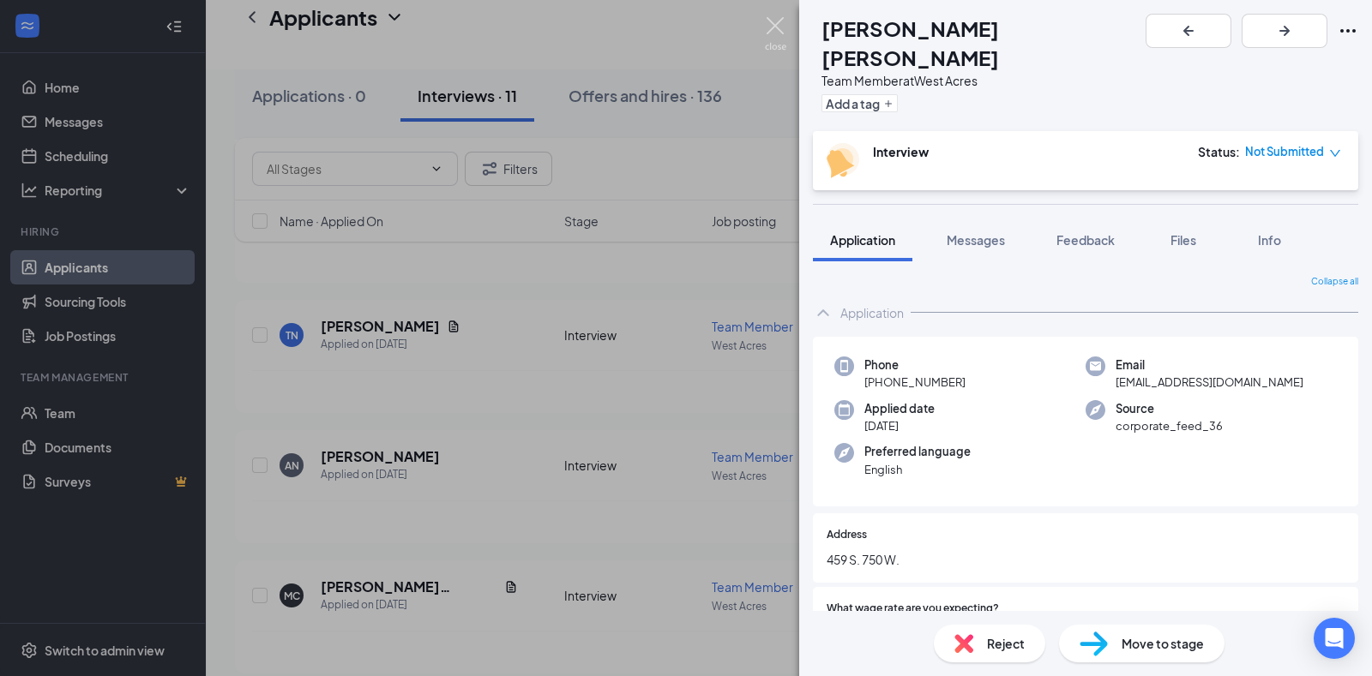
click at [767, 21] on img at bounding box center [775, 33] width 21 height 33
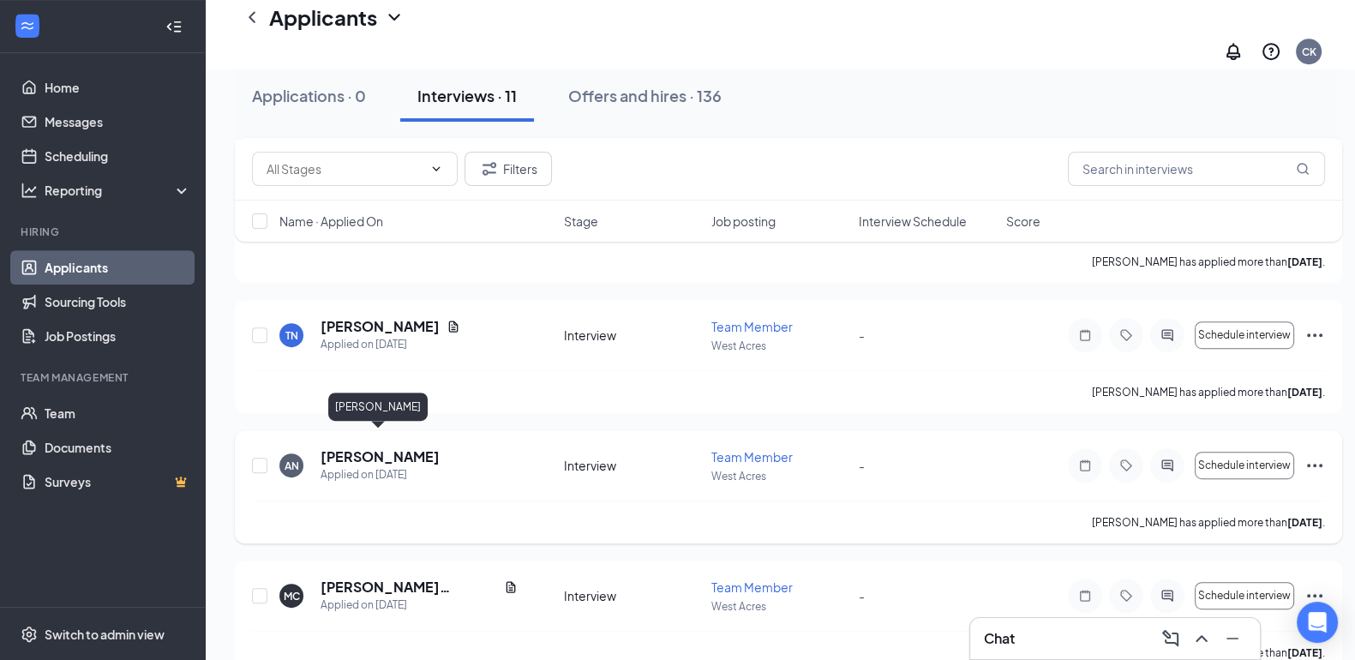
click at [356, 448] on h5 "[PERSON_NAME]" at bounding box center [380, 457] width 119 height 19
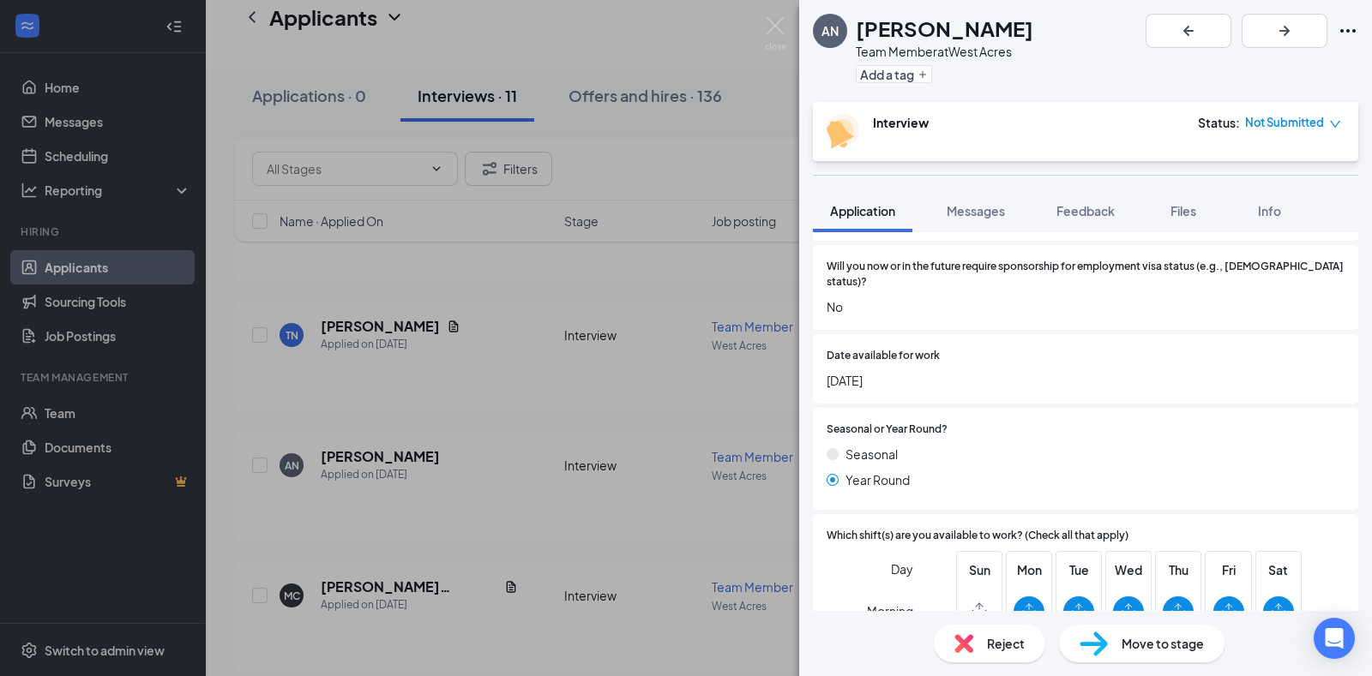
scroll to position [476, 0]
click at [1189, 189] on button "Files" at bounding box center [1183, 210] width 69 height 43
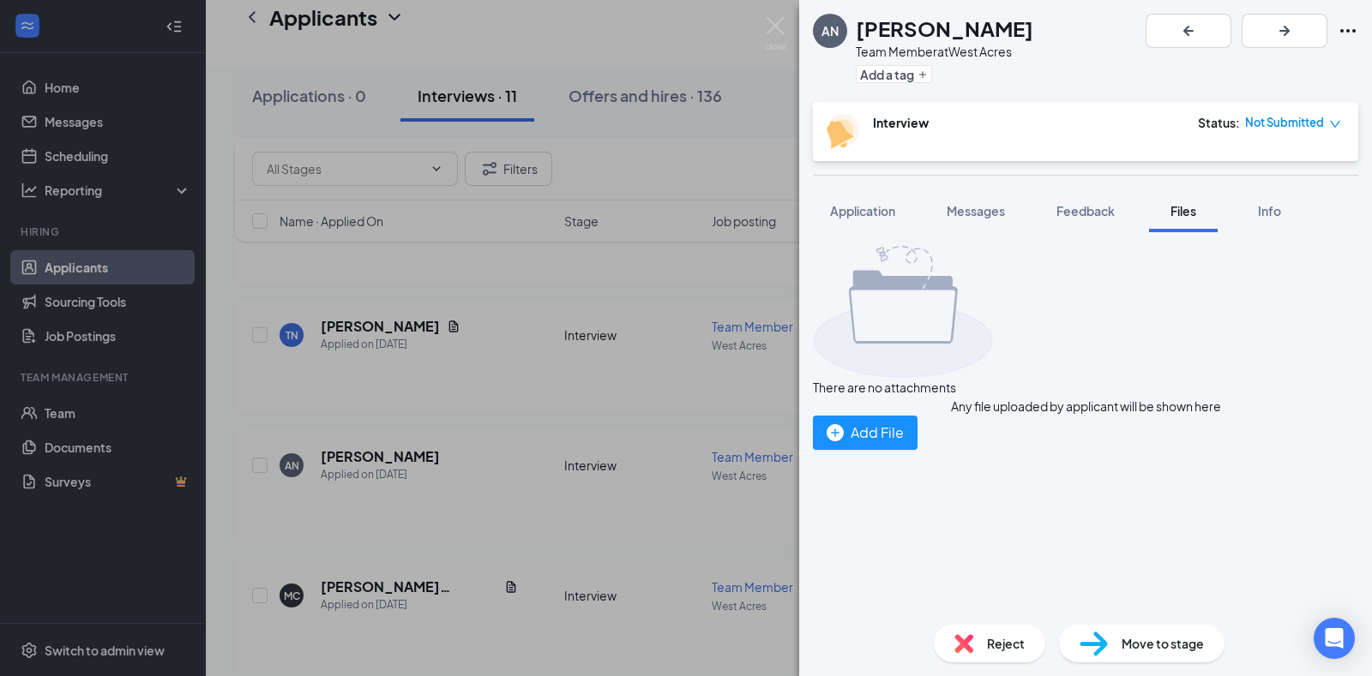
click at [772, 13] on div "AN [PERSON_NAME] Team Member at [GEOGRAPHIC_DATA] Add a tag Interview Status : …" at bounding box center [686, 338] width 1372 height 676
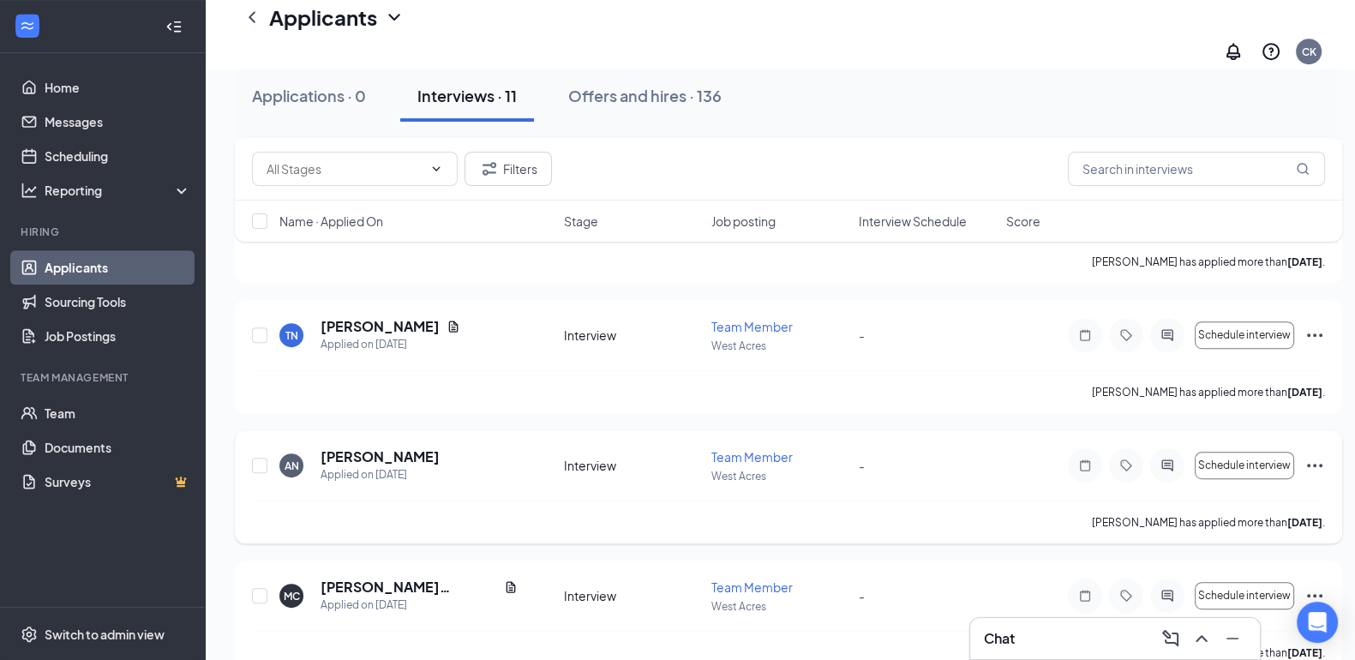
click at [1312, 455] on icon "Ellipses" at bounding box center [1315, 465] width 21 height 21
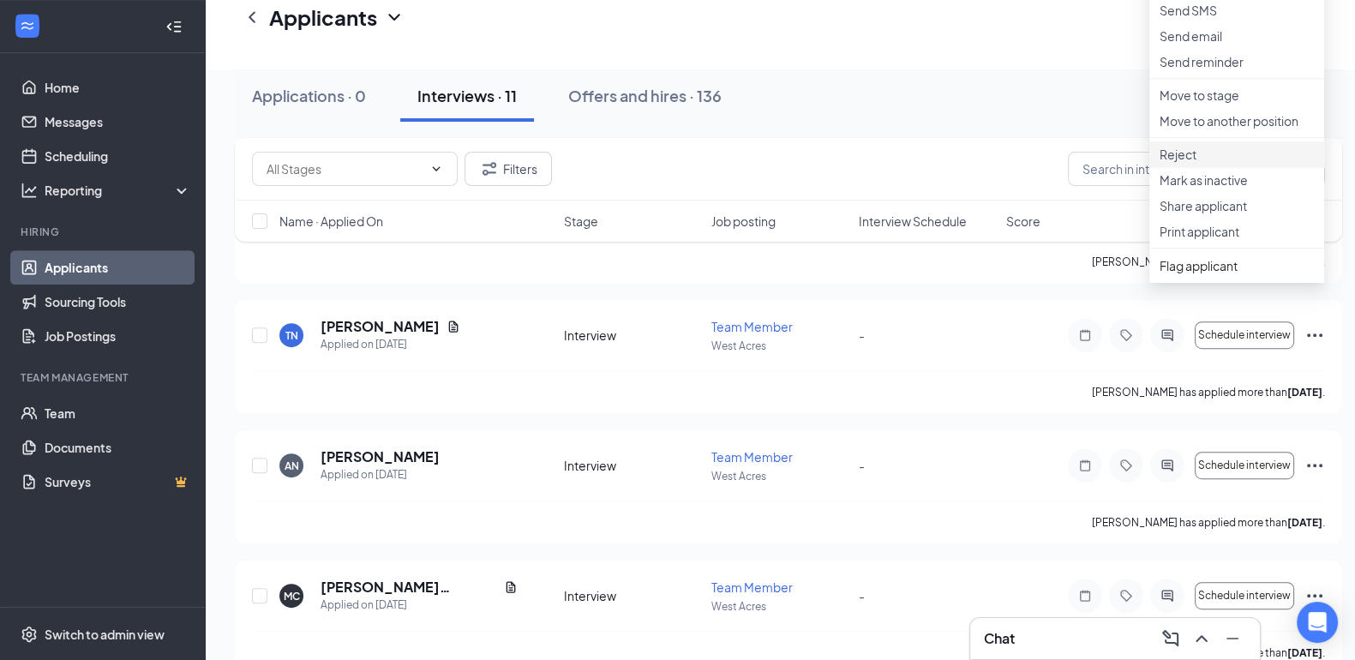
click at [1231, 163] on p "Reject" at bounding box center [1237, 154] width 154 height 17
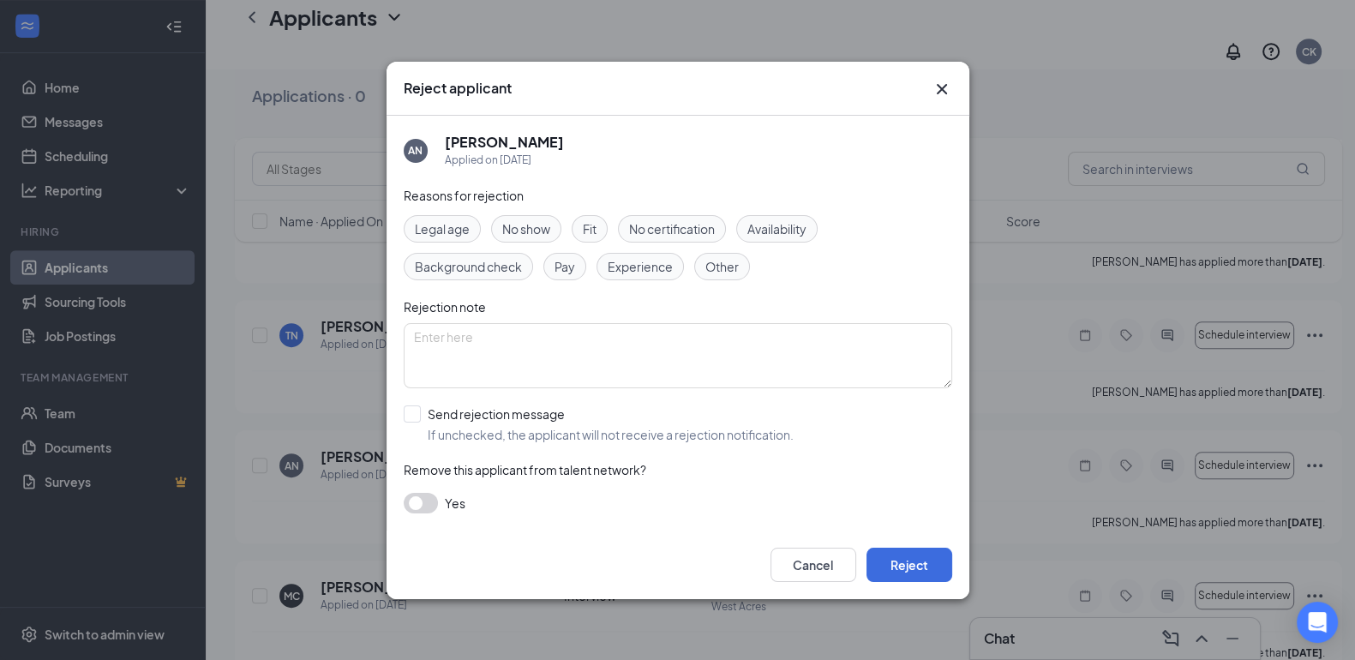
click at [777, 219] on span "Availability" at bounding box center [777, 228] width 59 height 19
click at [412, 414] on input "Send rejection message If unchecked, the applicant will not receive a rejection…" at bounding box center [599, 425] width 390 height 38
checkbox input "true"
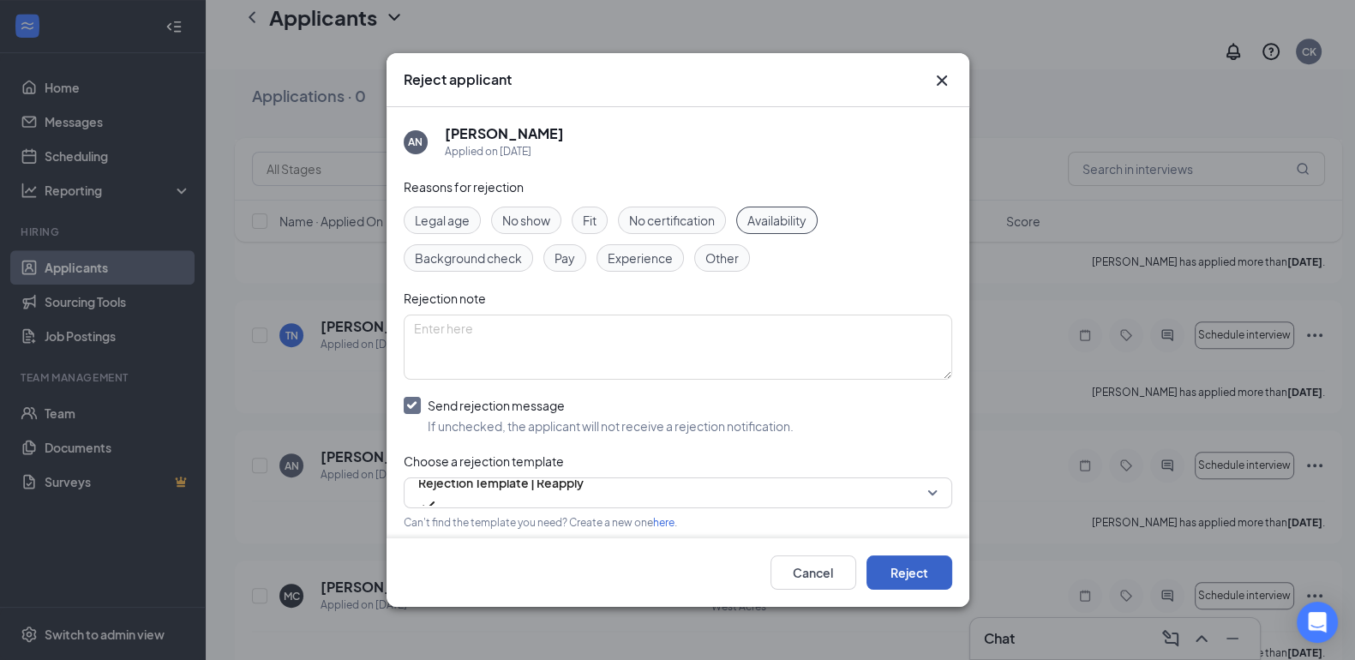
click at [919, 584] on button "Reject" at bounding box center [910, 573] width 86 height 34
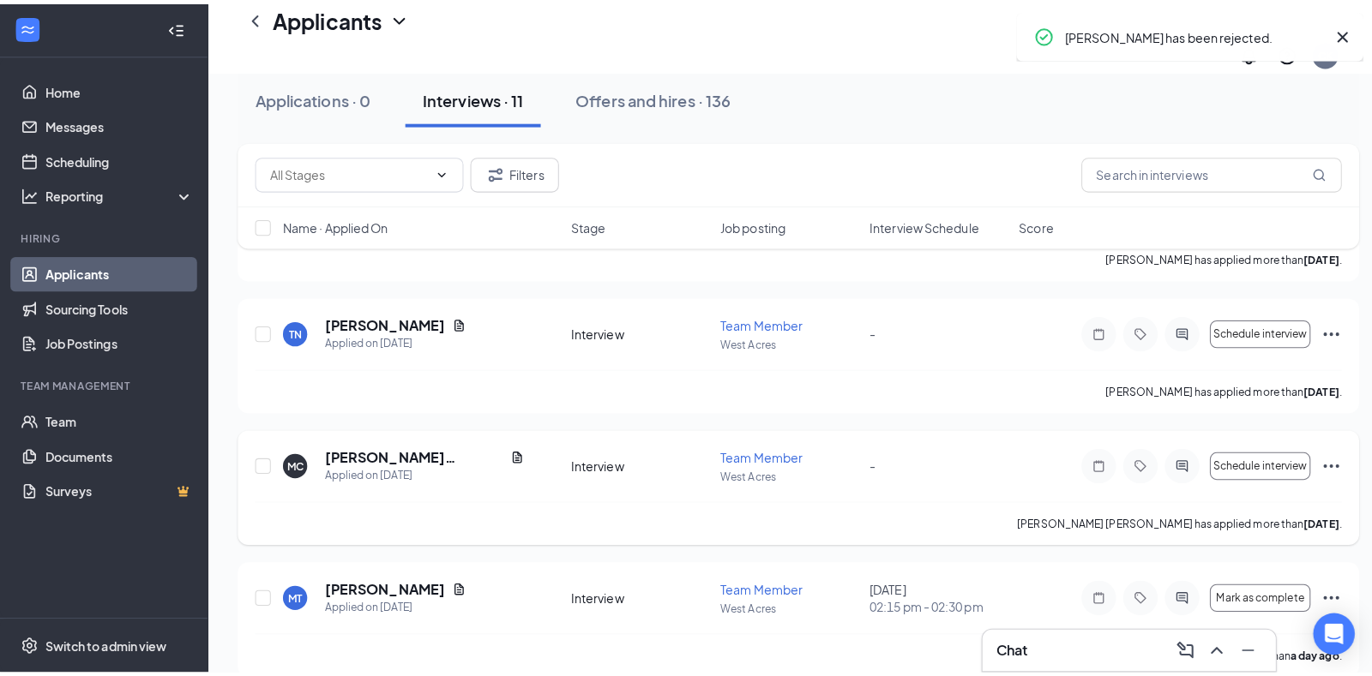
scroll to position [1097, 0]
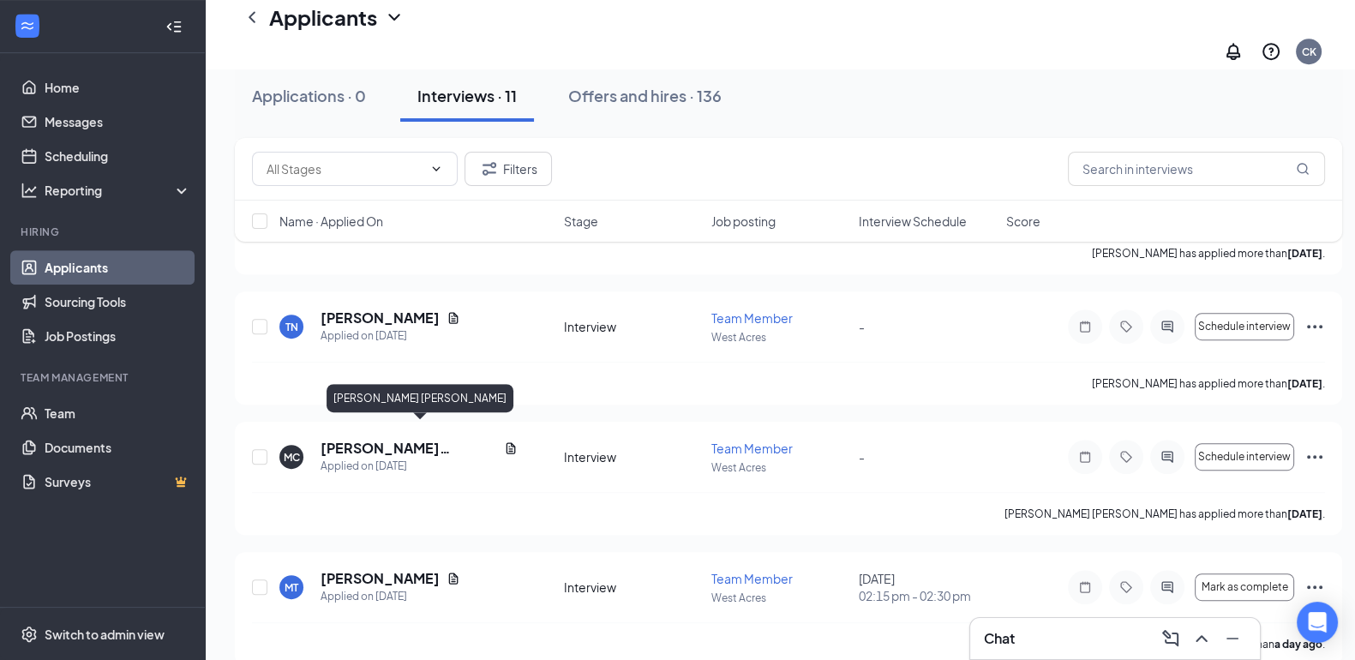
click at [382, 413] on div "[PERSON_NAME] [PERSON_NAME]" at bounding box center [420, 401] width 187 height 35
click at [384, 439] on h5 "[PERSON_NAME] [PERSON_NAME]" at bounding box center [409, 448] width 177 height 19
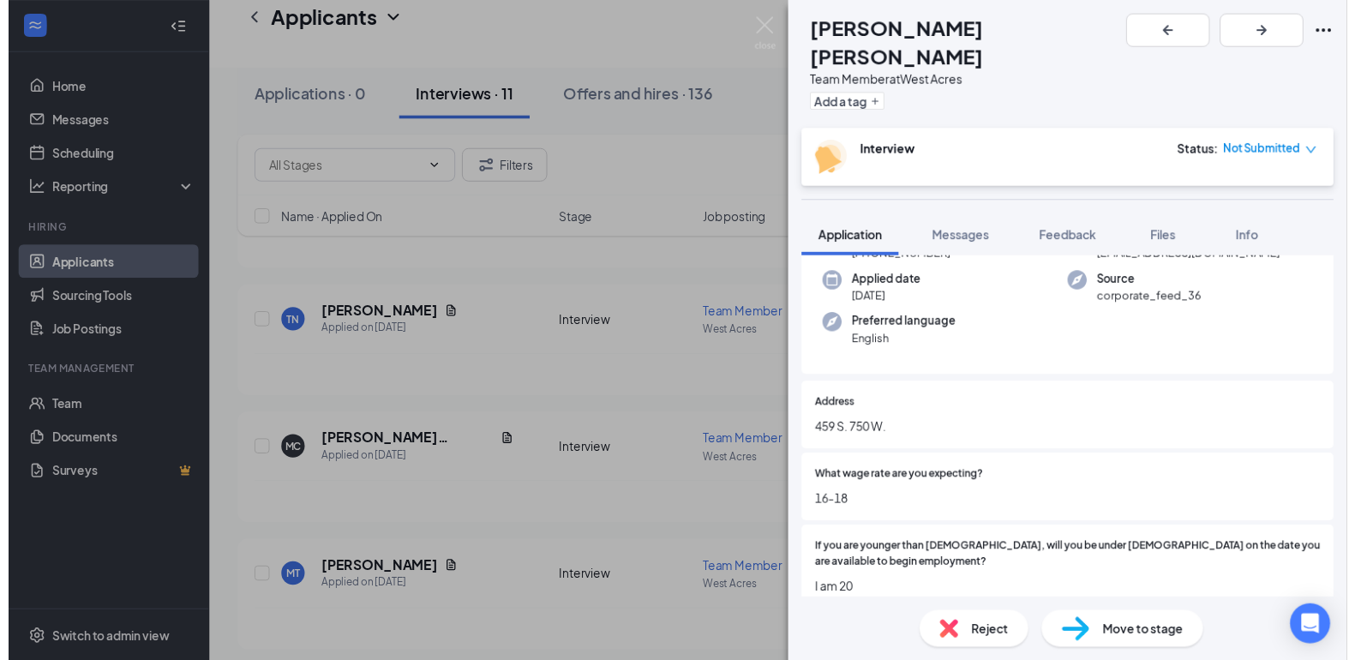
scroll to position [115, 0]
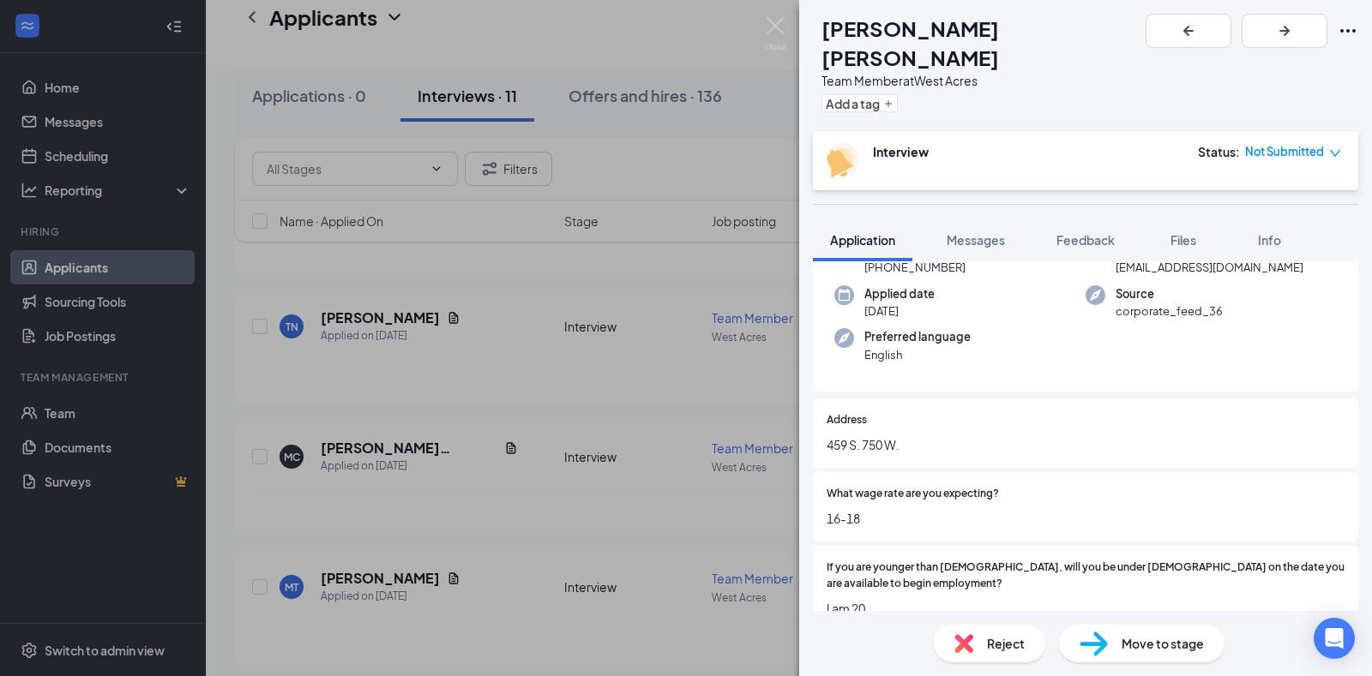
click at [784, 29] on img at bounding box center [775, 33] width 21 height 33
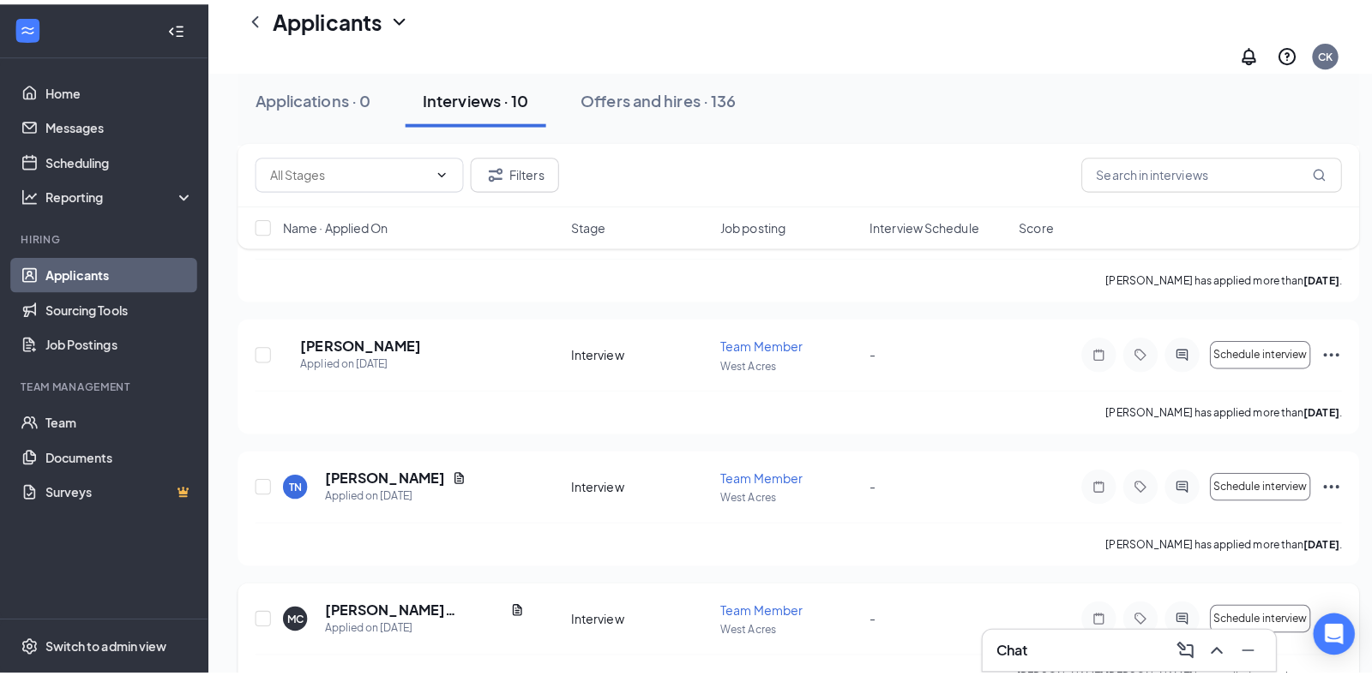
scroll to position [946, 0]
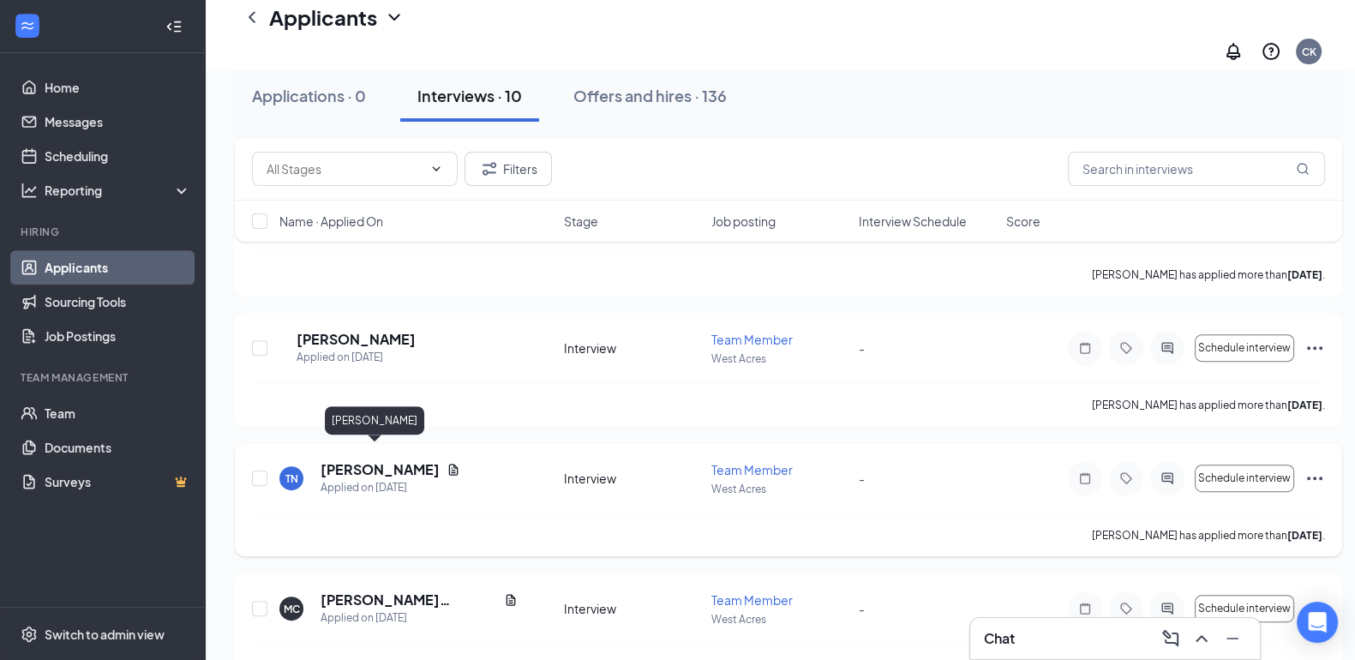
click at [339, 460] on h5 "[PERSON_NAME]" at bounding box center [380, 469] width 119 height 19
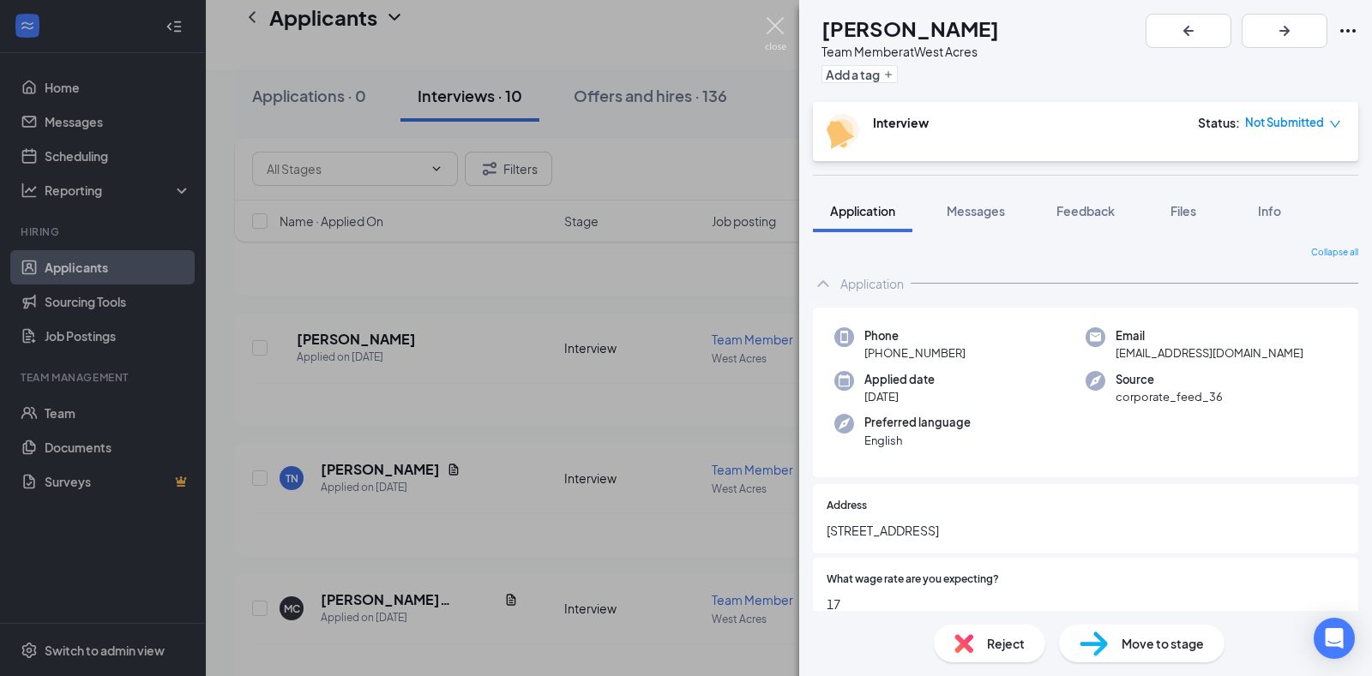
click at [780, 35] on img at bounding box center [775, 33] width 21 height 33
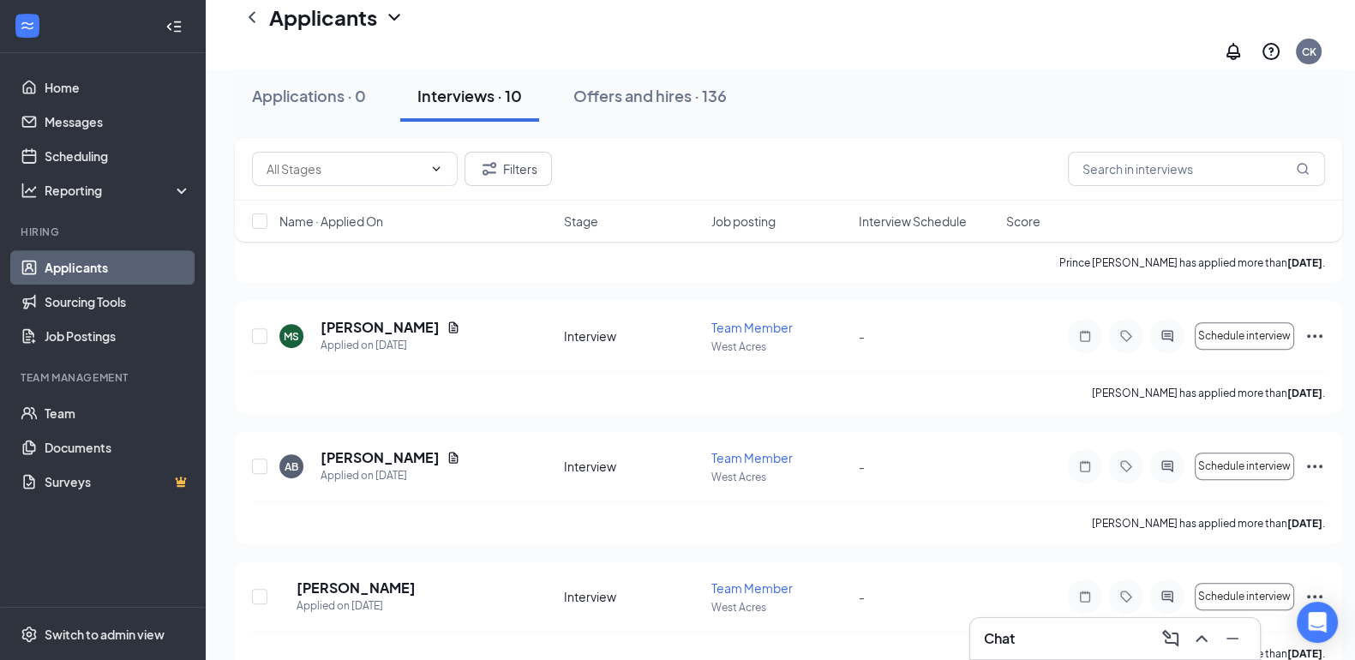
scroll to position [692, 0]
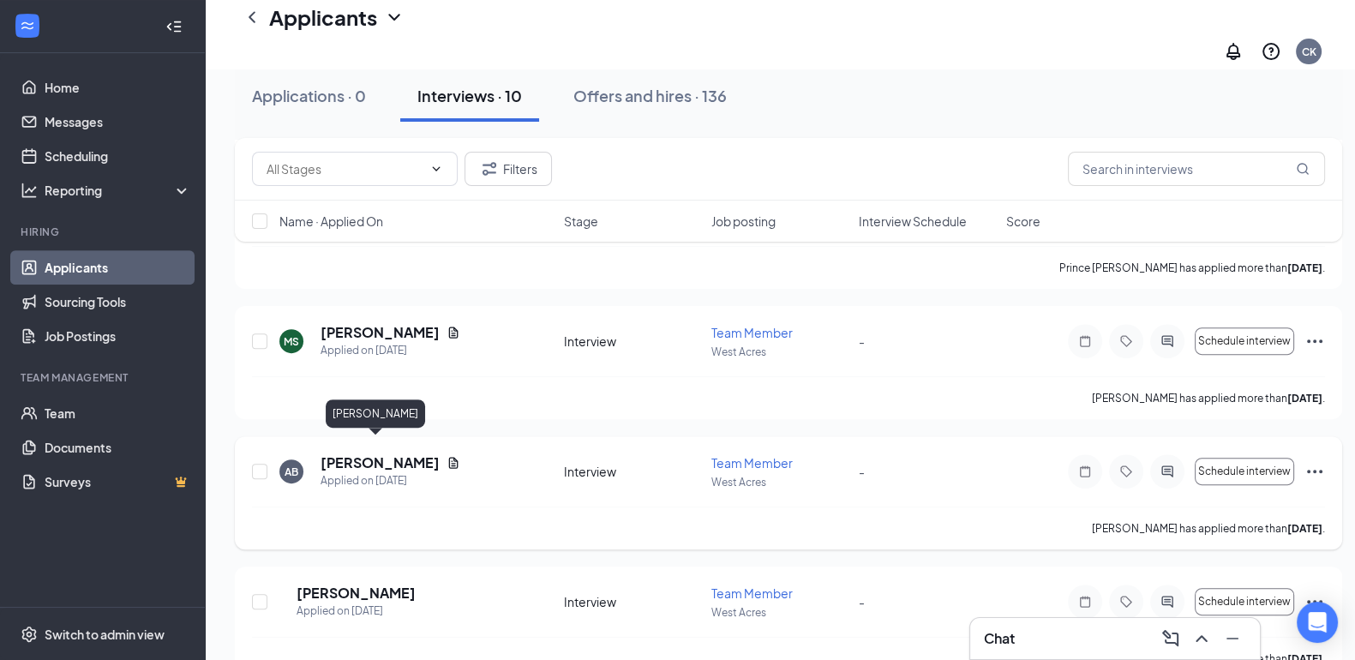
click at [354, 454] on h5 "[PERSON_NAME]" at bounding box center [380, 463] width 119 height 19
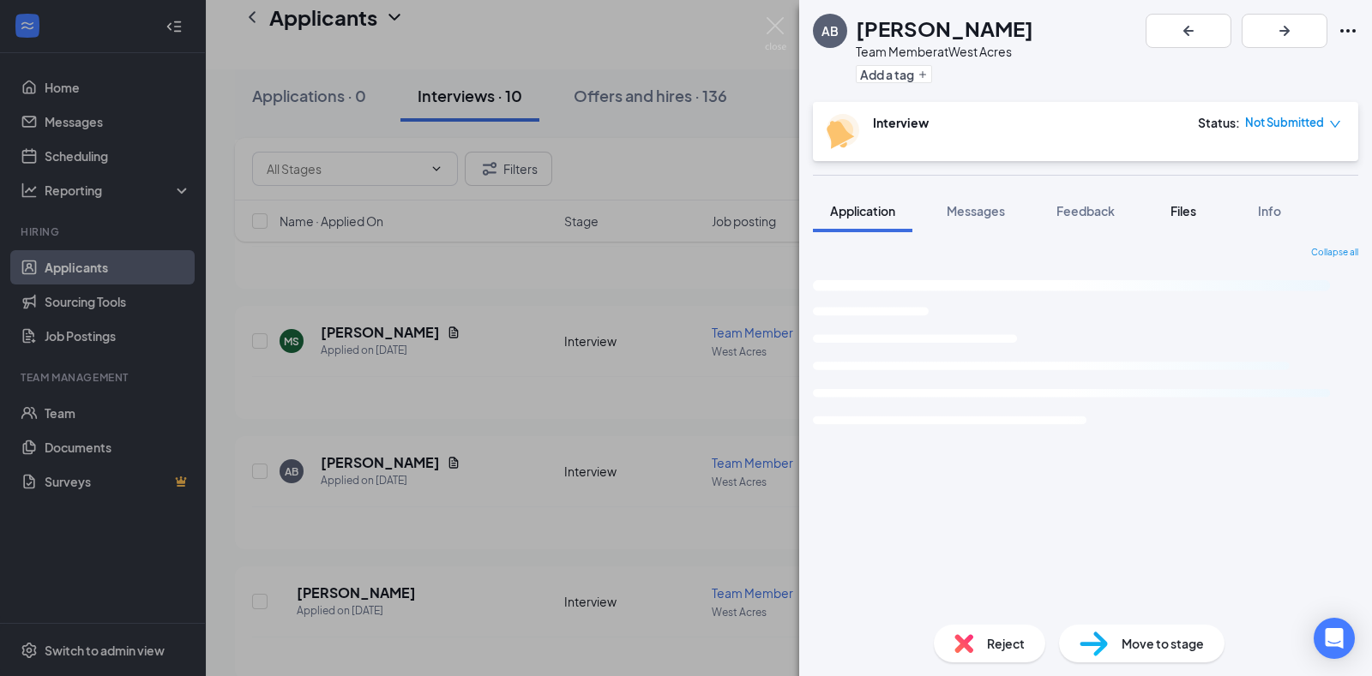
click at [1175, 203] on span "Files" at bounding box center [1183, 210] width 26 height 15
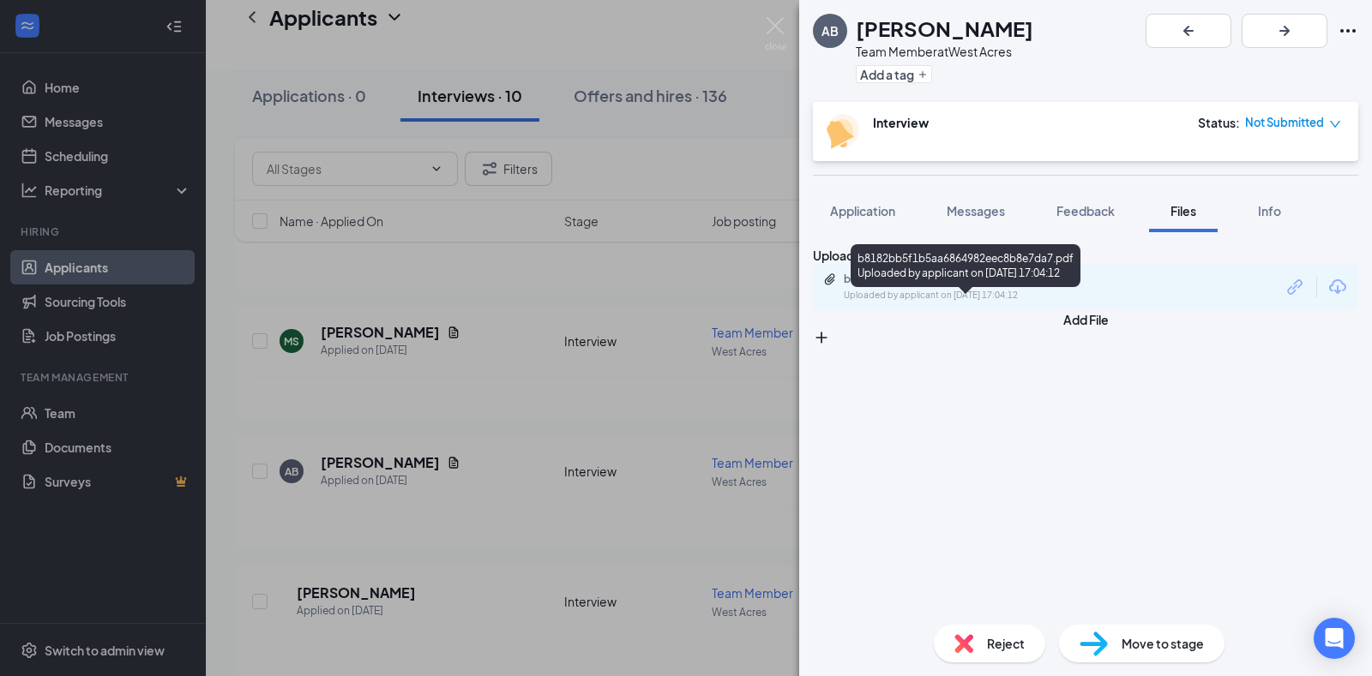
click at [980, 286] on div "b8182bb5f1b5aa6864982eec8b8e7da7.pdf" at bounding box center [964, 280] width 240 height 14
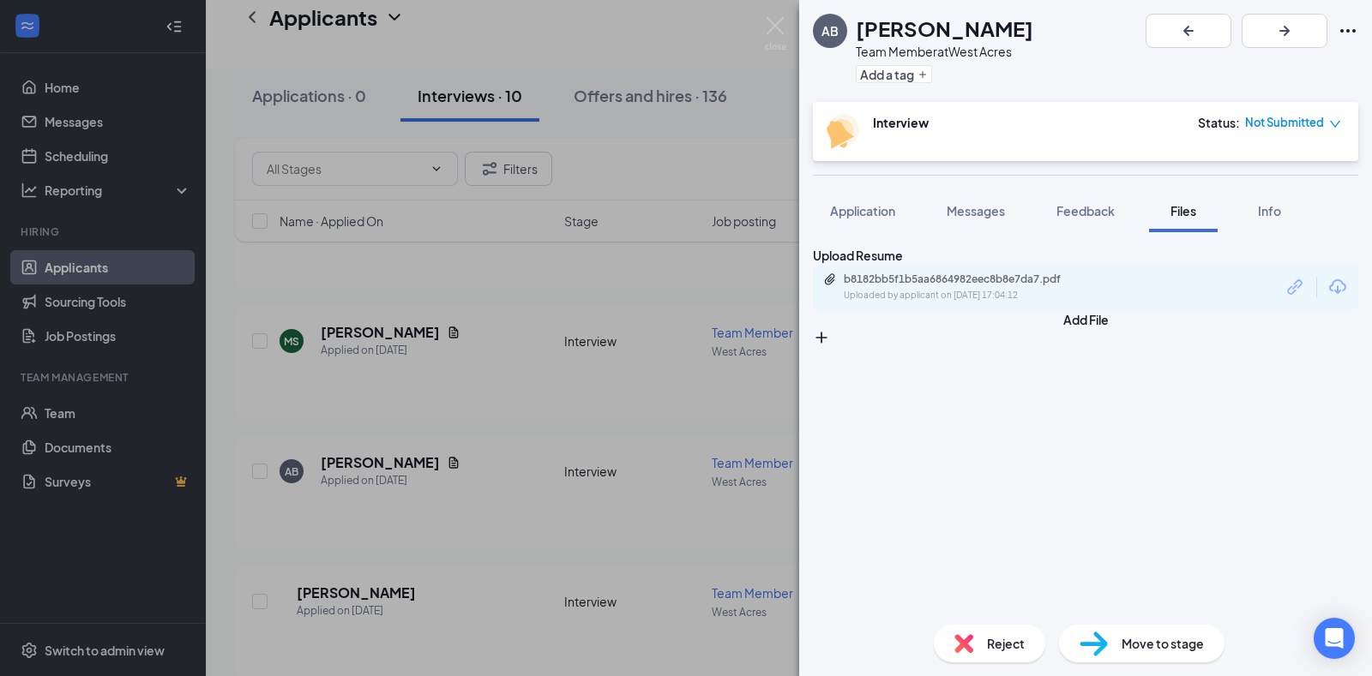
click at [755, 33] on div "AB [PERSON_NAME] Team Member at [GEOGRAPHIC_DATA] Add a tag Interview Status : …" at bounding box center [686, 338] width 1372 height 676
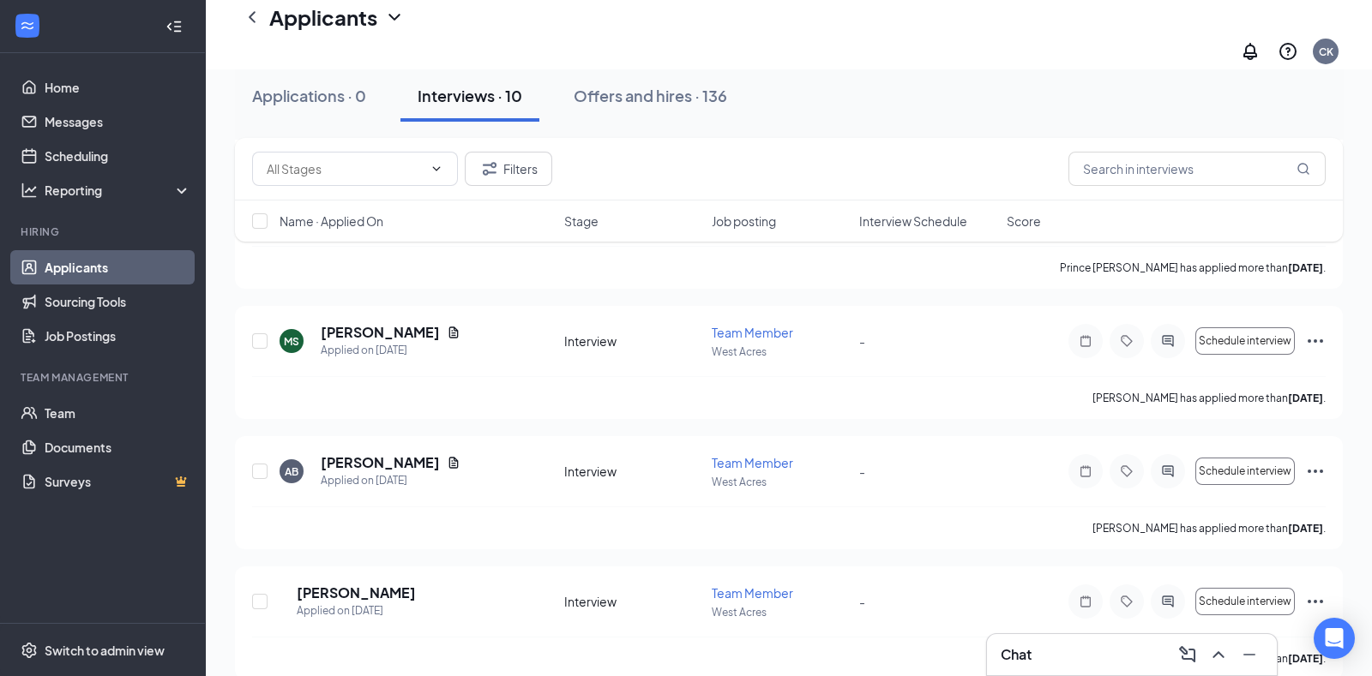
click at [778, 32] on div "Applicants CK" at bounding box center [789, 34] width 1166 height 69
